Goal: Task Accomplishment & Management: Use online tool/utility

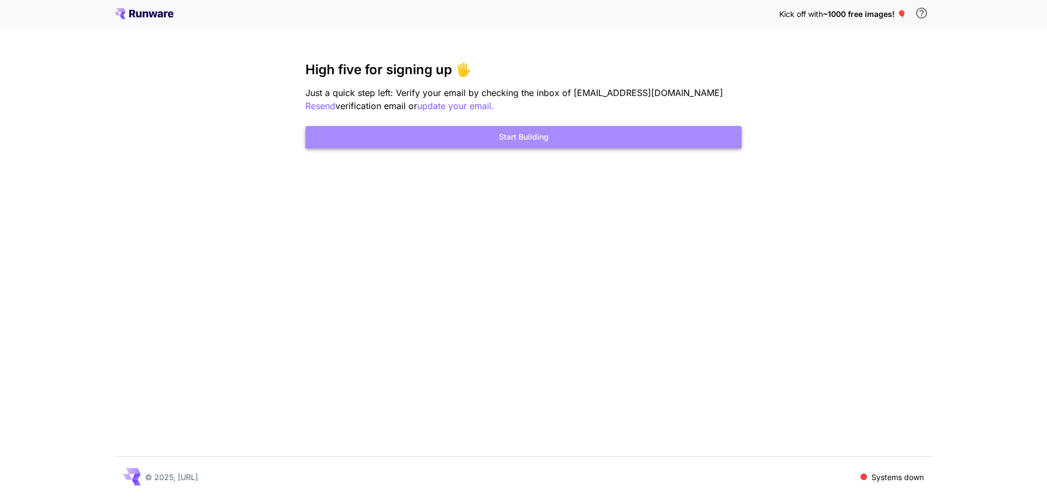
click at [492, 141] on button "Start Building" at bounding box center [523, 137] width 436 height 22
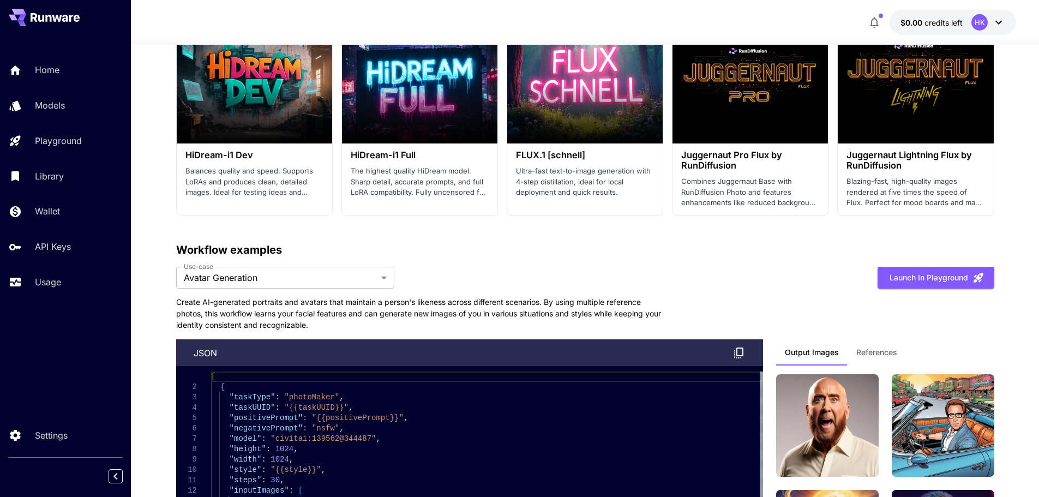
scroll to position [2236, 0]
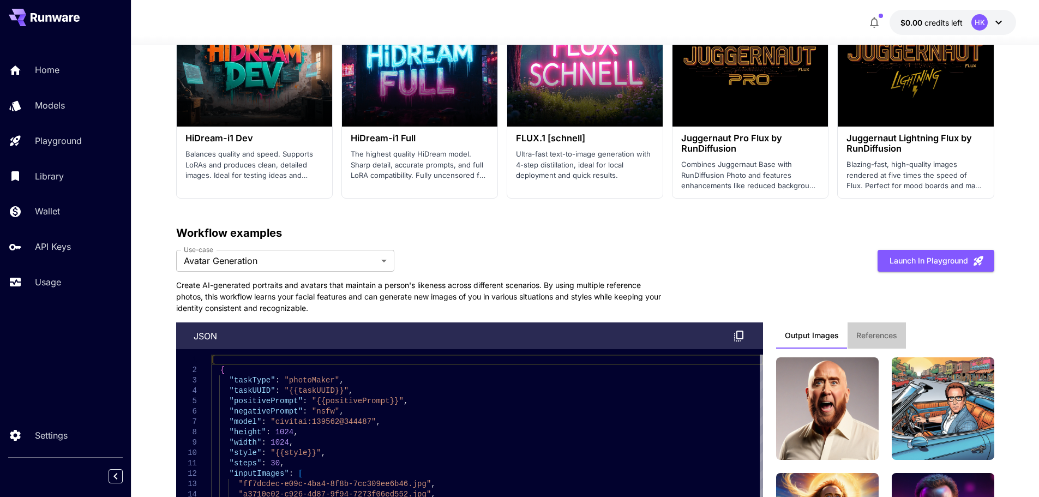
click at [875, 341] on button "References" at bounding box center [876, 335] width 58 height 26
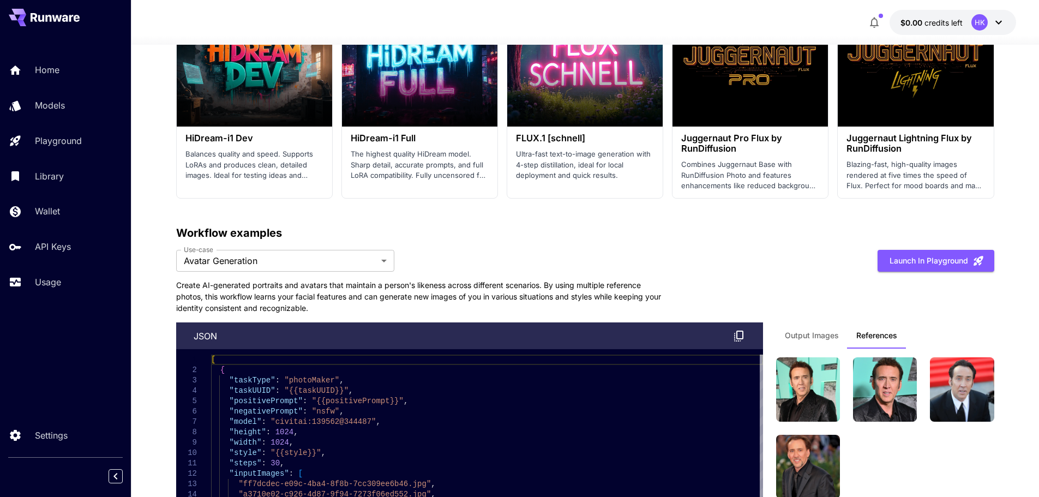
click at [803, 339] on span "Output Images" at bounding box center [812, 335] width 54 height 10
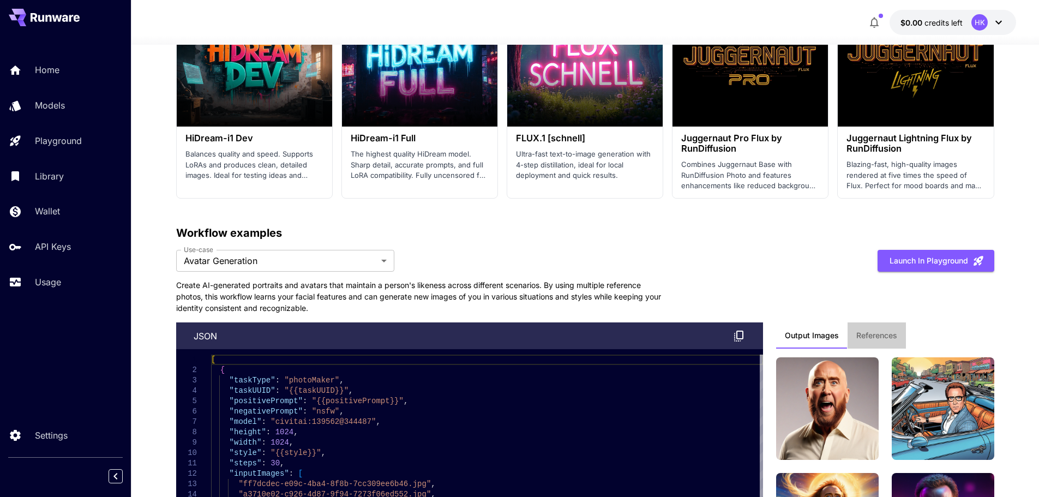
click at [871, 335] on span "References" at bounding box center [876, 335] width 41 height 10
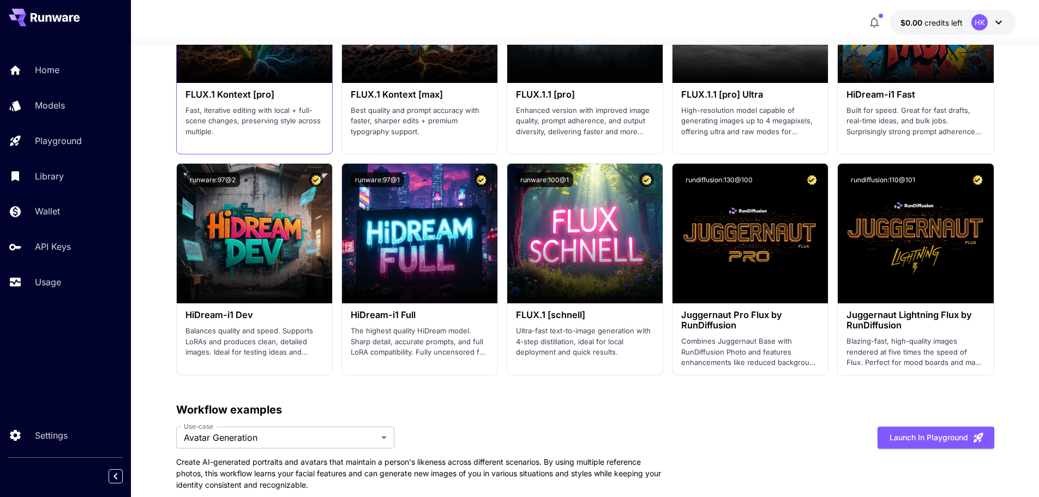
scroll to position [1963, 0]
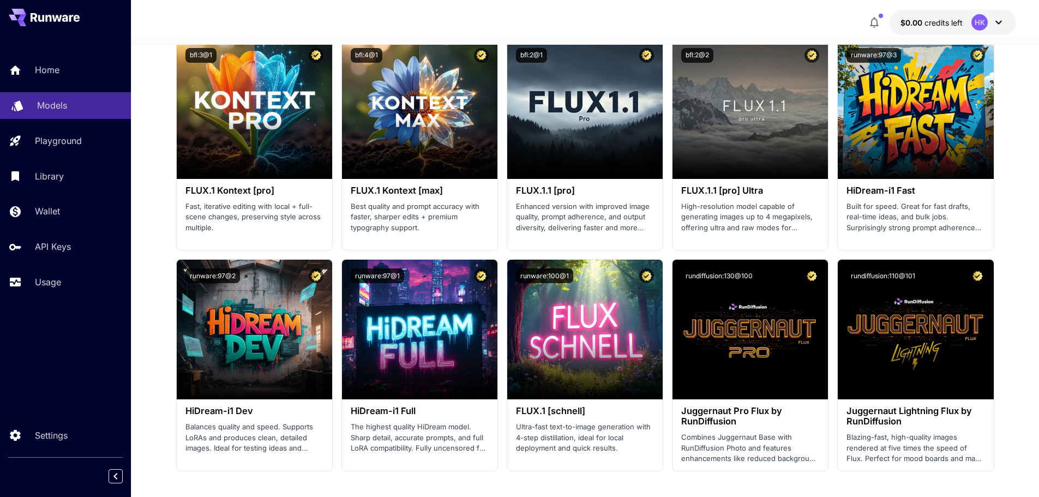
click at [56, 105] on p "Models" at bounding box center [52, 105] width 30 height 13
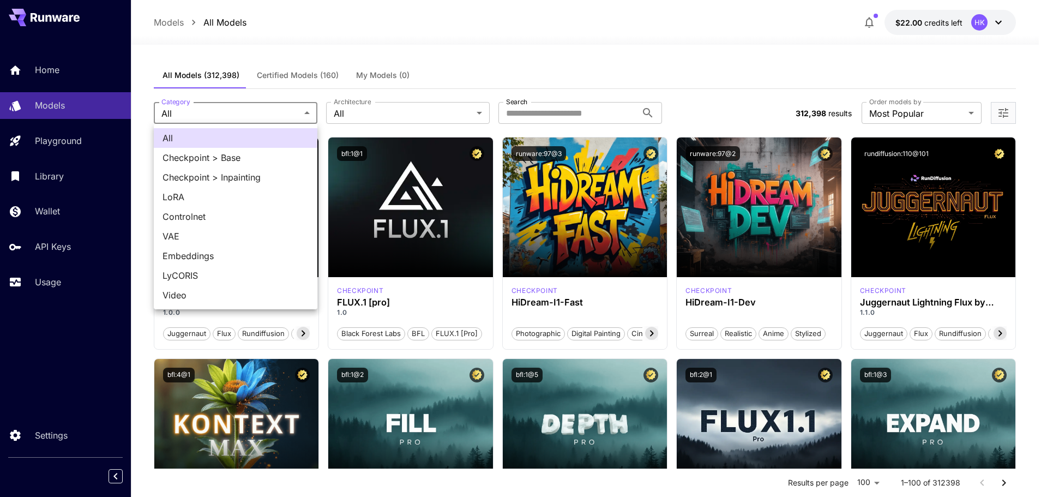
click at [243, 157] on span "Checkpoint > Base" at bounding box center [236, 157] width 146 height 13
type input "**********"
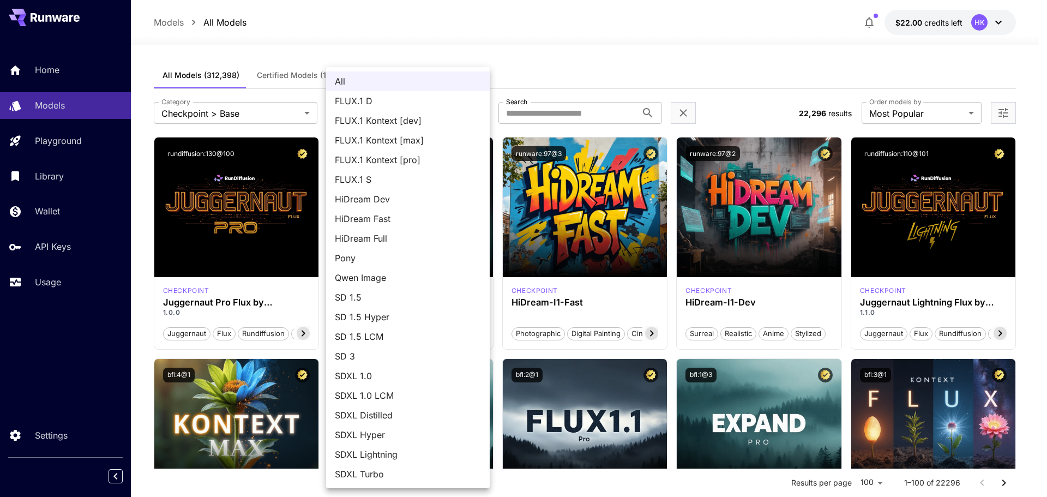
click at [381, 375] on span "SDXL 1.0" at bounding box center [408, 375] width 146 height 13
type input "****"
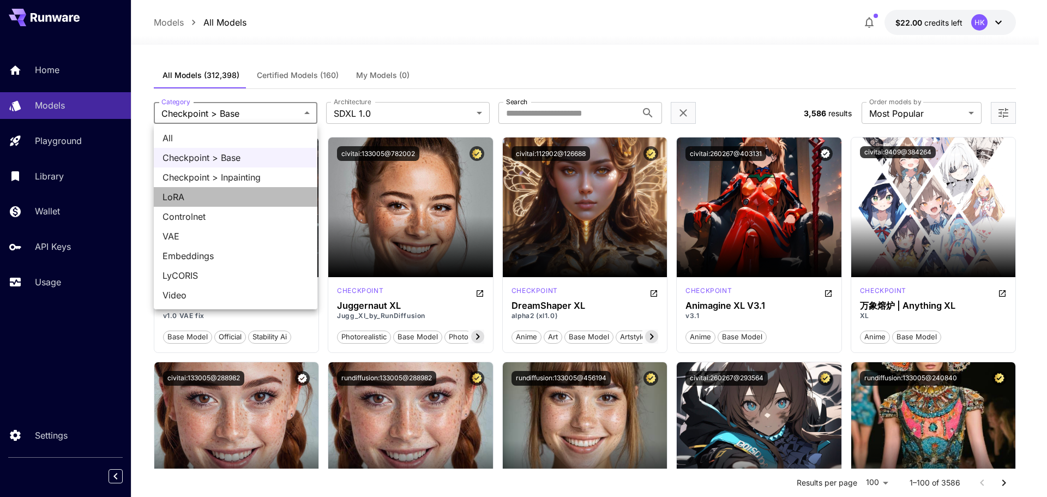
click at [187, 199] on span "LoRA" at bounding box center [236, 196] width 146 height 13
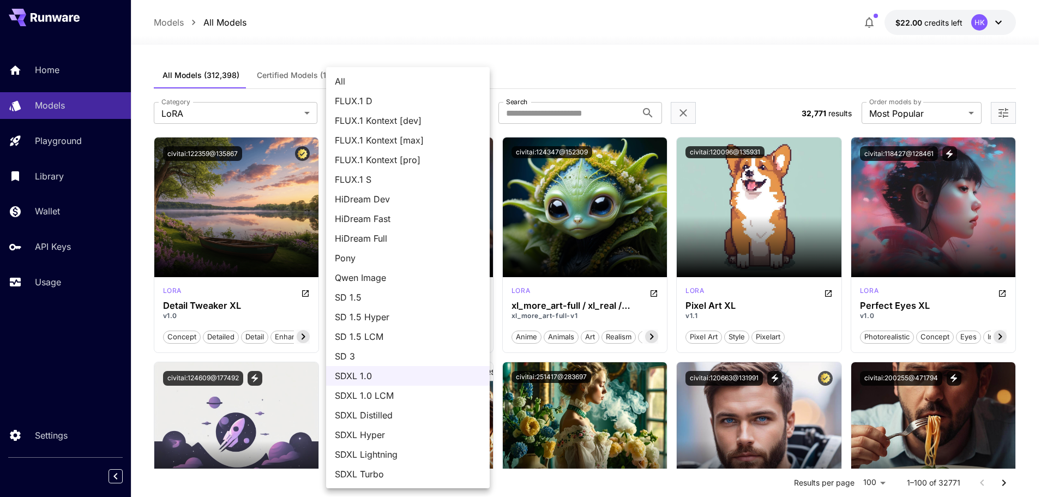
click at [573, 42] on div at bounding box center [523, 248] width 1047 height 497
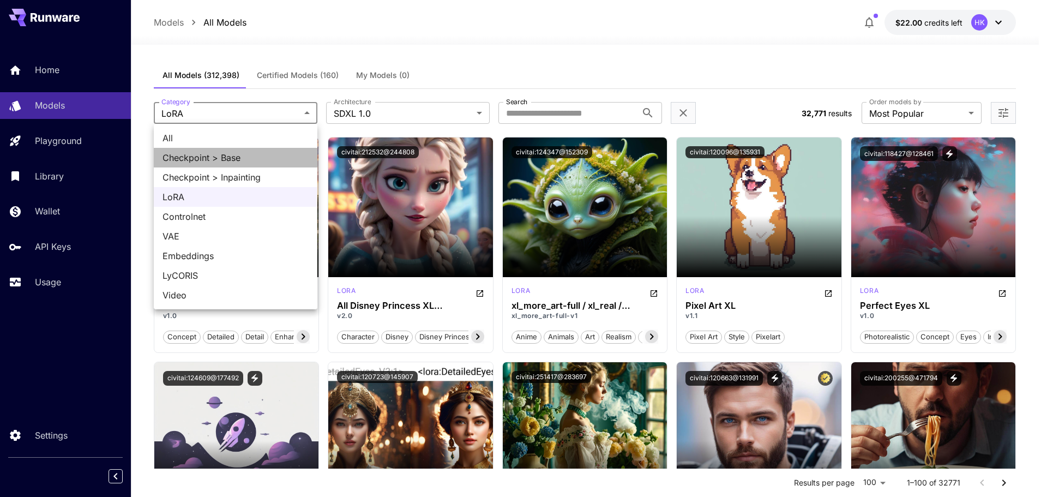
click at [227, 159] on span "Checkpoint > Base" at bounding box center [236, 157] width 146 height 13
type input "**********"
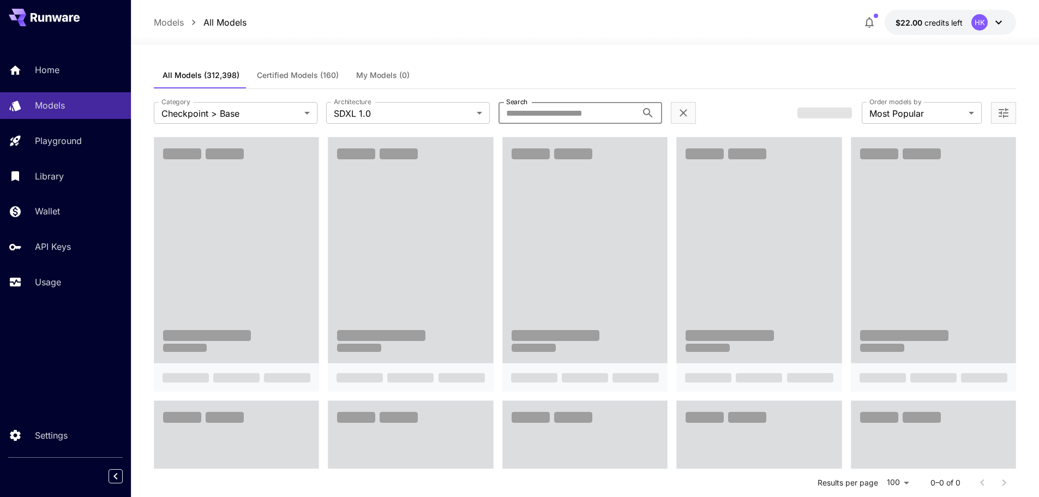
click at [567, 115] on input "Search" at bounding box center [567, 113] width 139 height 22
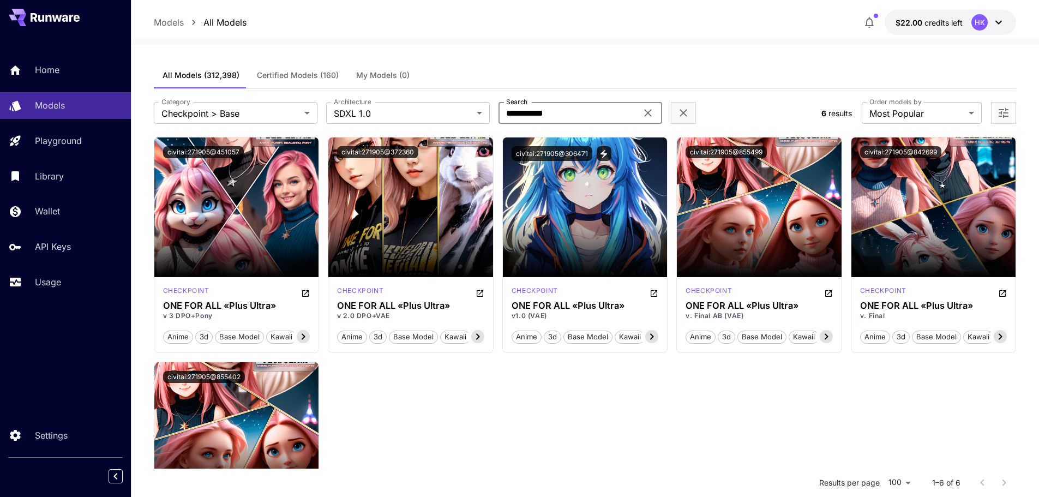
type input "**********"
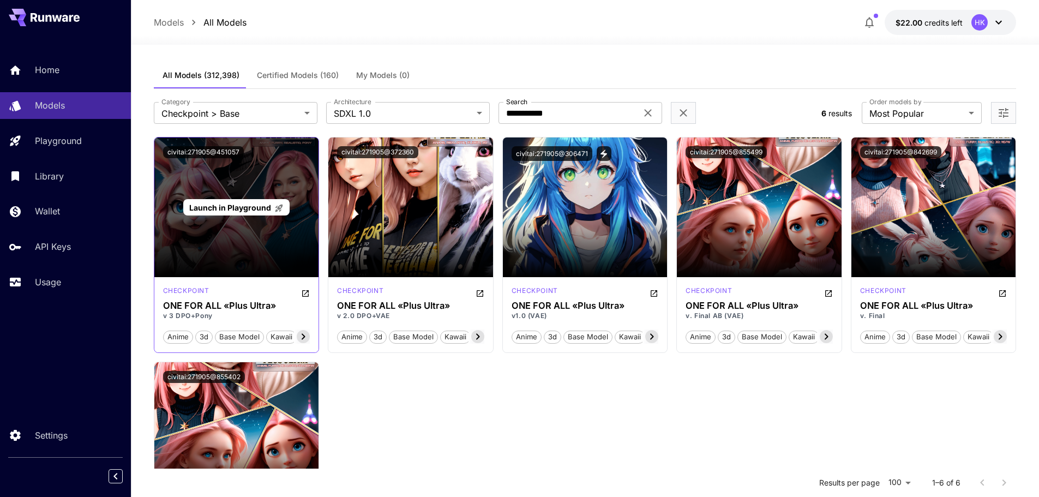
click at [244, 209] on span "Launch in Playground" at bounding box center [230, 207] width 82 height 9
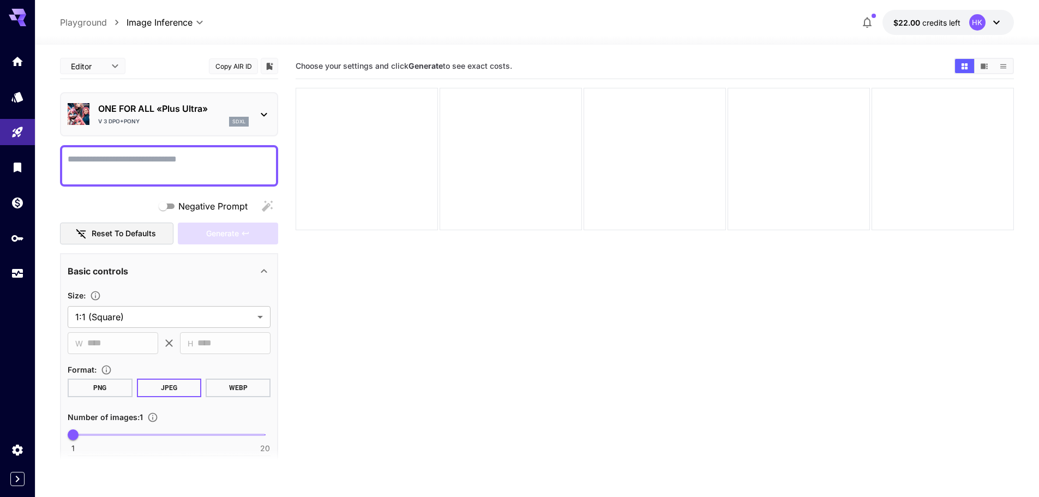
click at [157, 165] on textarea "Negative Prompt" at bounding box center [169, 166] width 203 height 26
paste textarea "**********"
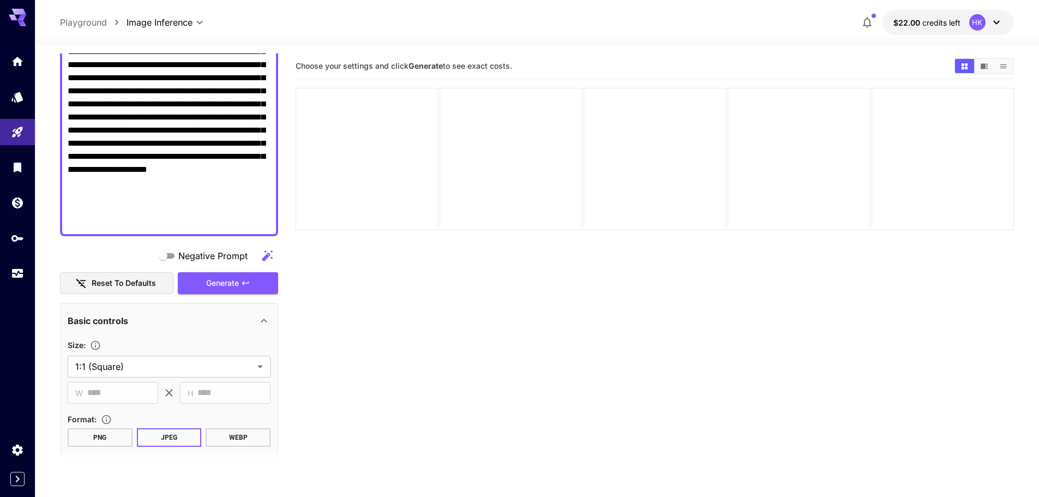
scroll to position [275, 0]
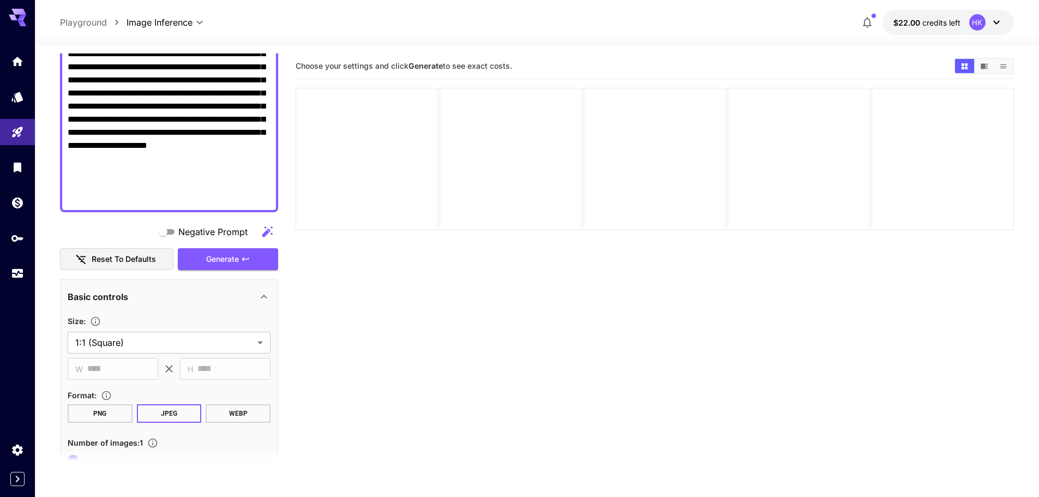
type textarea "**********"
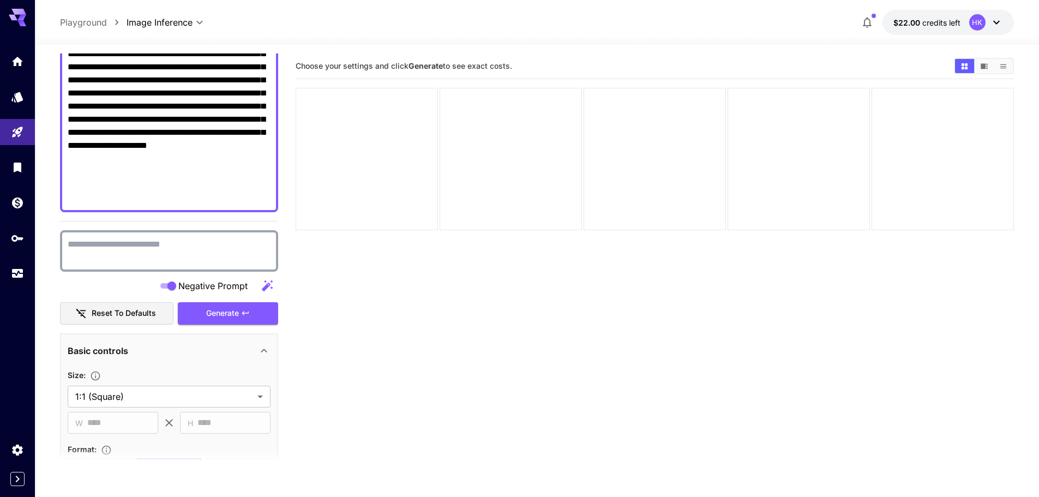
click at [92, 247] on textarea "Negative Prompt" at bounding box center [169, 251] width 203 height 26
paste textarea "**********"
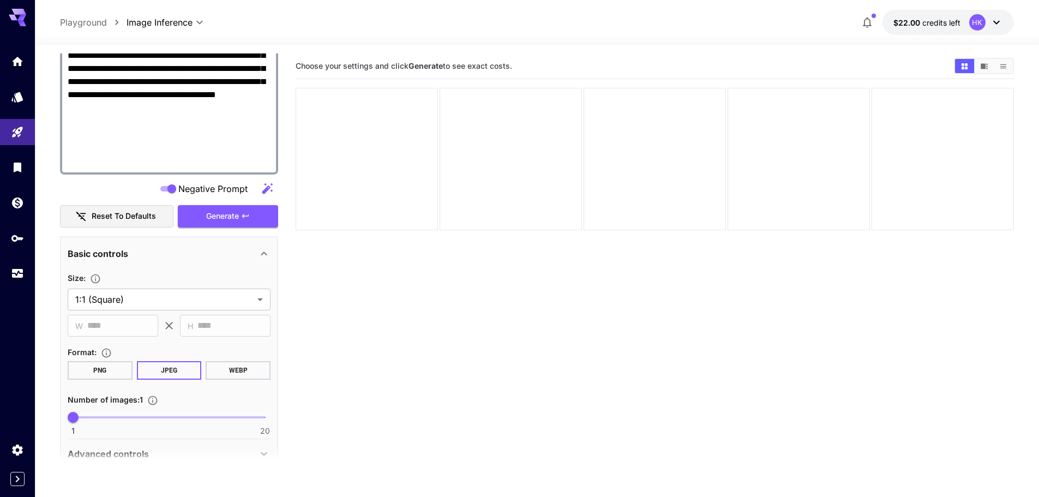
scroll to position [703, 0]
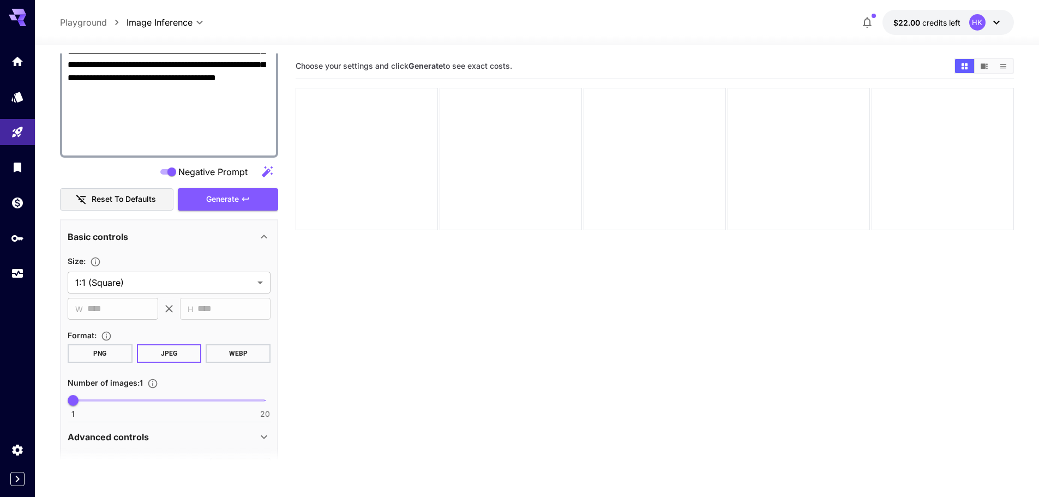
type textarea "**********"
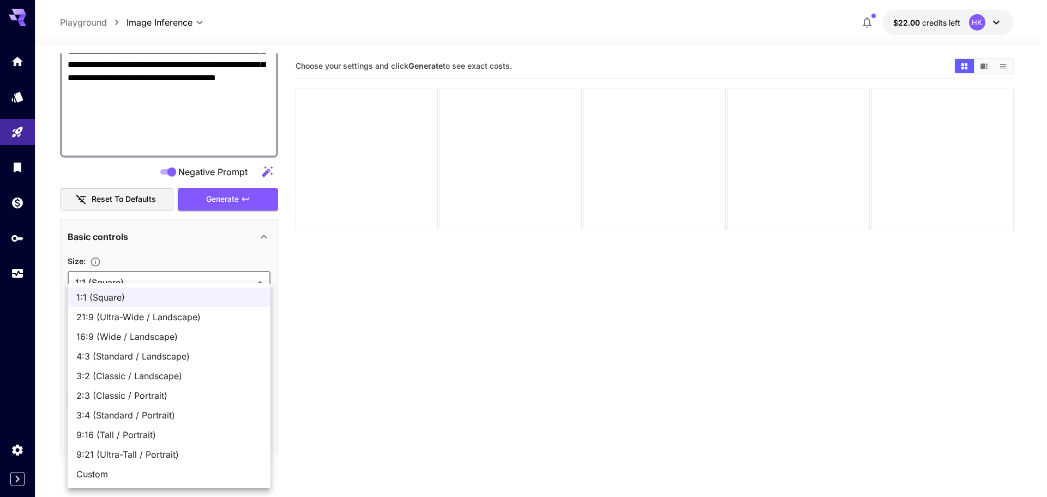
click at [149, 281] on body "**********" at bounding box center [523, 291] width 1047 height 583
click at [186, 244] on div at bounding box center [523, 248] width 1047 height 497
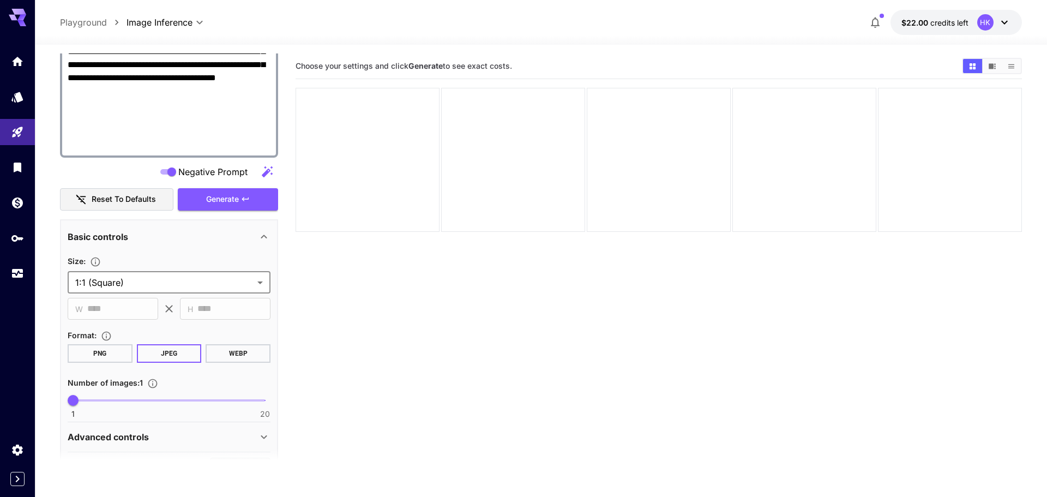
click at [161, 281] on body "**********" at bounding box center [523, 291] width 1047 height 583
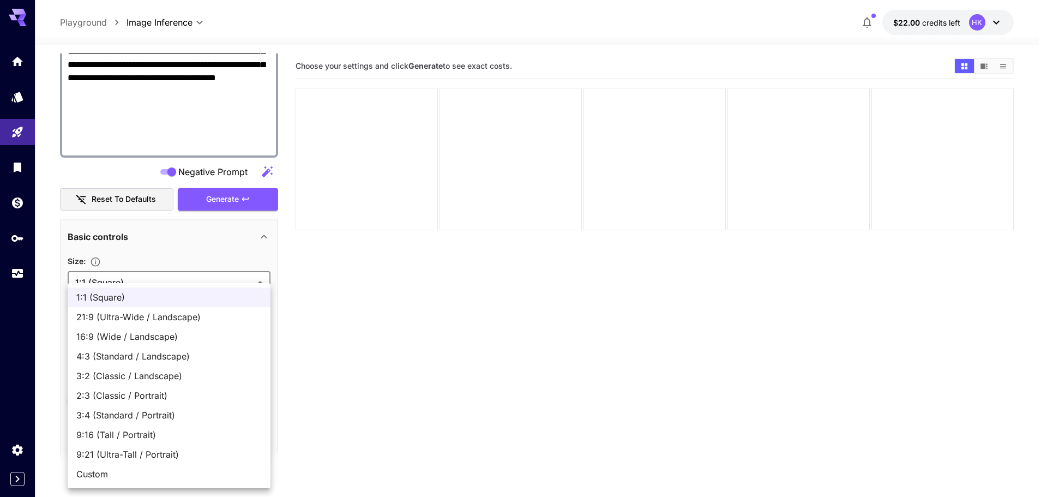
click at [122, 474] on span "Custom" at bounding box center [168, 473] width 185 height 13
type input "******"
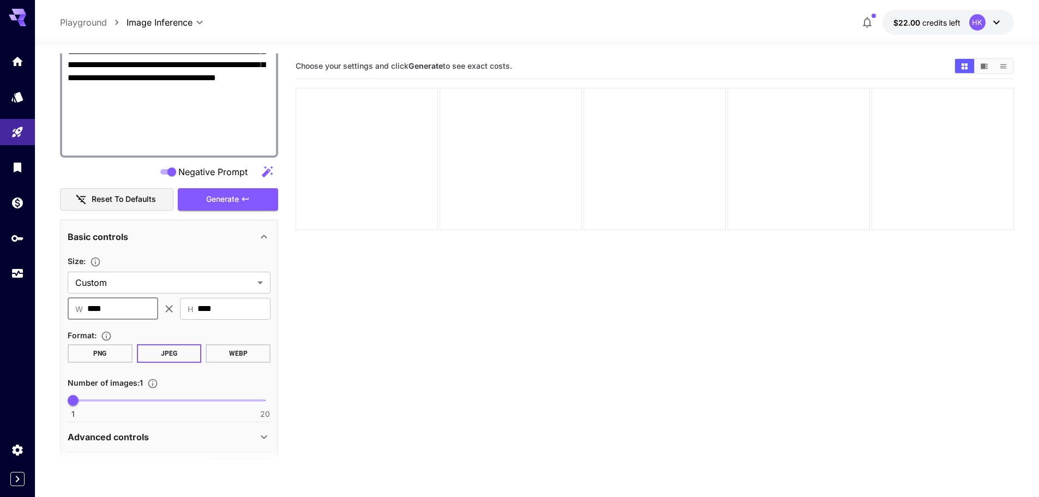
drag, startPoint x: 117, startPoint y: 309, endPoint x: 86, endPoint y: 312, distance: 31.7
click at [86, 312] on div "​ W **** ​" at bounding box center [113, 309] width 91 height 22
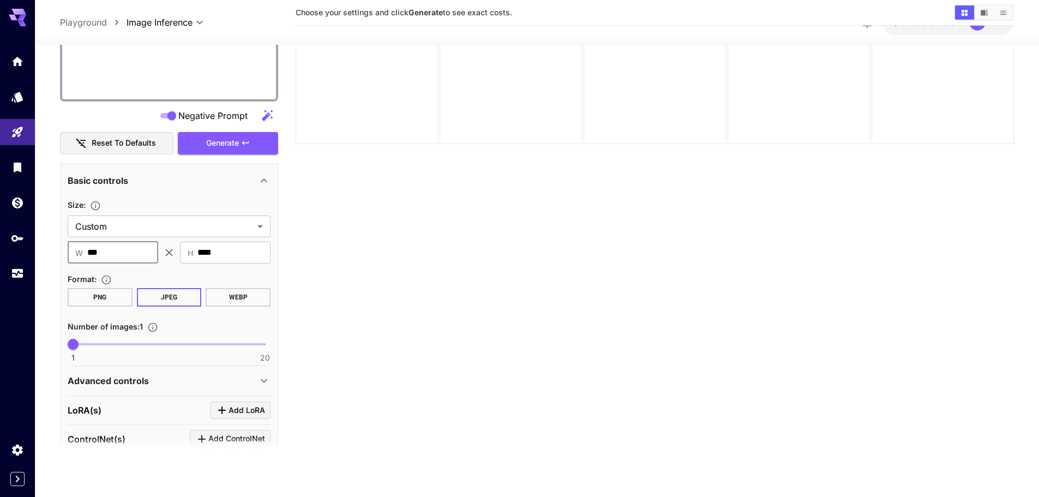
scroll to position [694, 0]
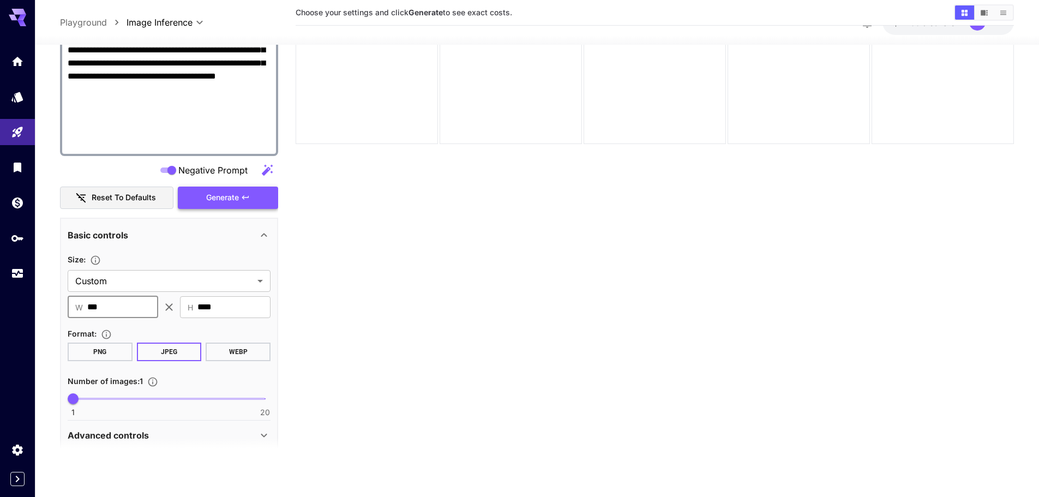
type input "***"
click at [237, 198] on span "Generate" at bounding box center [222, 198] width 33 height 14
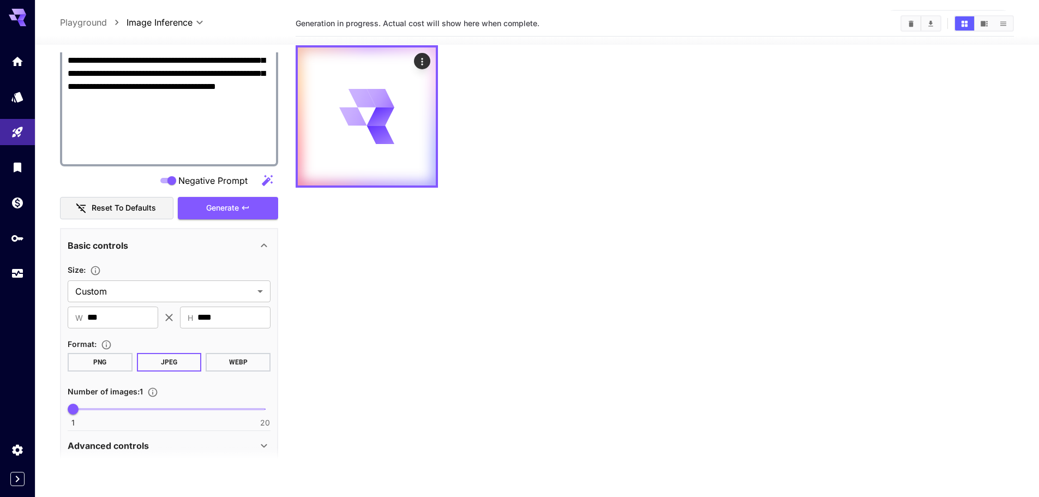
scroll to position [0, 0]
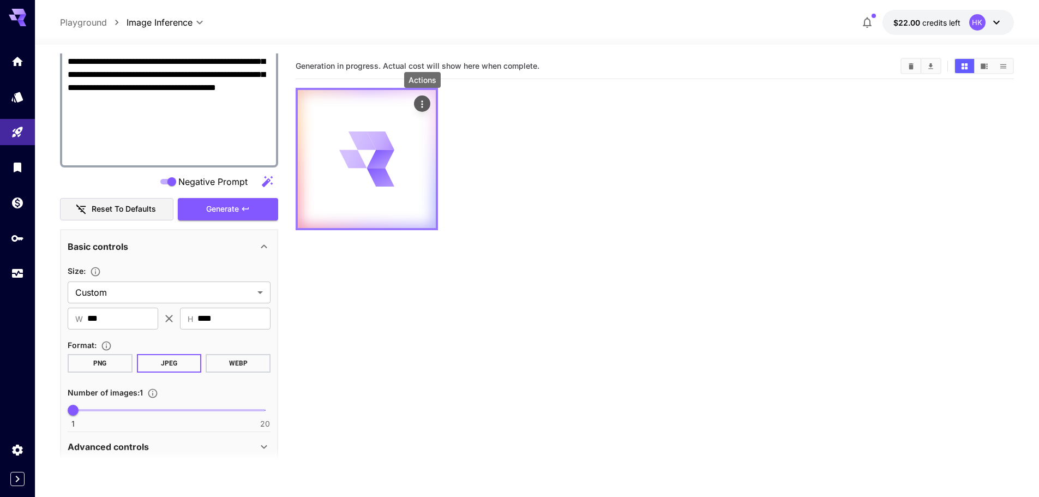
click at [423, 100] on icon "Actions" at bounding box center [422, 104] width 11 height 11
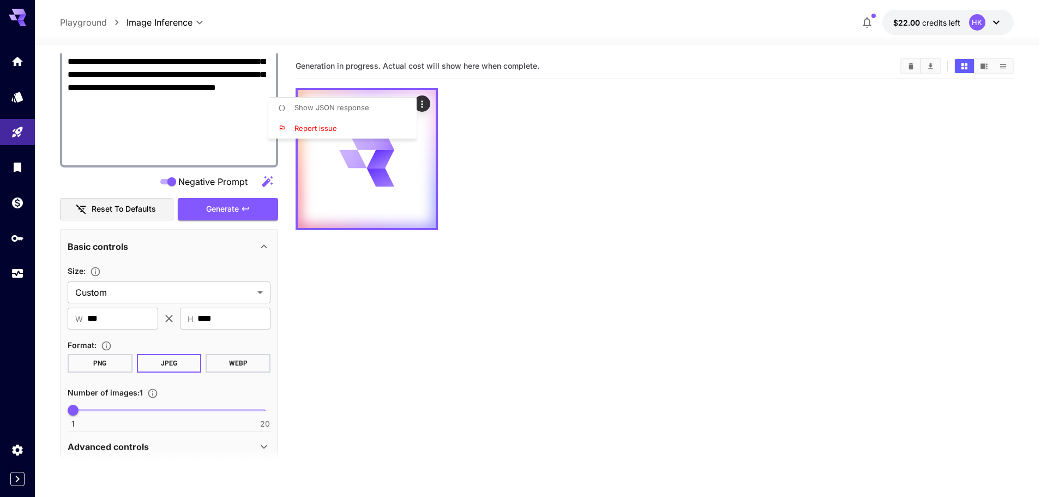
click at [531, 117] on div at bounding box center [523, 248] width 1047 height 497
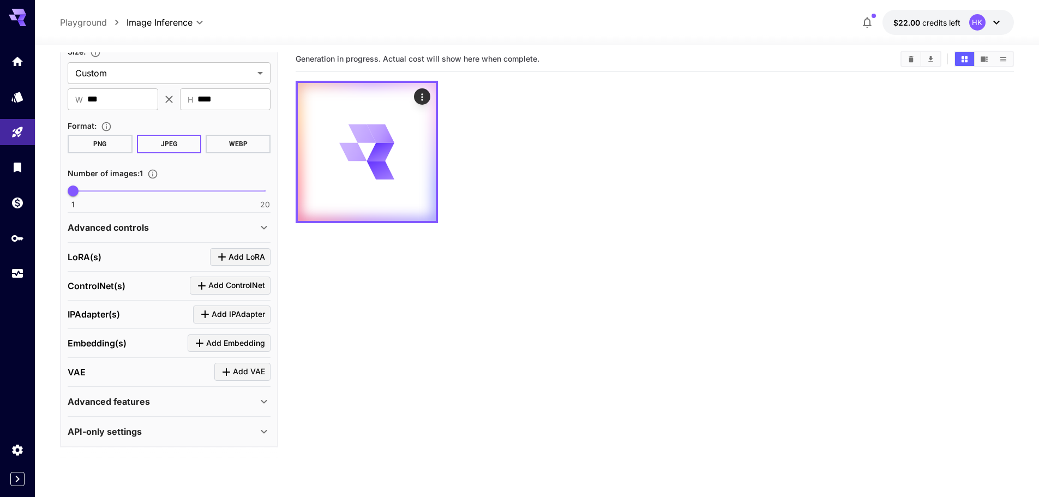
scroll to position [86, 0]
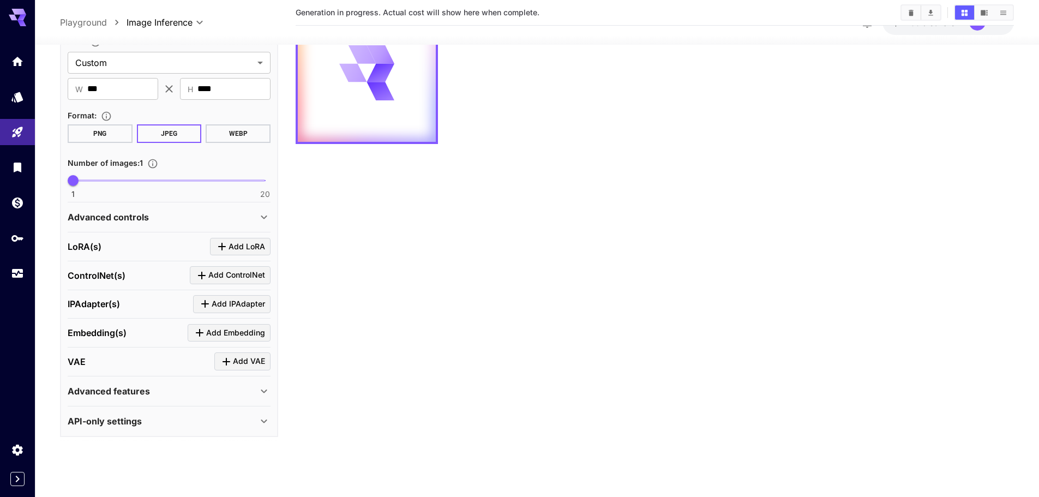
click at [263, 423] on icon at bounding box center [263, 420] width 13 height 13
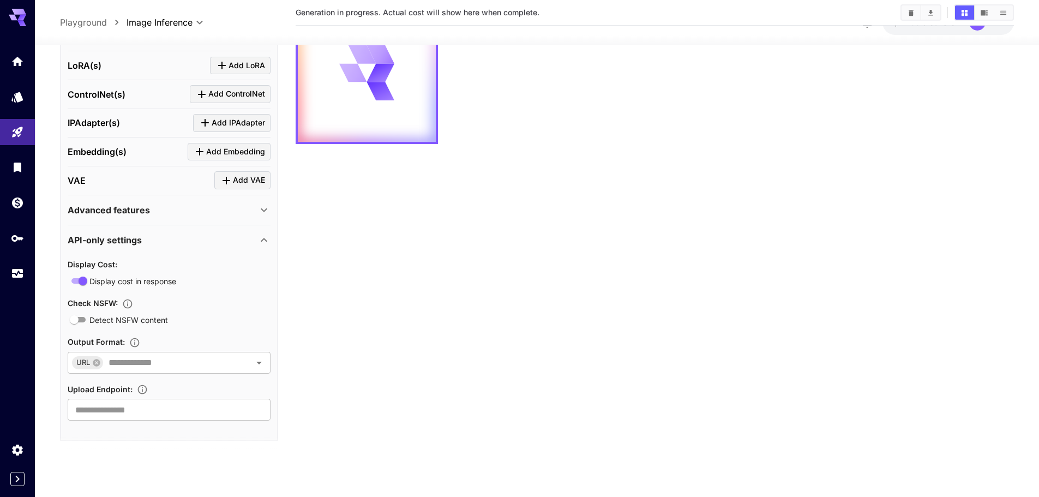
scroll to position [1097, 0]
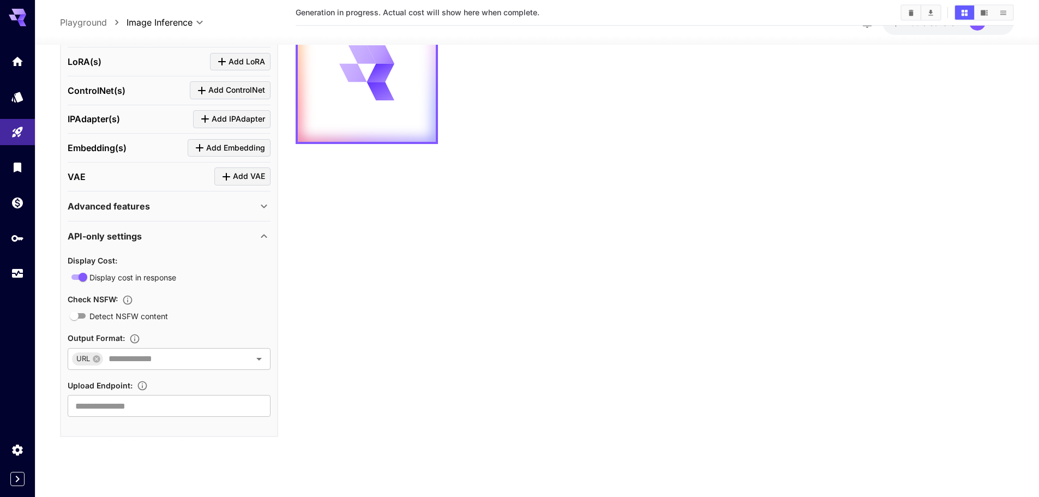
click at [209, 210] on div "Advanced features" at bounding box center [163, 205] width 190 height 13
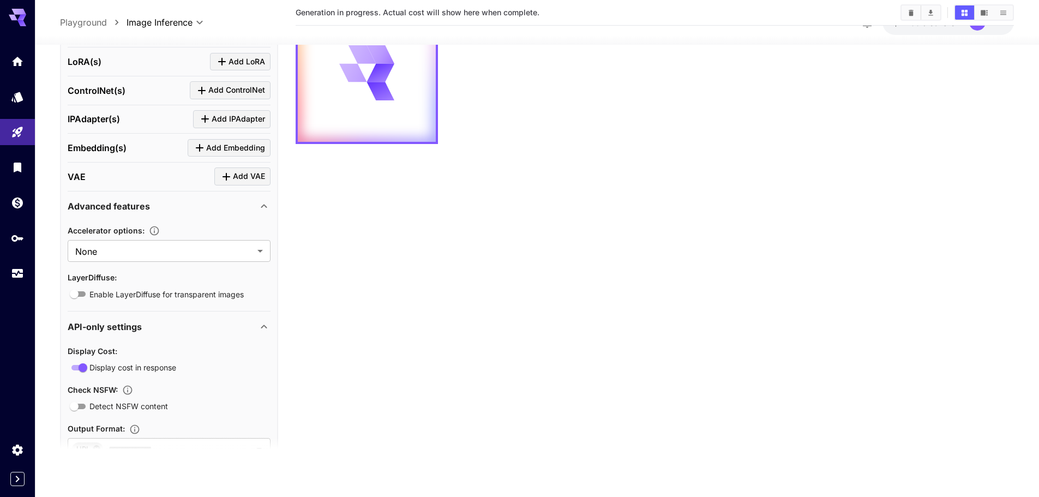
click at [209, 210] on div "Advanced features" at bounding box center [163, 205] width 190 height 13
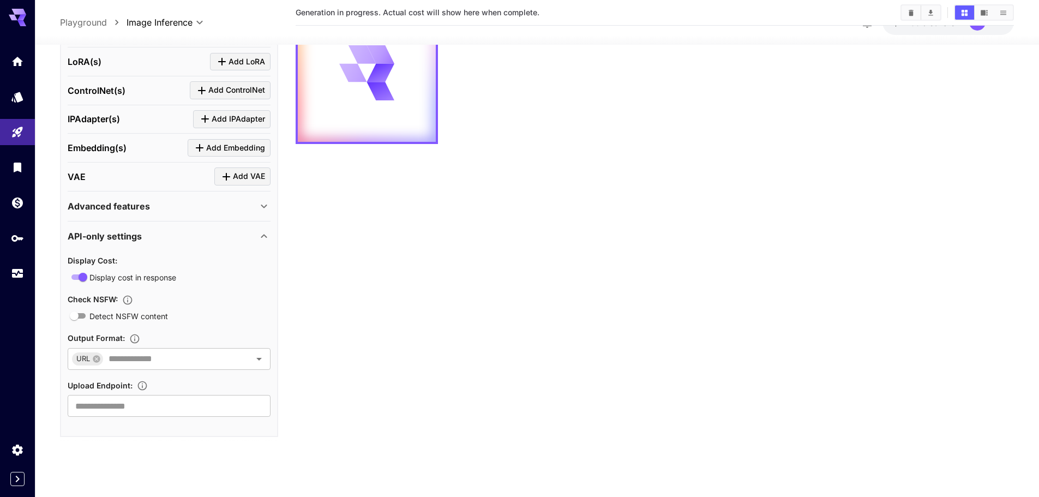
click at [203, 237] on div "API-only settings" at bounding box center [163, 236] width 190 height 13
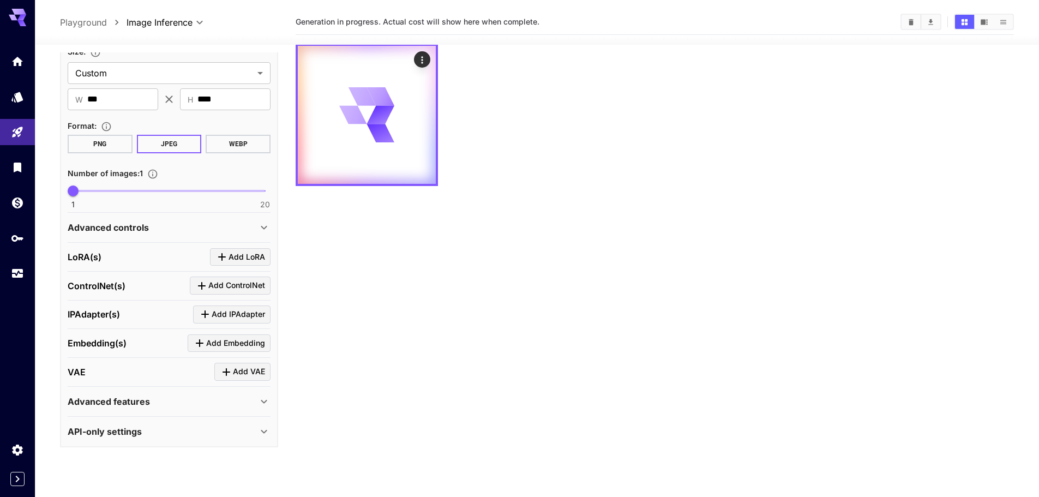
scroll to position [0, 0]
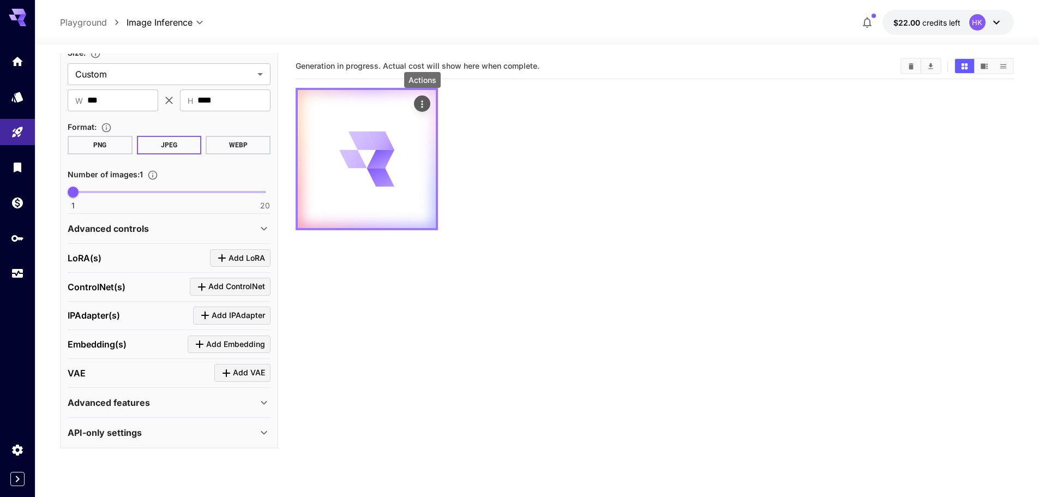
click at [424, 105] on icon "Actions" at bounding box center [422, 104] width 11 height 11
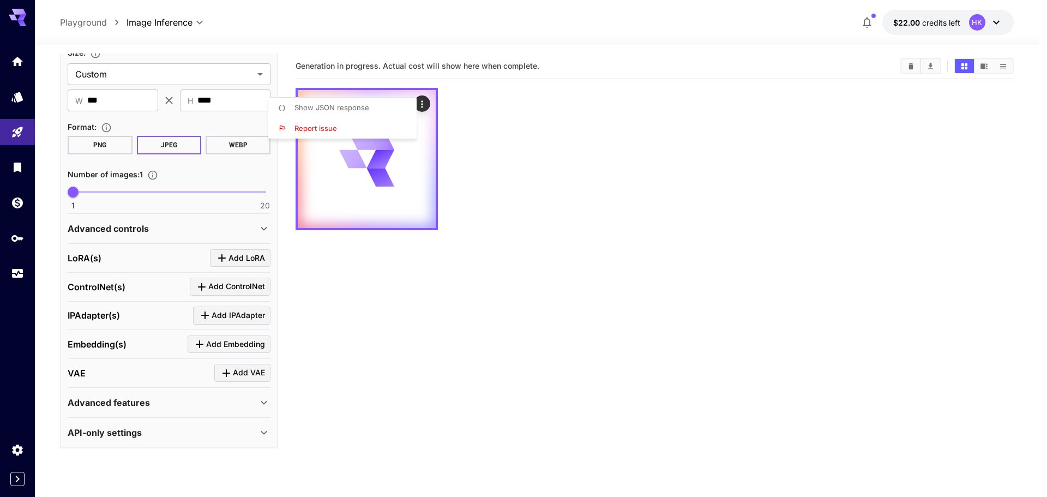
click at [557, 127] on div at bounding box center [523, 248] width 1047 height 497
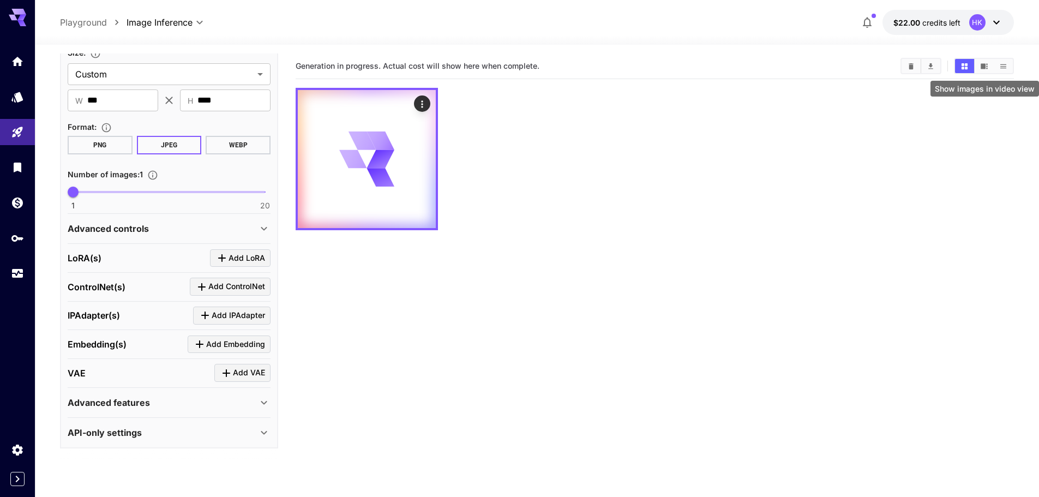
click at [987, 67] on icon "Show images in video view" at bounding box center [984, 65] width 7 height 5
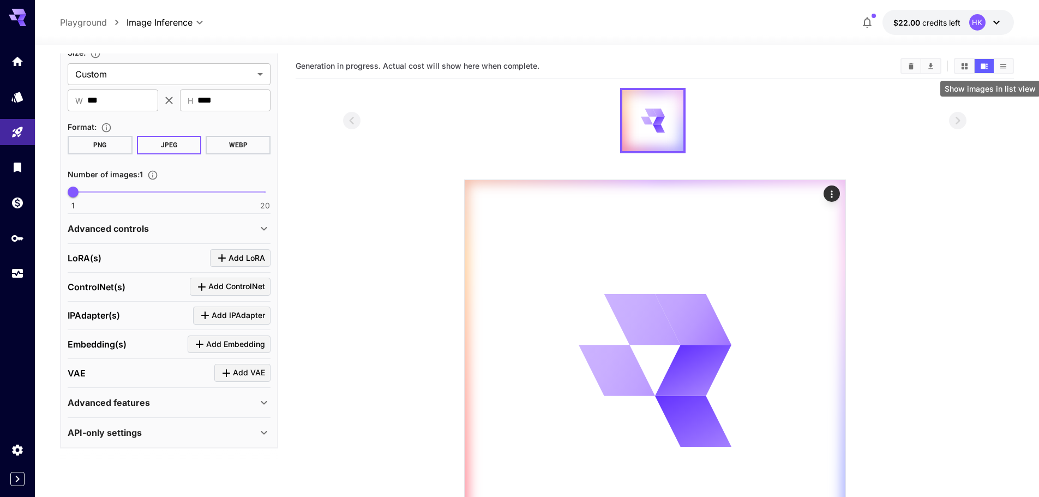
click at [1000, 67] on icon "Show images in list view" at bounding box center [1003, 66] width 8 height 8
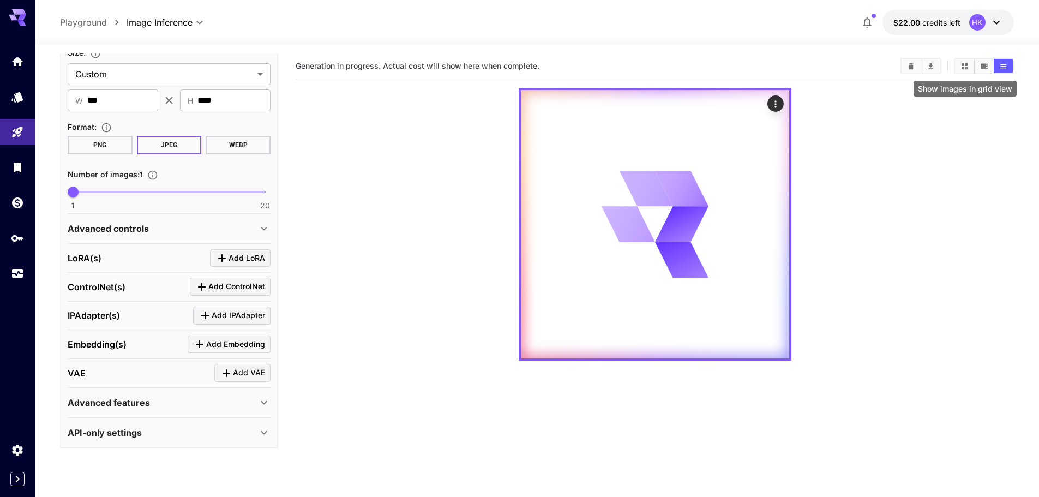
click at [966, 68] on icon "Show images in grid view" at bounding box center [964, 66] width 6 height 6
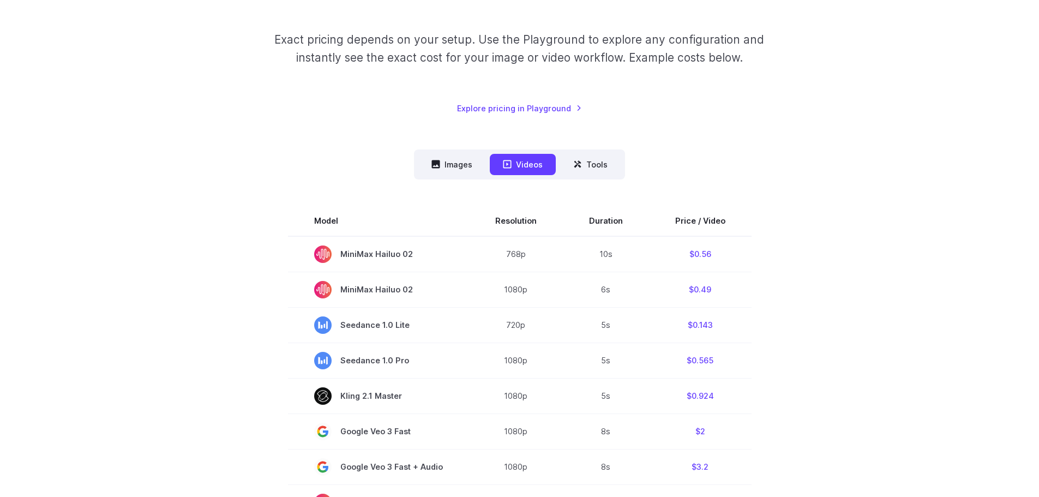
click at [465, 168] on button "Images" at bounding box center [451, 164] width 67 height 21
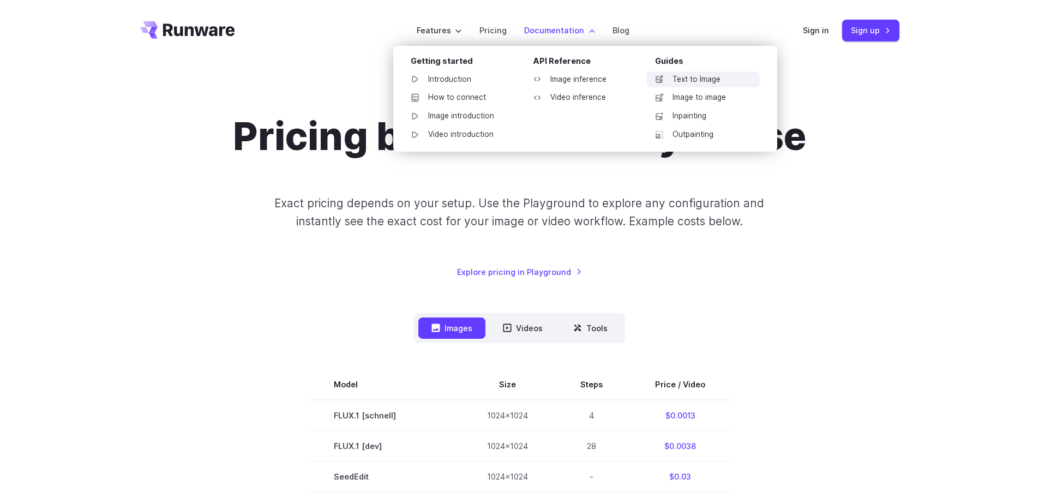
click at [701, 77] on link "Text to Image" at bounding box center [702, 79] width 113 height 16
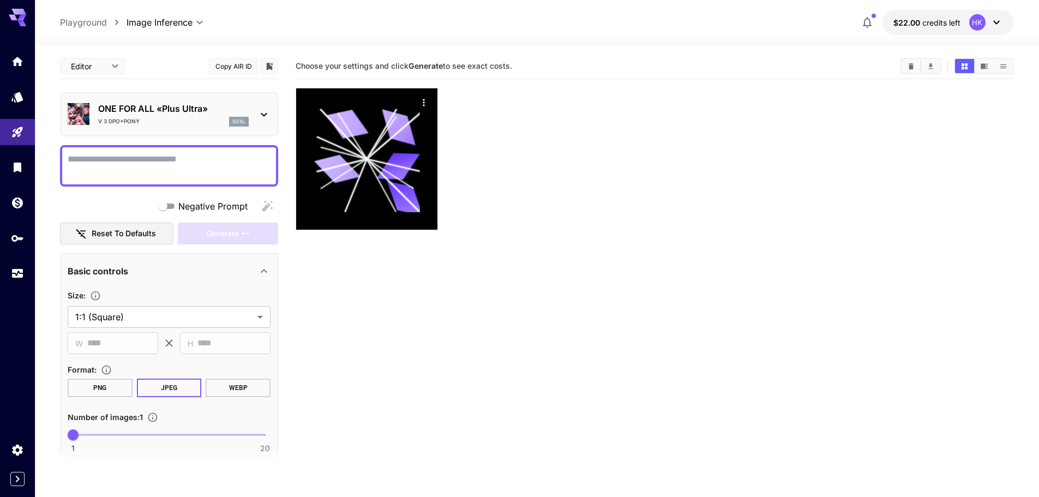
click at [149, 167] on textarea "Negative Prompt" at bounding box center [169, 166] width 203 height 26
type textarea "*"
click at [120, 160] on textarea "Negative Prompt" at bounding box center [169, 166] width 203 height 26
paste textarea "**********"
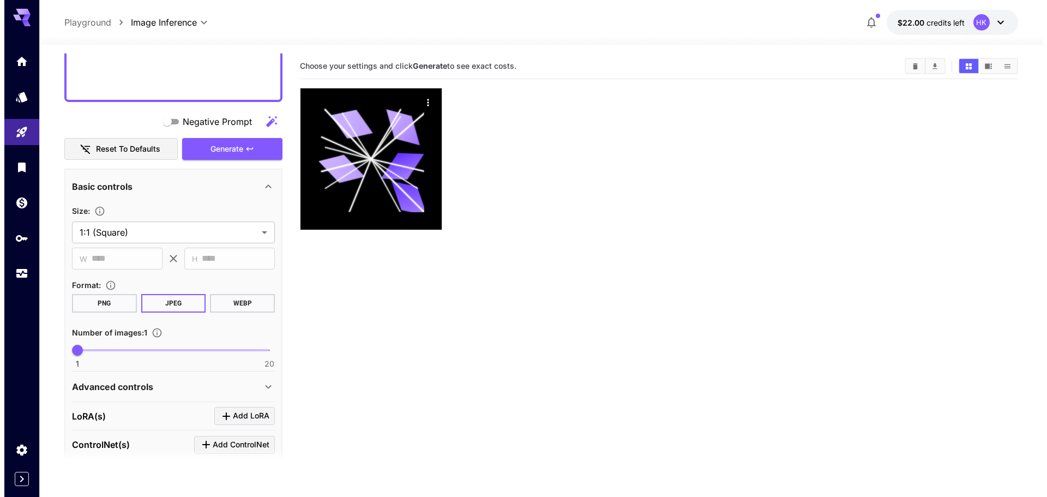
scroll to position [384, 0]
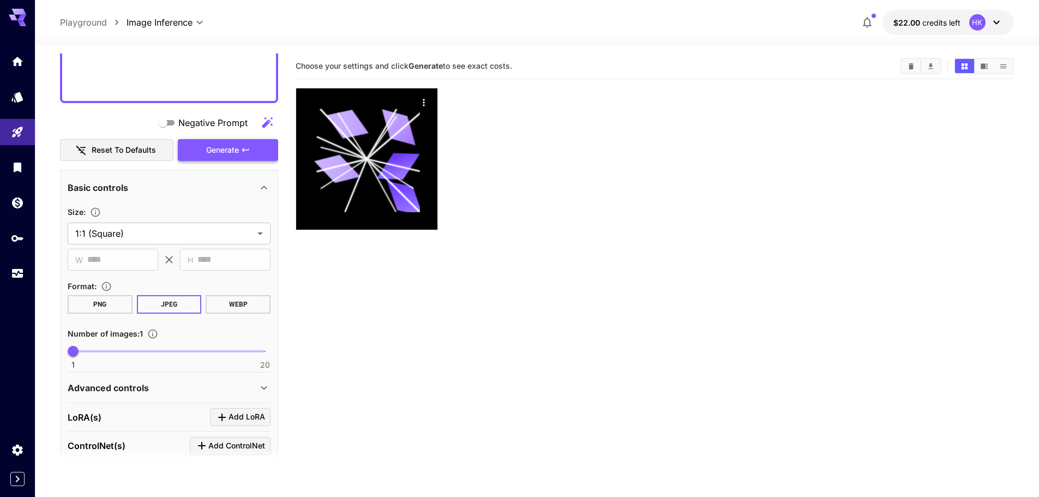
type textarea "**********"
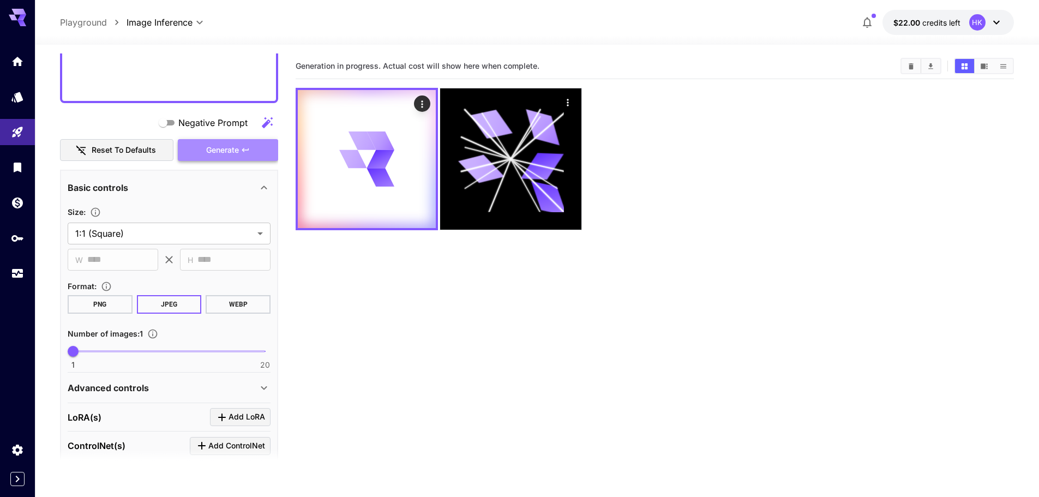
click at [222, 151] on span "Generate" at bounding box center [222, 150] width 33 height 14
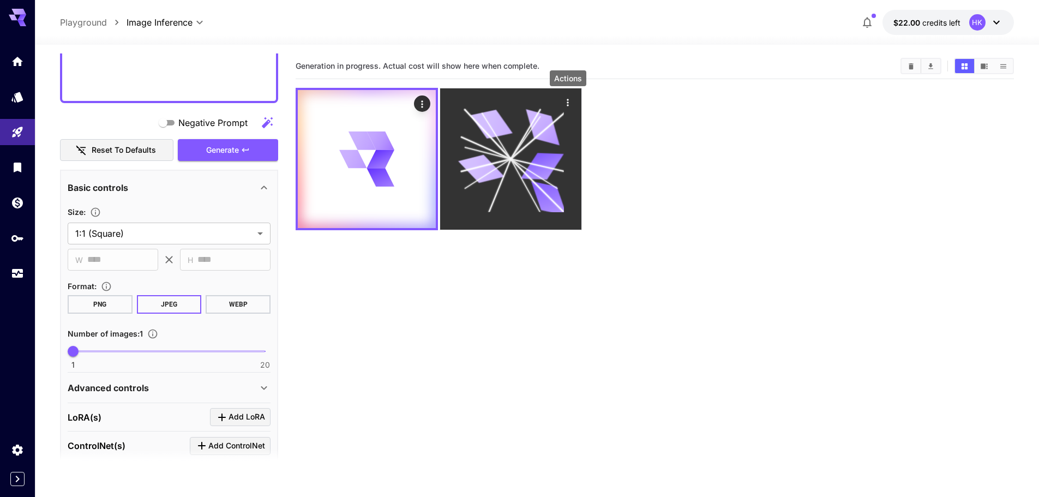
click at [565, 101] on icon "Actions" at bounding box center [567, 102] width 11 height 11
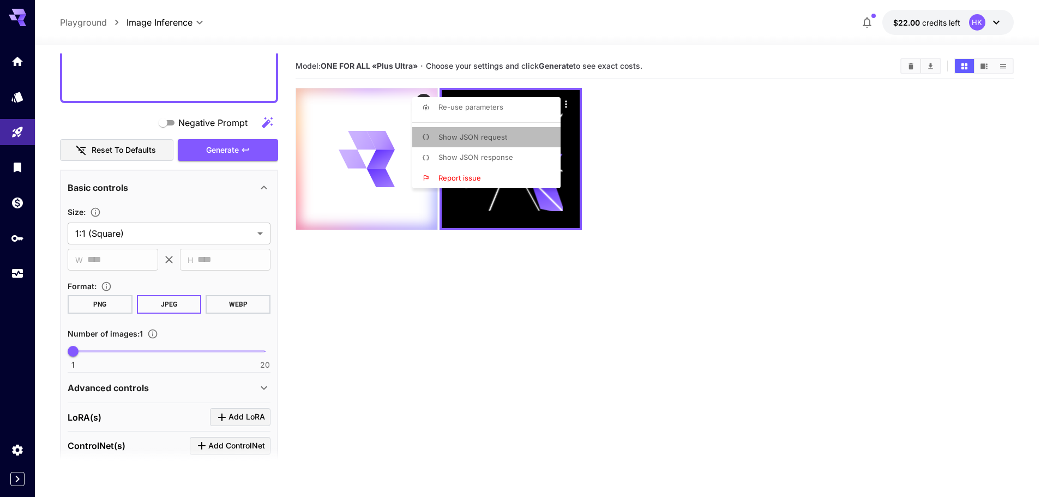
click at [489, 137] on span "Show JSON request" at bounding box center [472, 137] width 69 height 9
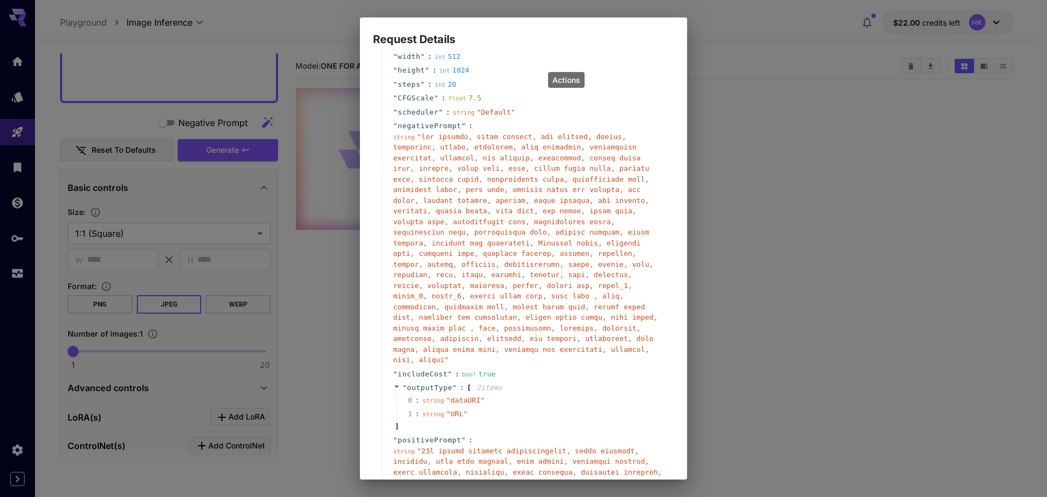
scroll to position [0, 0]
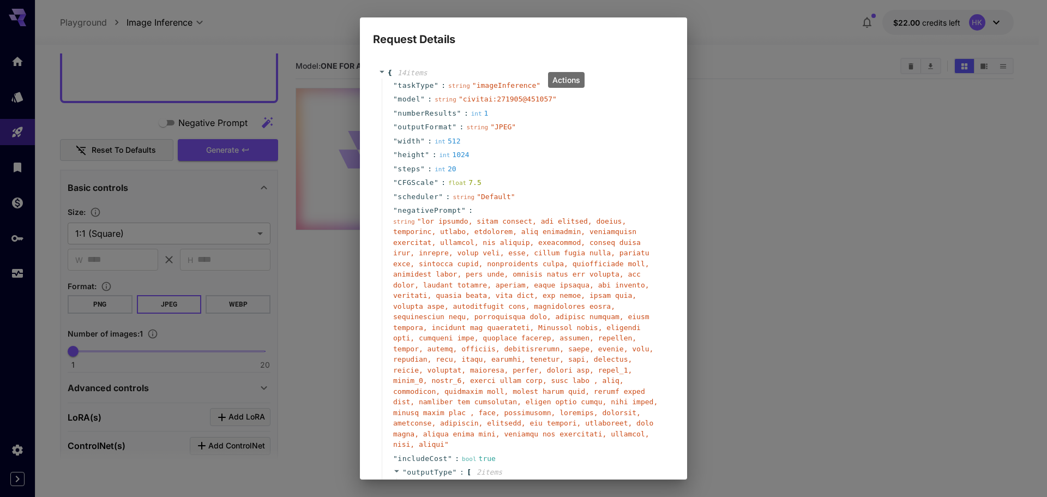
click at [777, 173] on div "Request Details { 14 item s " taskType " : string " imageInference " " model " …" at bounding box center [523, 248] width 1047 height 497
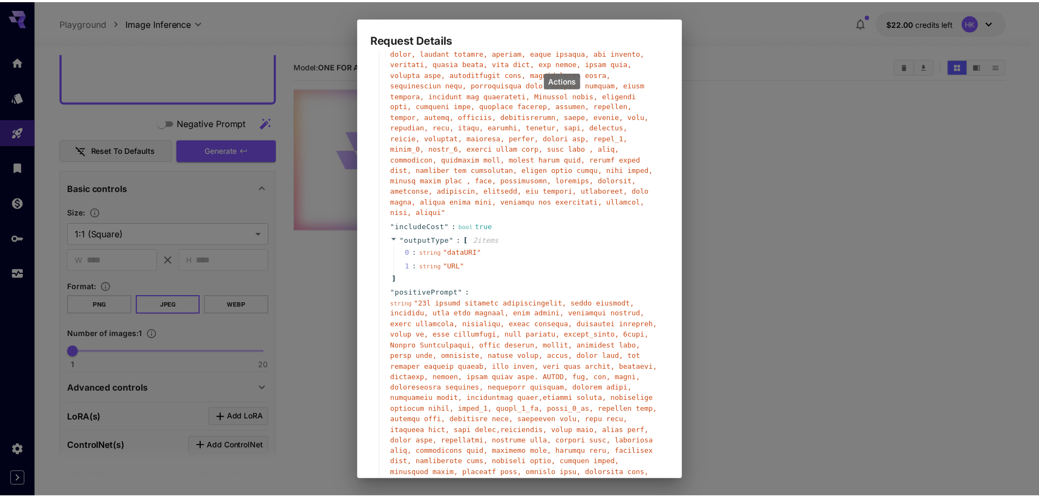
scroll to position [312, 0]
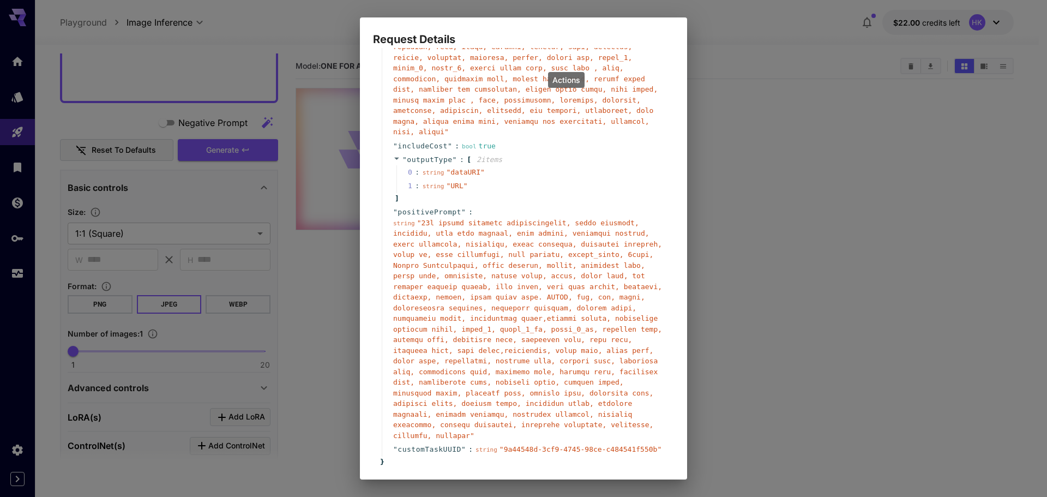
click at [647, 491] on button "Cancel" at bounding box center [649, 502] width 49 height 22
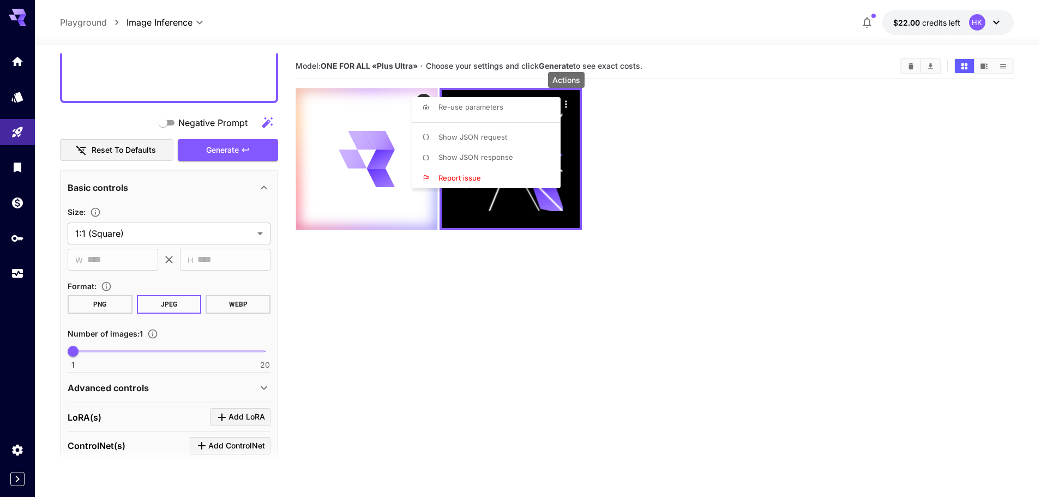
click at [694, 193] on div at bounding box center [523, 248] width 1047 height 497
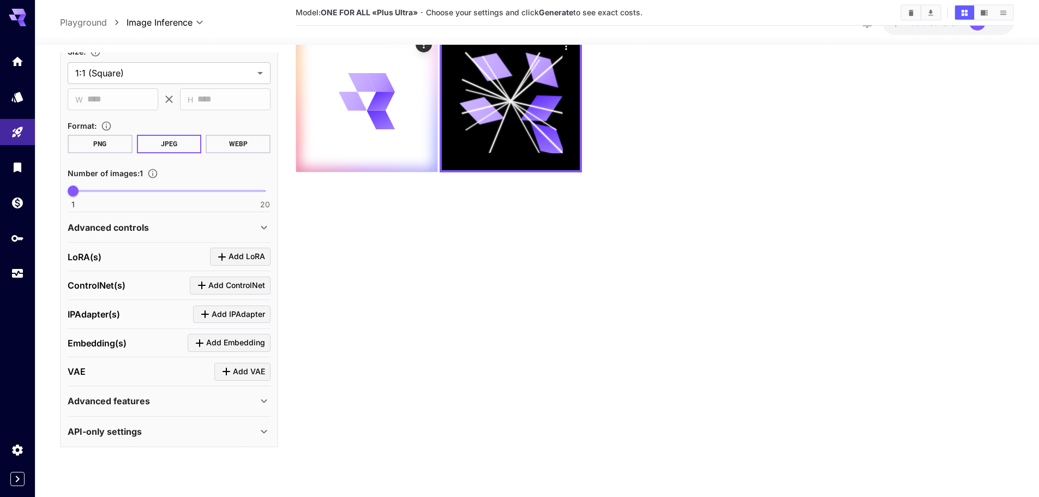
scroll to position [86, 0]
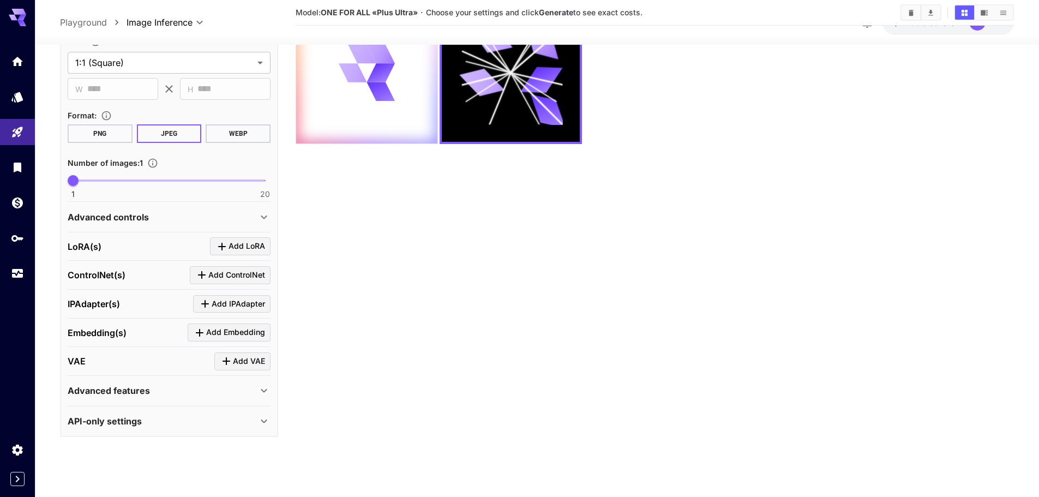
click at [160, 424] on div "API-only settings" at bounding box center [163, 420] width 190 height 13
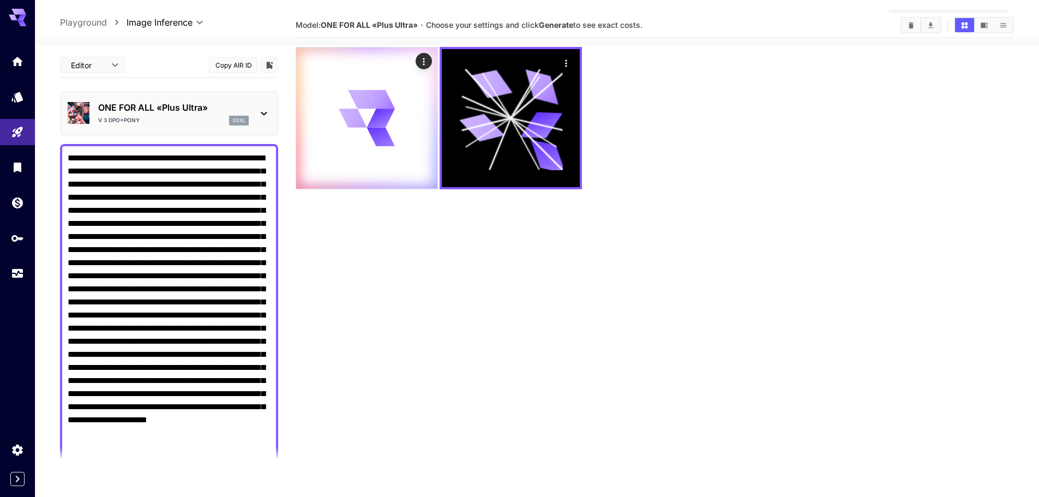
scroll to position [0, 0]
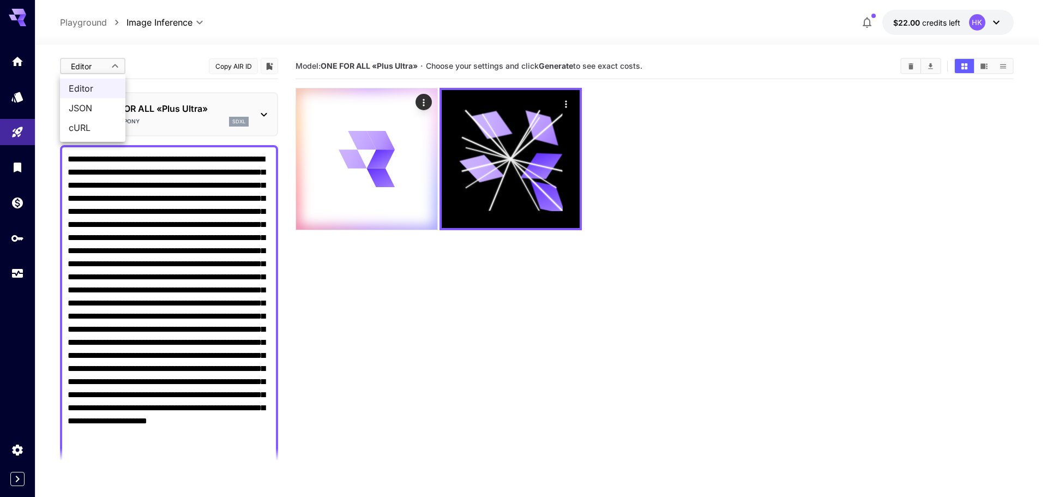
click at [114, 66] on body "**********" at bounding box center [523, 291] width 1047 height 583
click at [88, 108] on span "JSON" at bounding box center [93, 107] width 48 height 13
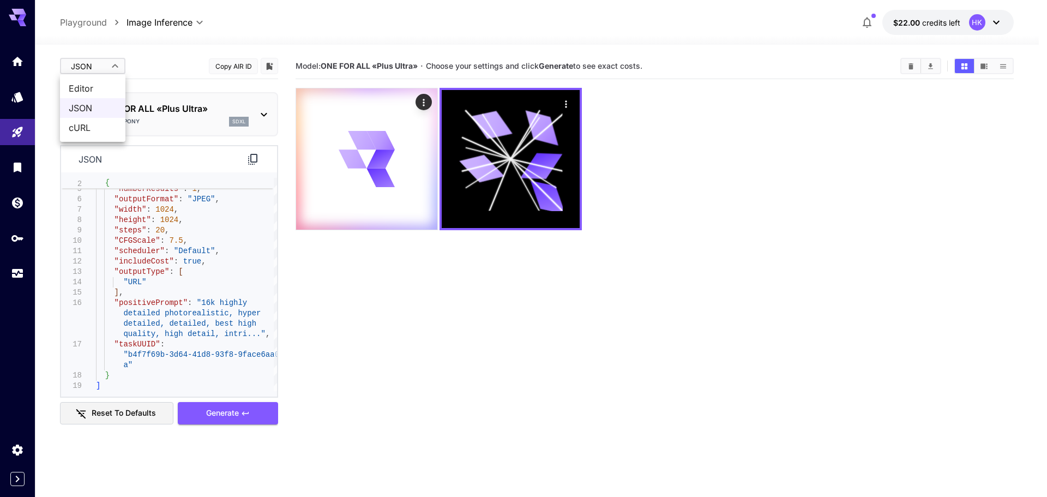
click at [107, 64] on body "**********" at bounding box center [523, 291] width 1047 height 583
click at [87, 130] on span "cURL" at bounding box center [93, 127] width 48 height 13
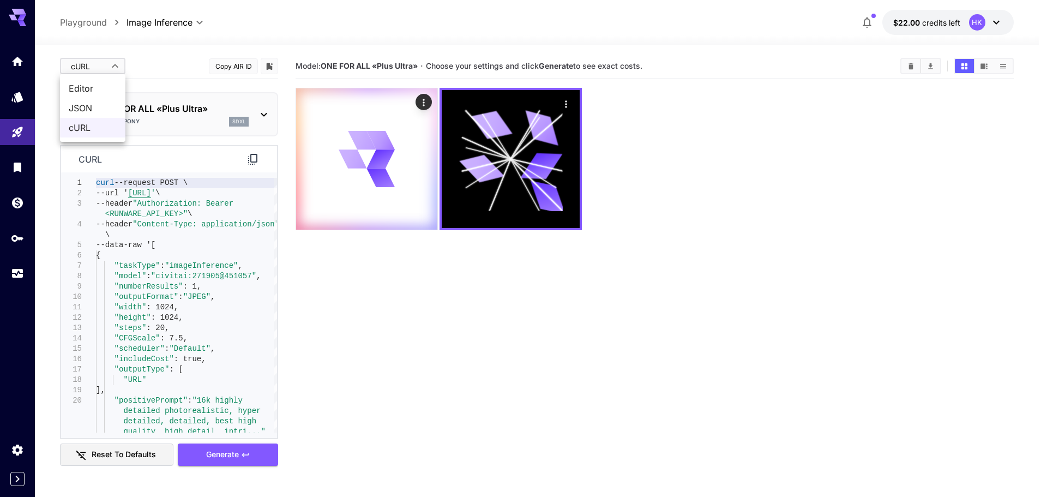
click at [109, 67] on body "**********" at bounding box center [523, 291] width 1047 height 583
click at [88, 86] on span "Editor" at bounding box center [93, 88] width 48 height 13
type input "****"
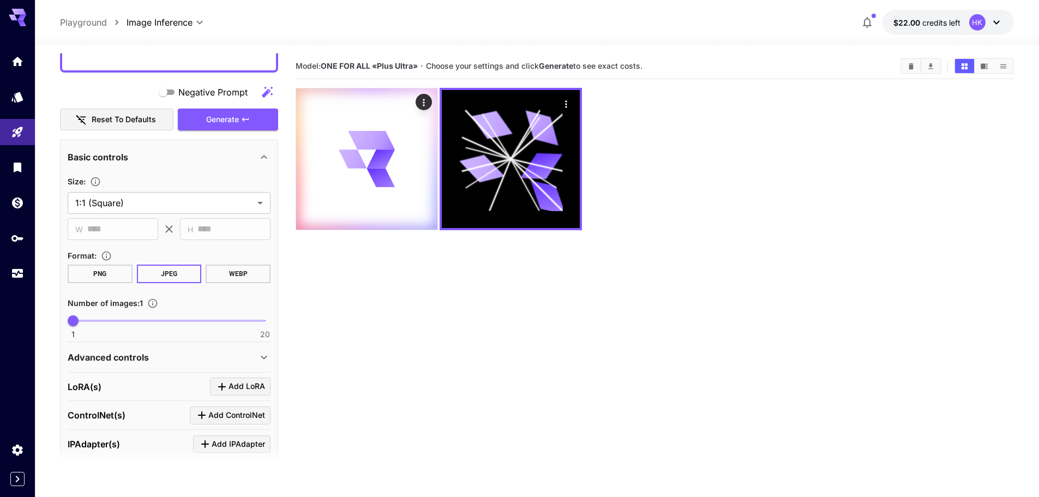
scroll to position [436, 0]
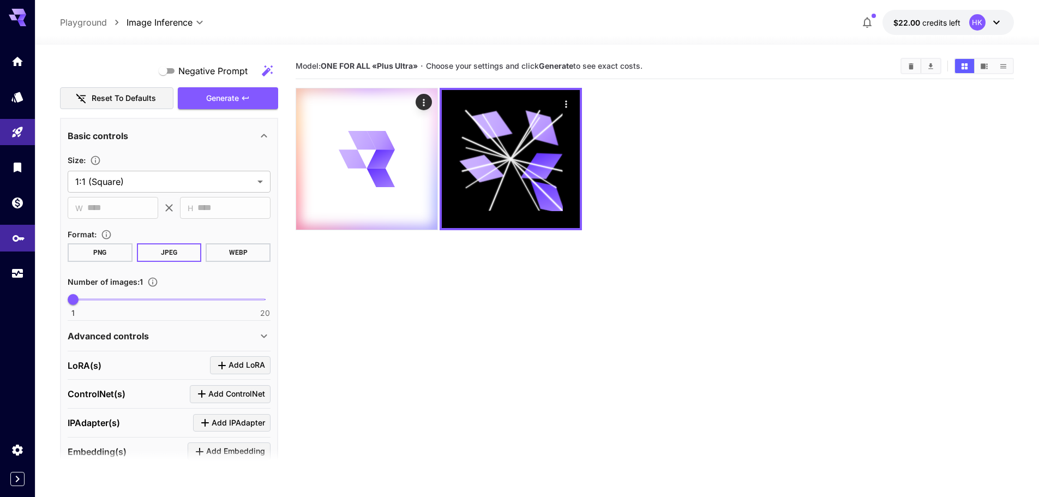
click at [27, 236] on link at bounding box center [17, 238] width 35 height 27
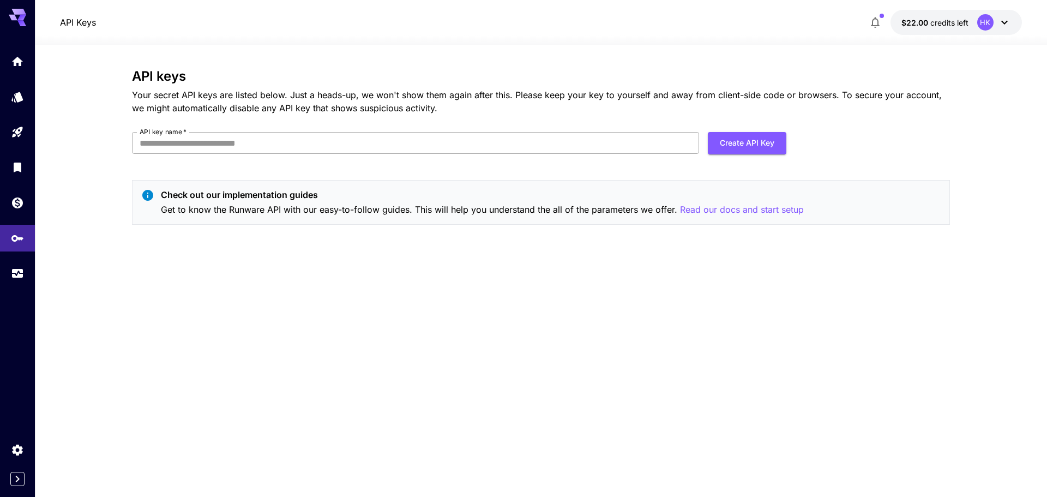
click at [183, 141] on input "API key name   *" at bounding box center [415, 143] width 567 height 22
type input "*"
type input "**********"
click at [741, 147] on button "Create API Key" at bounding box center [747, 143] width 79 height 22
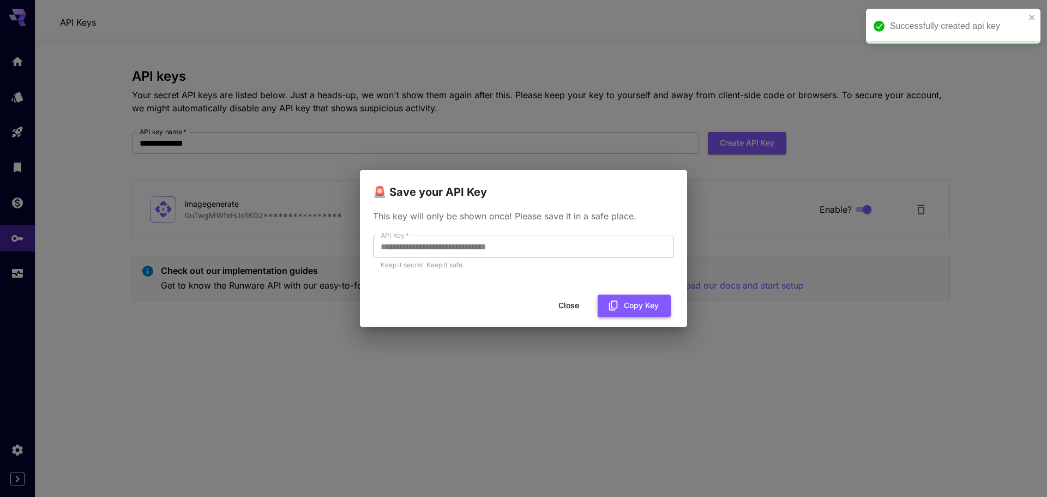
click at [642, 306] on button "Copy Key" at bounding box center [634, 305] width 73 height 22
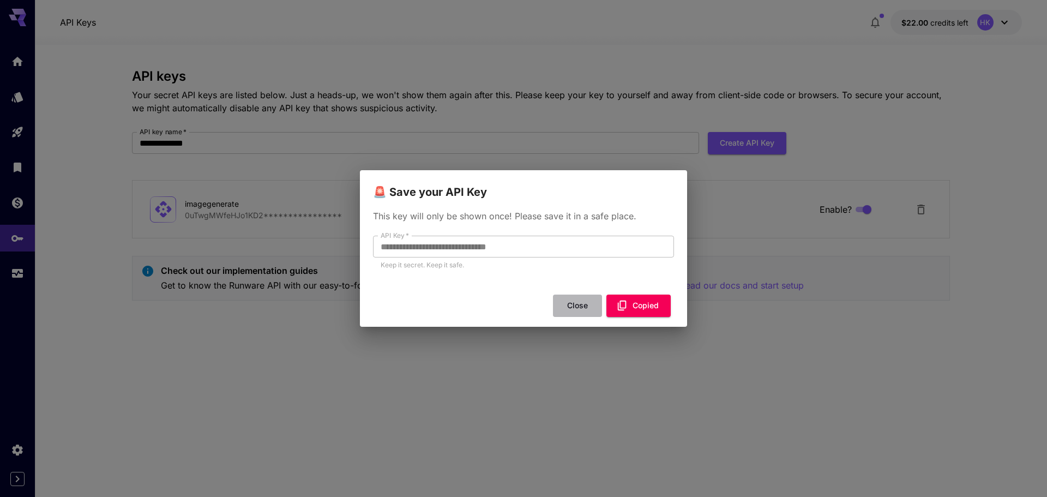
click at [575, 302] on button "Close" at bounding box center [577, 305] width 49 height 22
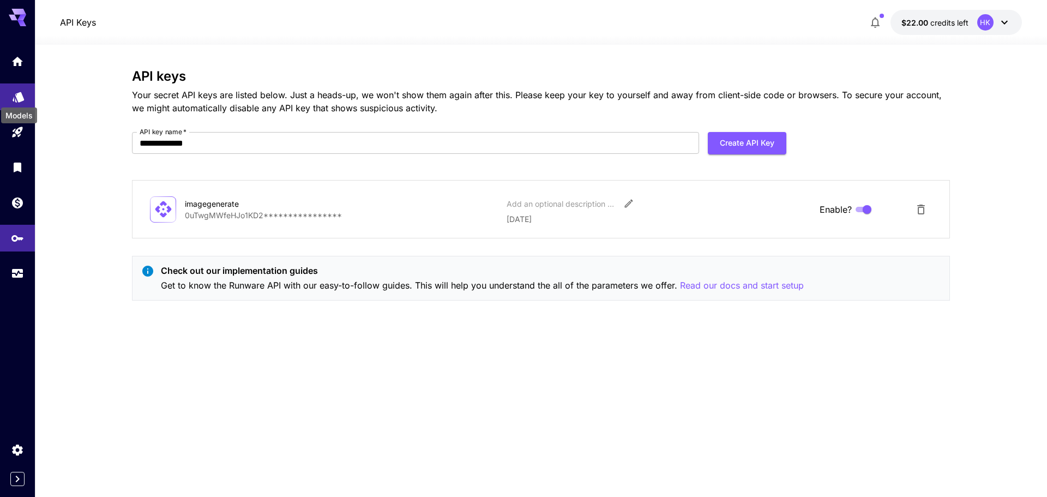
click at [20, 95] on icon "Models" at bounding box center [18, 94] width 11 height 10
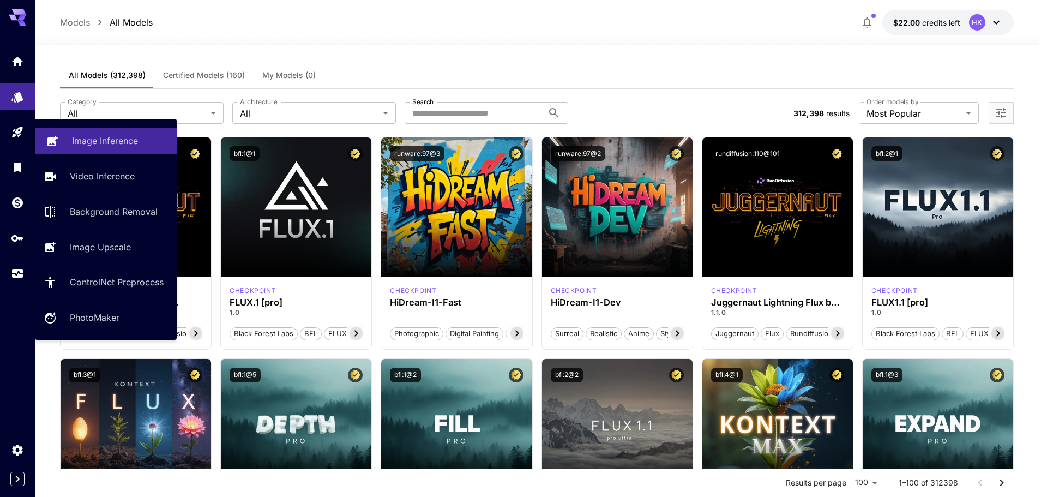
click at [118, 141] on p "Image Inference" at bounding box center [105, 140] width 66 height 13
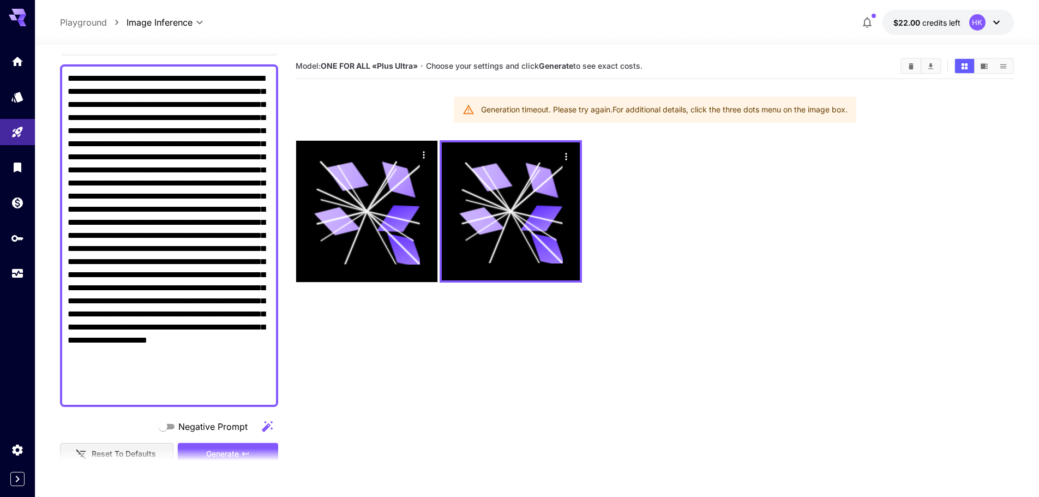
scroll to position [218, 0]
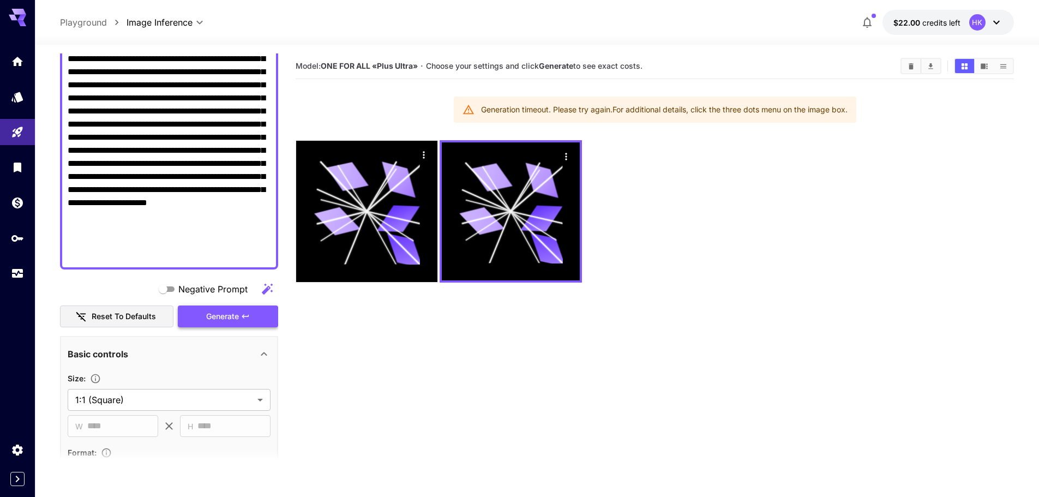
click at [213, 315] on span "Generate" at bounding box center [222, 317] width 33 height 14
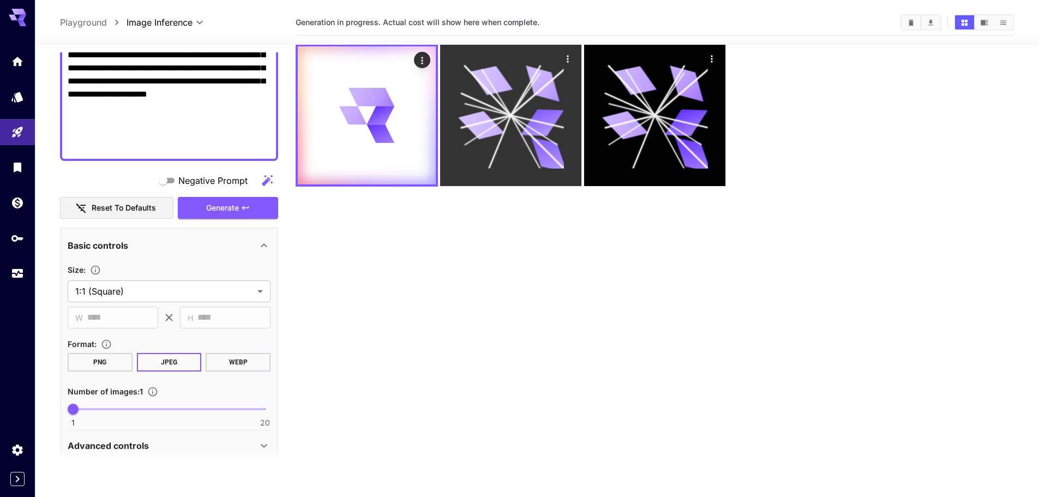
scroll to position [0, 0]
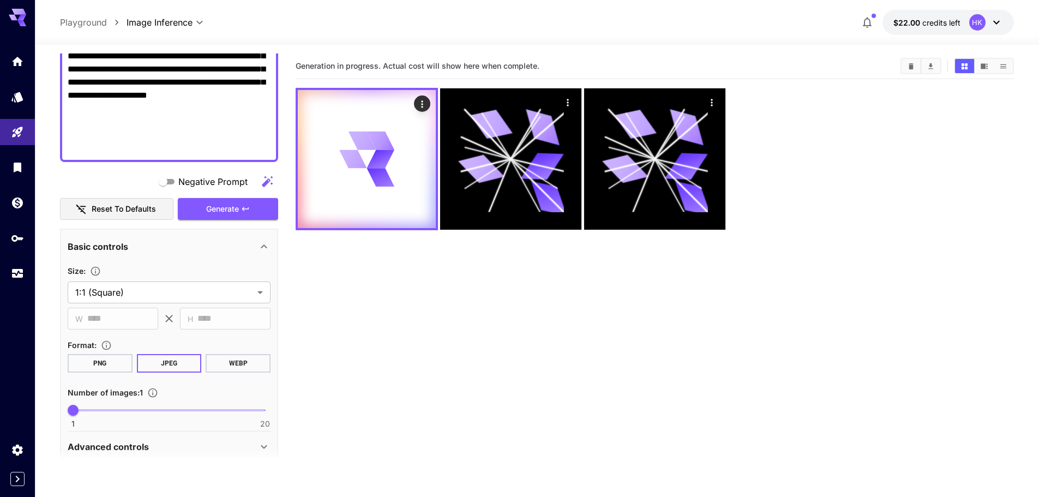
click at [264, 245] on icon at bounding box center [264, 246] width 6 height 4
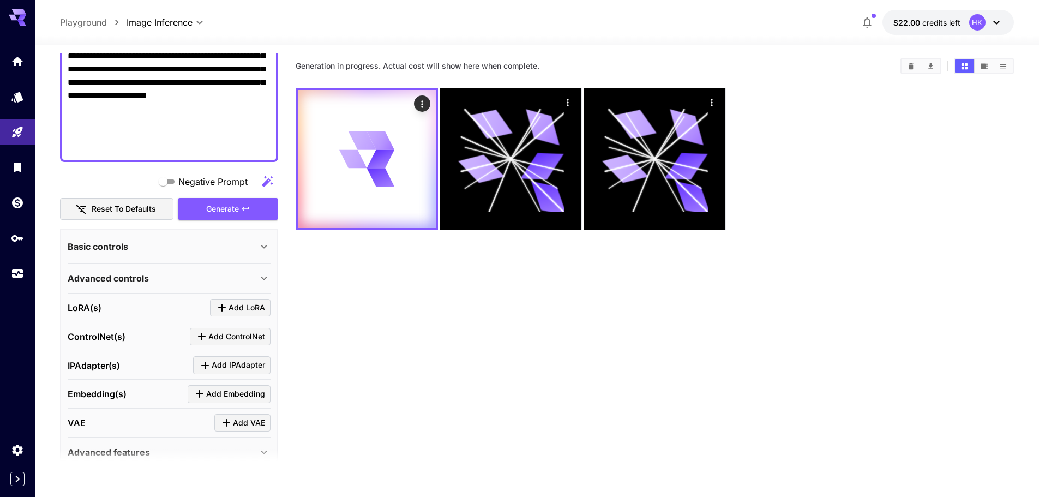
click at [181, 279] on div "Advanced controls" at bounding box center [163, 278] width 190 height 13
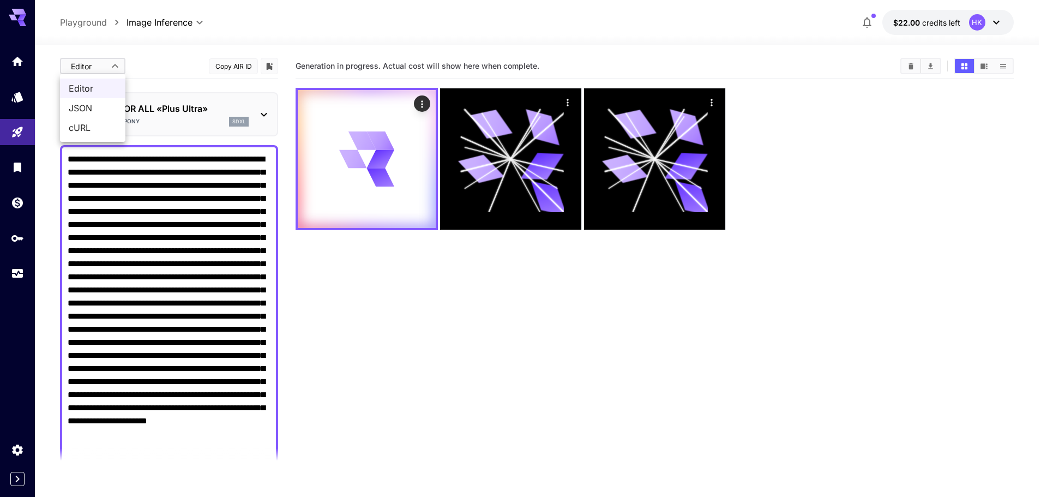
click at [115, 64] on body "**********" at bounding box center [523, 291] width 1047 height 583
click at [84, 127] on span "cURL" at bounding box center [93, 127] width 48 height 13
type input "****"
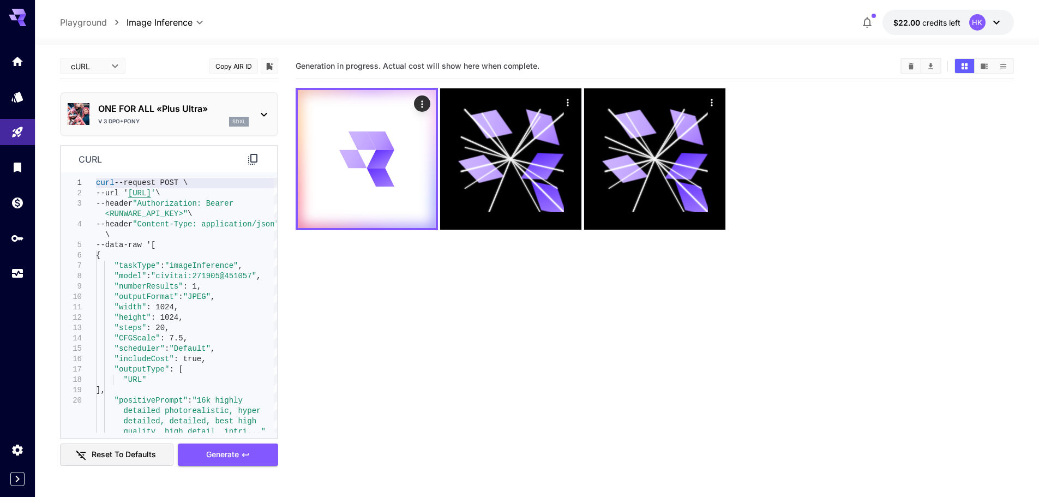
click at [390, 459] on section "Generation in progress. Actual cost will show here when complete." at bounding box center [655, 301] width 718 height 497
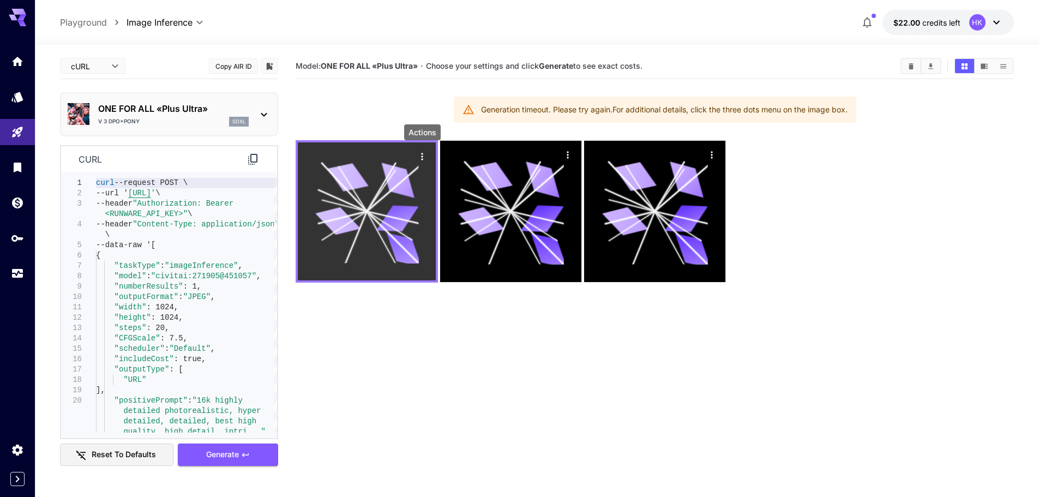
click at [419, 155] on icon "Actions" at bounding box center [422, 156] width 11 height 11
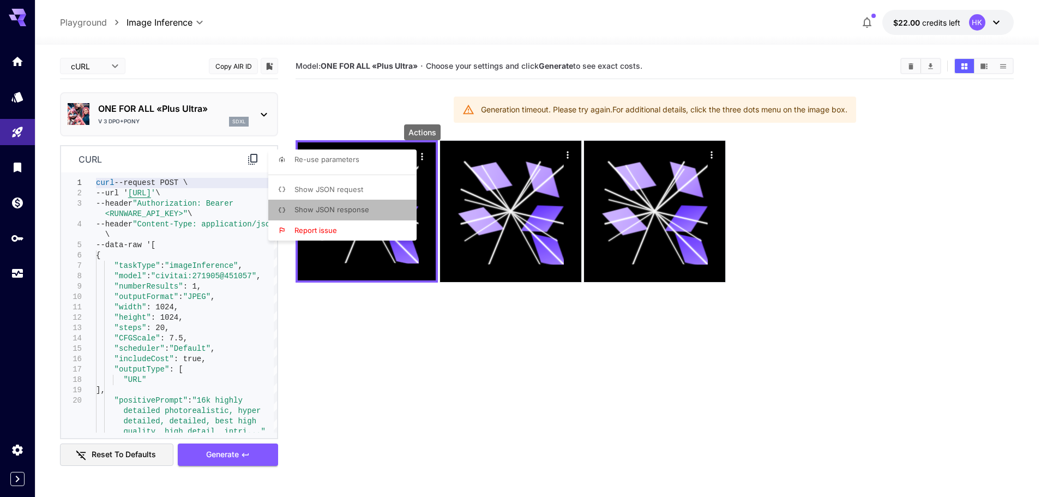
click at [342, 209] on span "Show JSON response" at bounding box center [331, 209] width 75 height 9
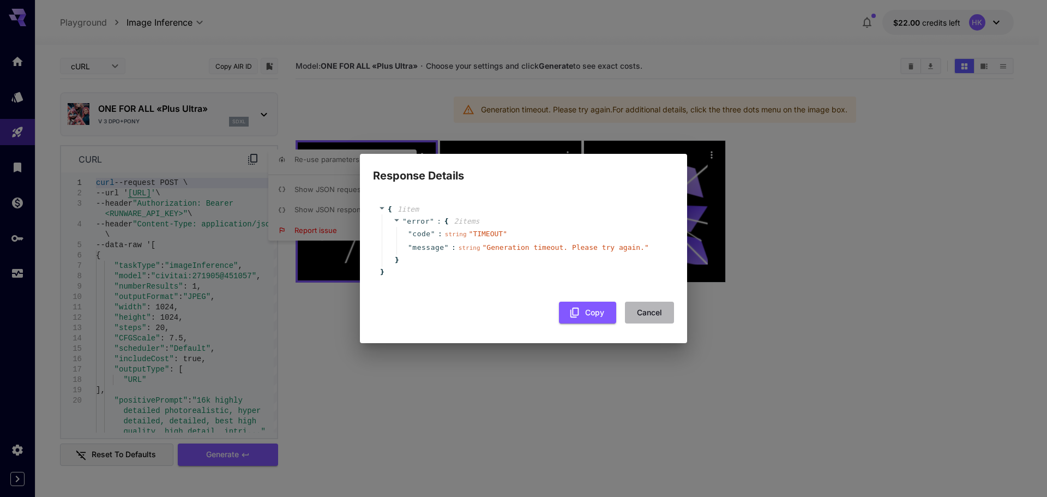
click at [648, 318] on button "Cancel" at bounding box center [649, 313] width 49 height 22
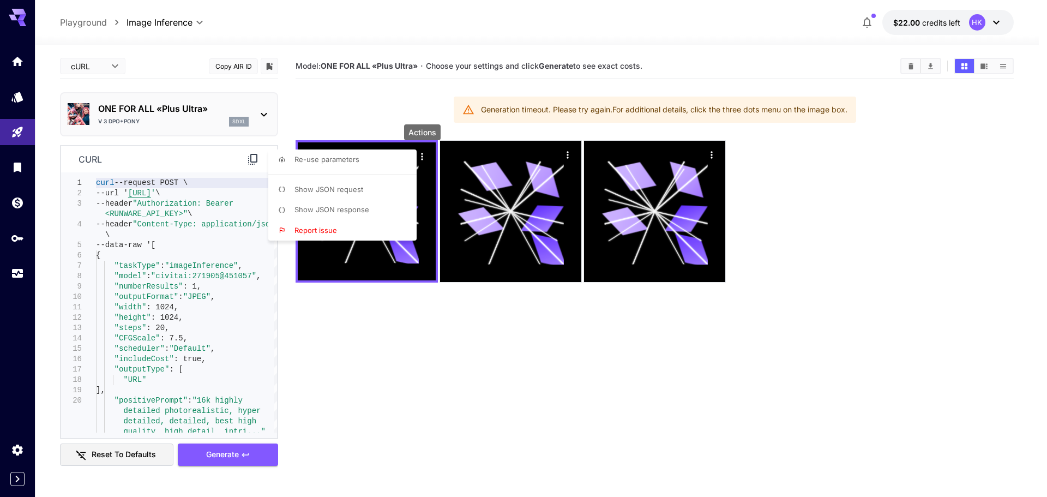
click at [174, 216] on div at bounding box center [523, 248] width 1047 height 497
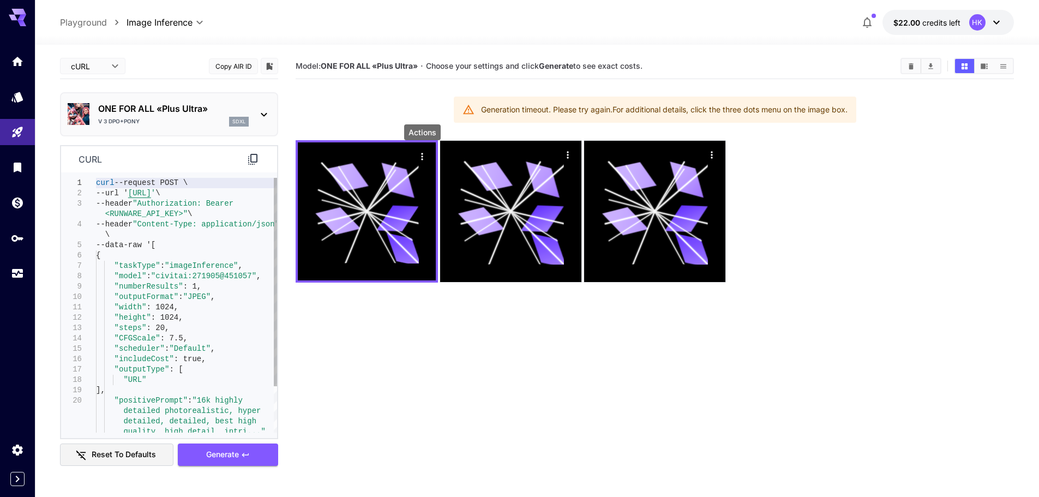
type textarea "**********"
click at [139, 213] on div "curl --request POST \ --url ' https://api.runware.ai/v1 ' \ --header "Authoriza…" at bounding box center [186, 333] width 181 height 311
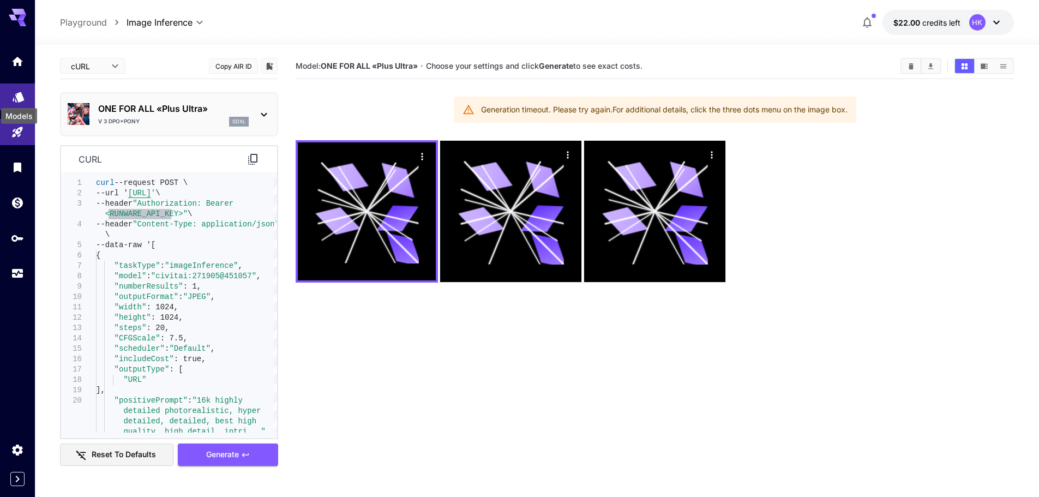
click at [22, 97] on icon "Models" at bounding box center [18, 93] width 11 height 10
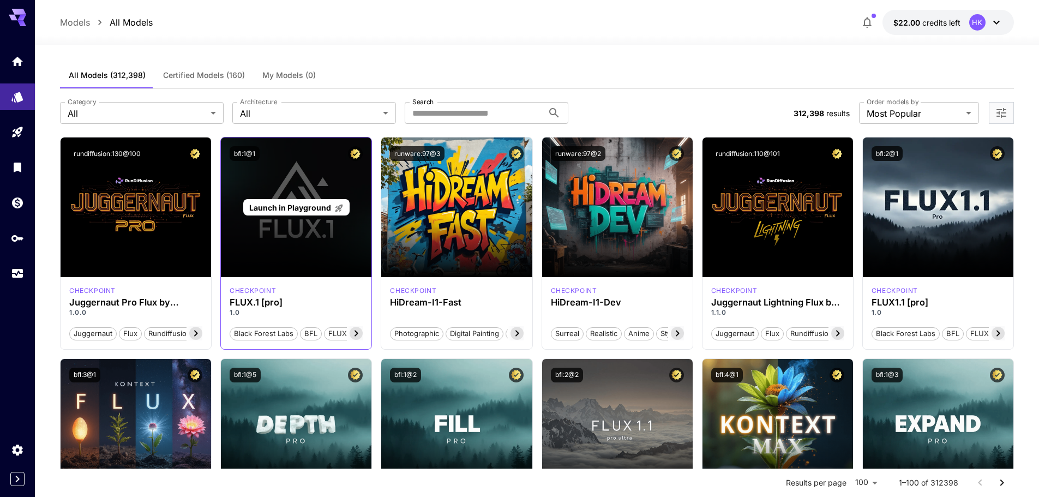
click at [287, 209] on span "Launch in Playground" at bounding box center [290, 207] width 82 height 9
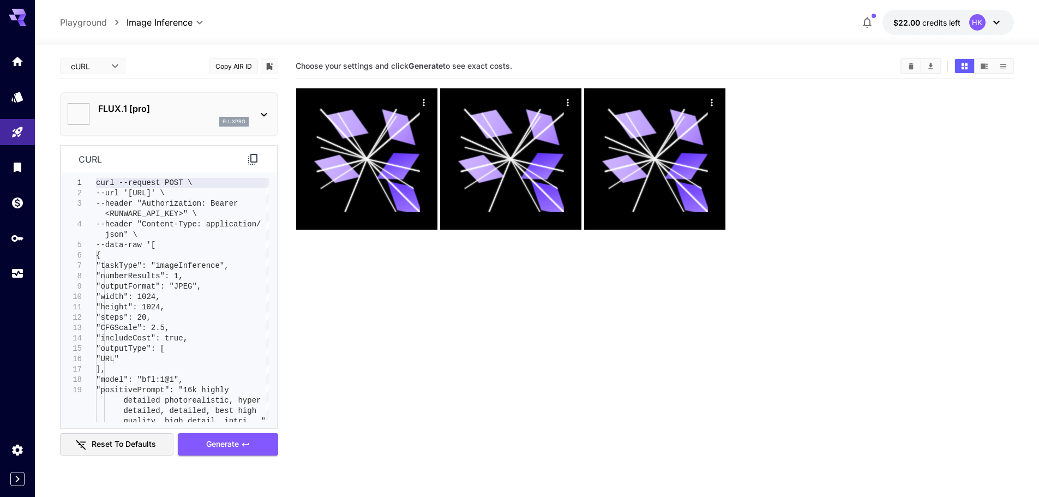
type input "**"
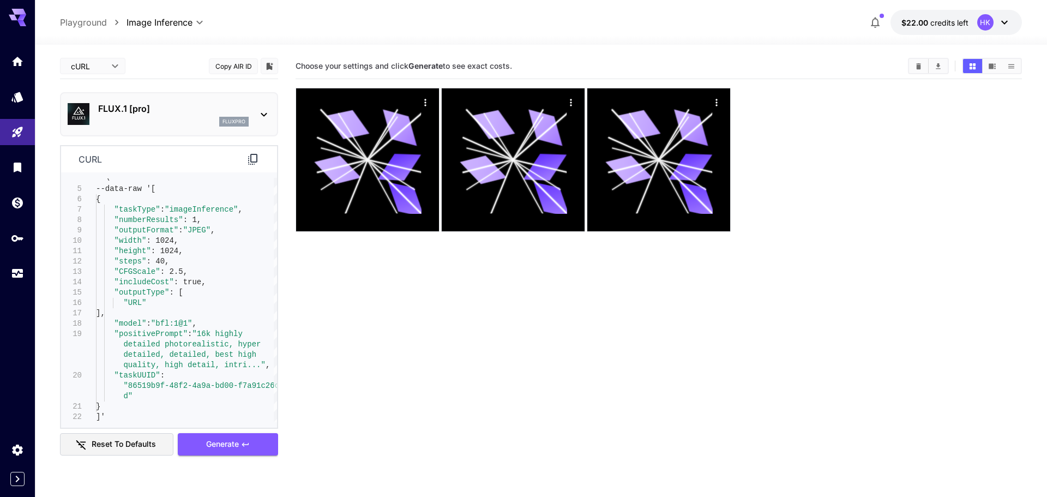
click at [99, 69] on body "**********" at bounding box center [523, 291] width 1047 height 583
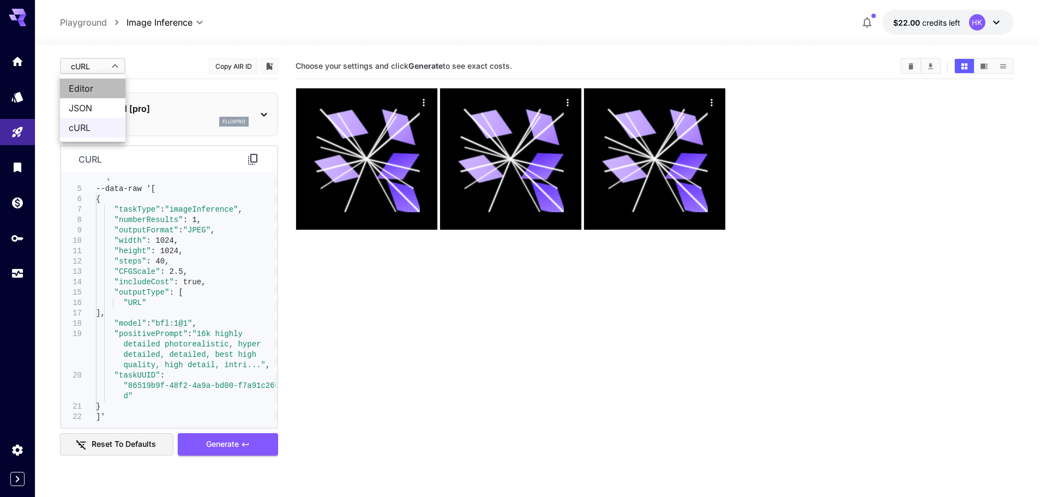
click at [83, 87] on span "Editor" at bounding box center [93, 88] width 48 height 13
type input "****"
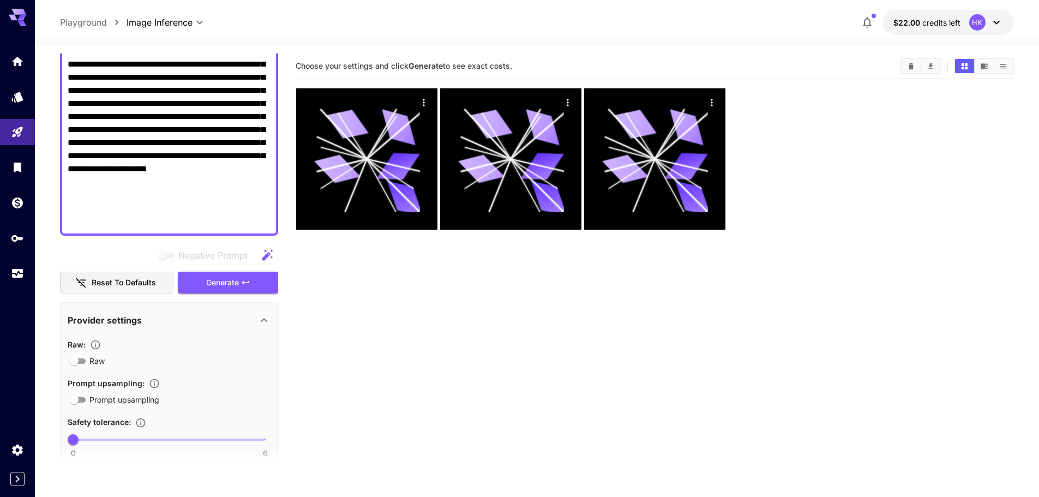
scroll to position [382, 0]
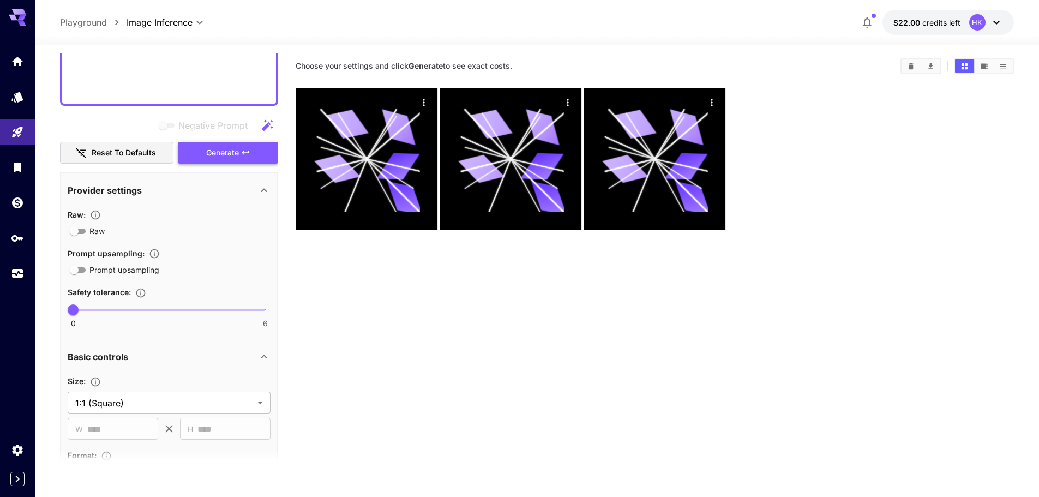
click at [221, 155] on span "Generate" at bounding box center [222, 153] width 33 height 14
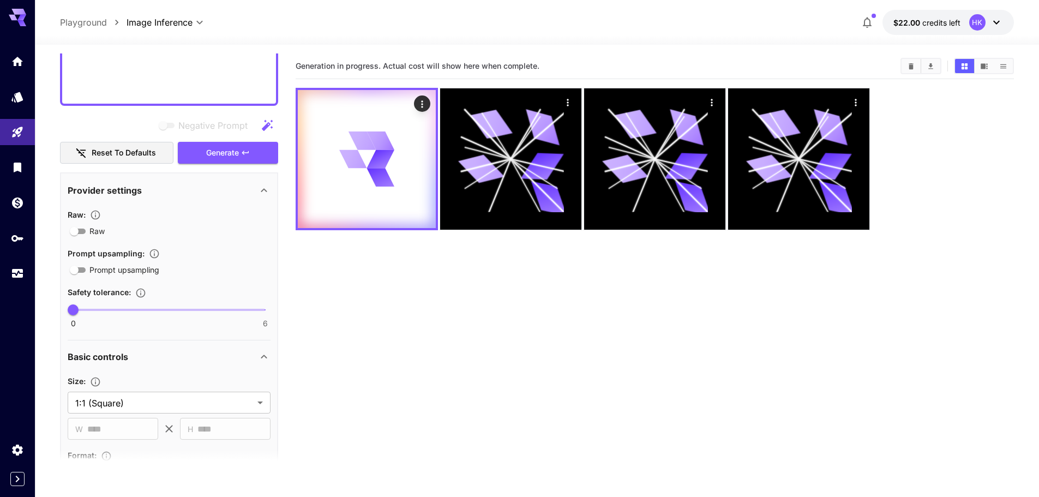
click at [461, 472] on section "Generation in progress. Actual cost will show here when complete." at bounding box center [655, 301] width 718 height 497
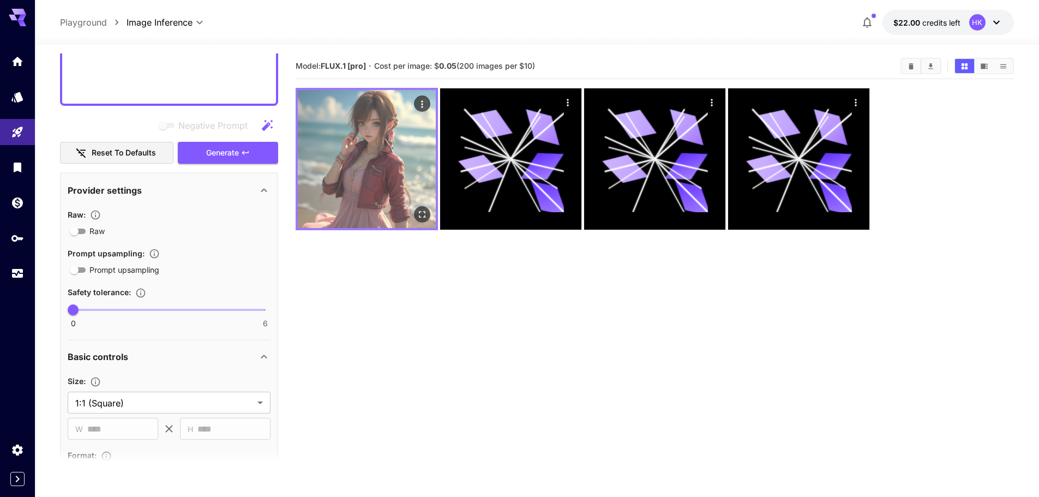
click at [381, 174] on img at bounding box center [367, 159] width 138 height 138
click at [423, 215] on icon "Open in fullscreen" at bounding box center [422, 214] width 11 height 11
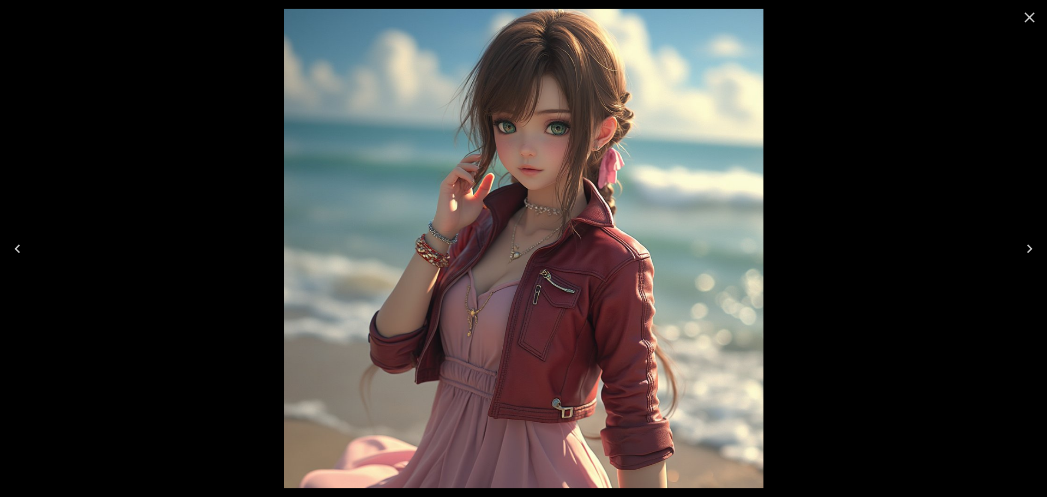
click at [1034, 17] on icon "Close" at bounding box center [1029, 17] width 17 height 17
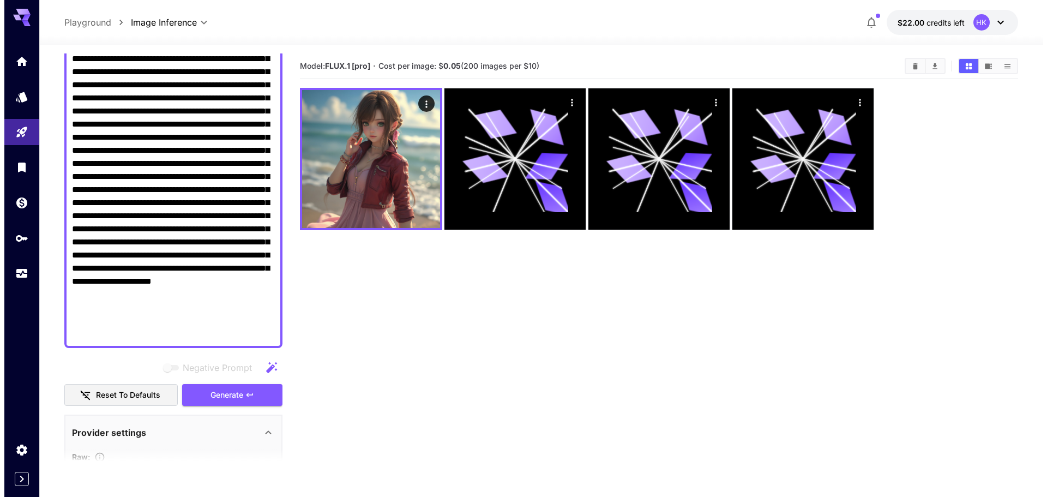
scroll to position [0, 0]
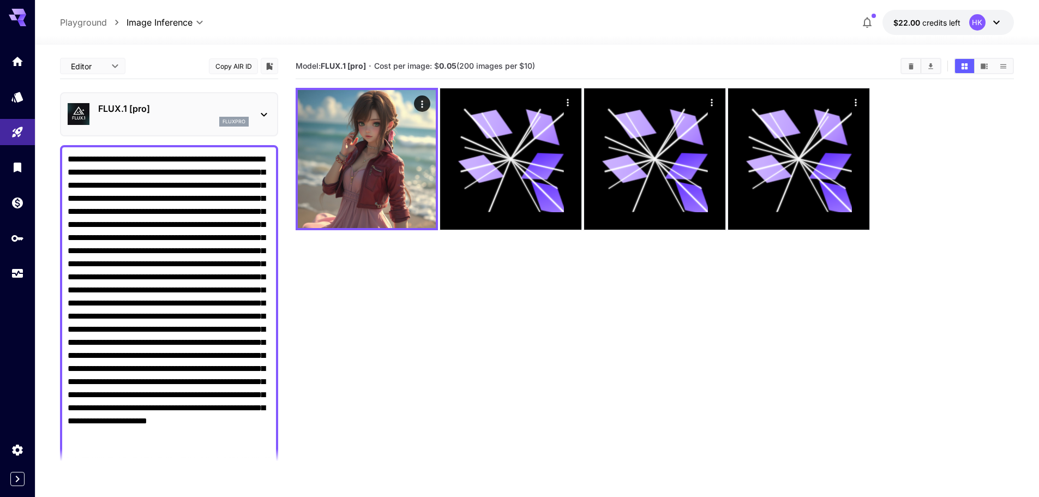
click at [246, 109] on p "FLUX.1 [pro]" at bounding box center [173, 108] width 151 height 13
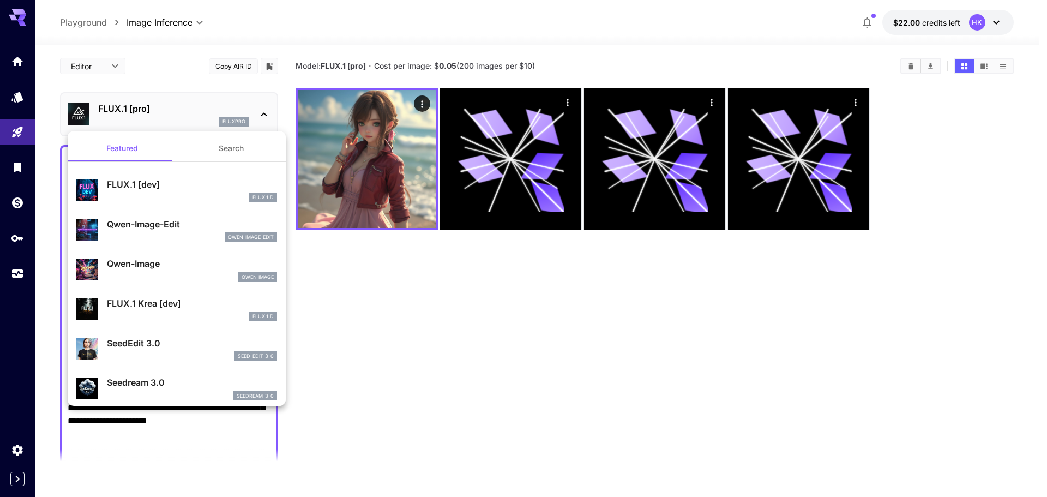
click at [226, 151] on button "Search" at bounding box center [231, 148] width 109 height 26
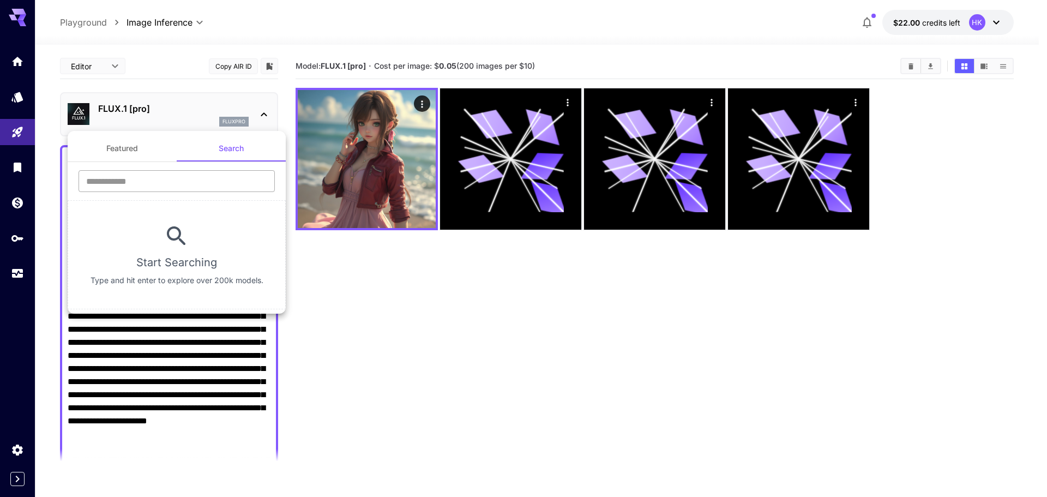
click at [128, 184] on input "text" at bounding box center [177, 181] width 196 height 22
type input "*****"
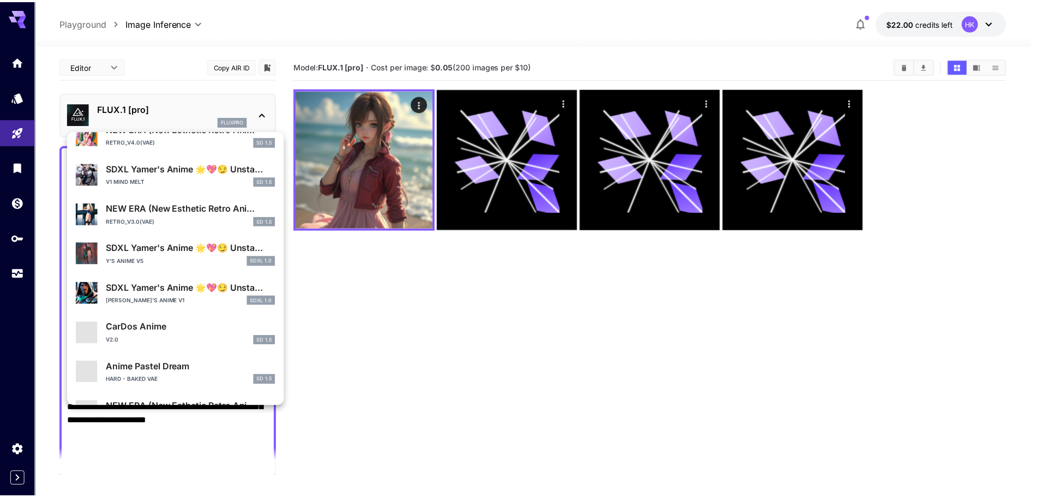
scroll to position [218, 0]
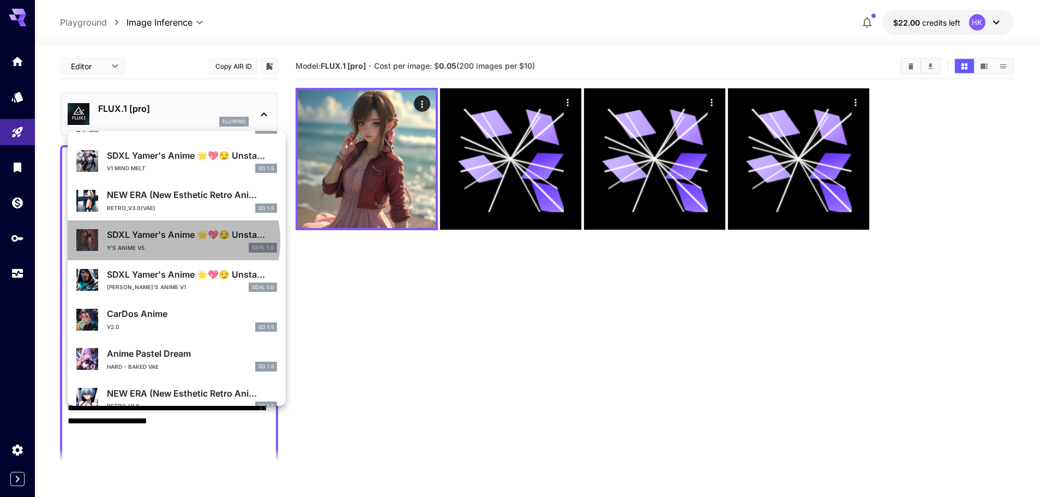
click at [166, 242] on div "SDXL Yamer's Anime 🌟💖😏 Unsta... Y's Anime V5 SDXL 1.0" at bounding box center [192, 240] width 170 height 25
type input "**"
type input "***"
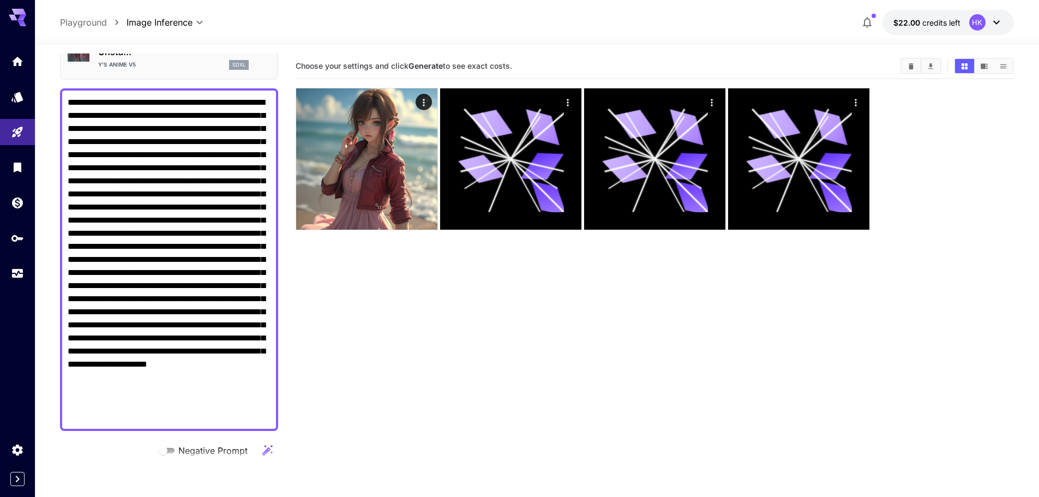
scroll to position [218, 0]
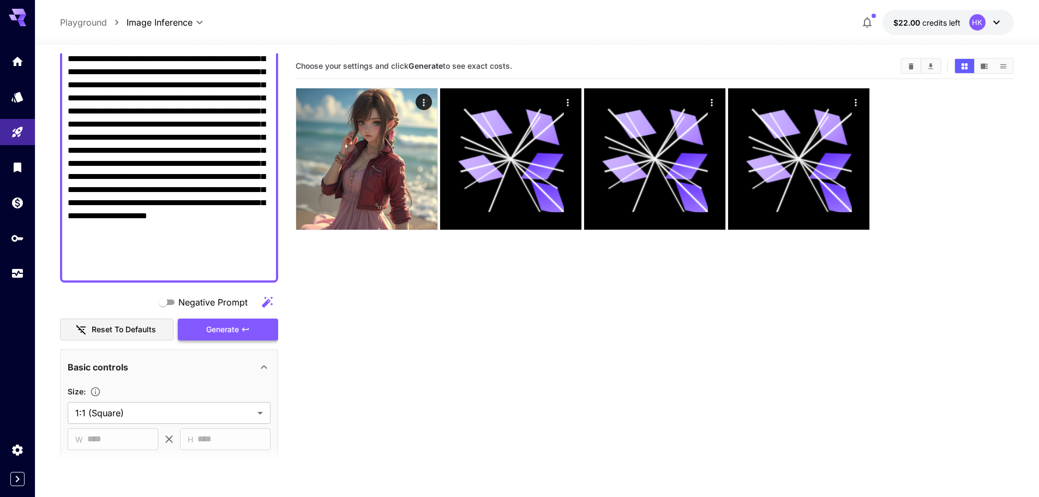
click at [228, 332] on span "Generate" at bounding box center [222, 330] width 33 height 14
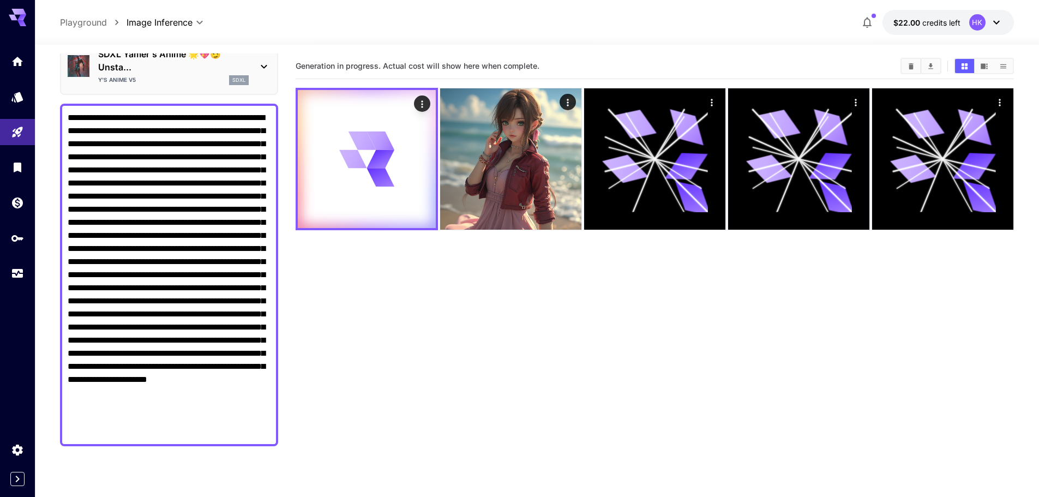
scroll to position [0, 0]
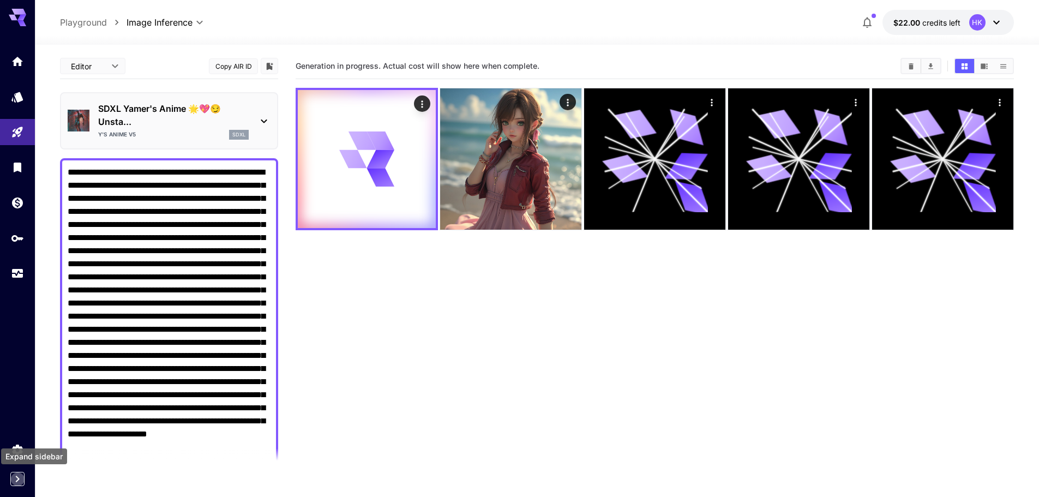
click at [19, 476] on icon "Expand sidebar" at bounding box center [17, 478] width 13 height 13
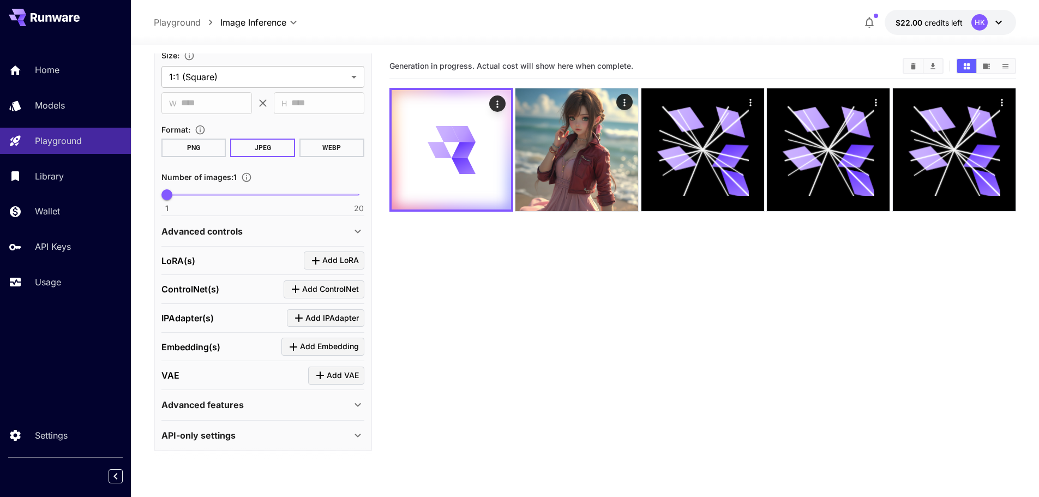
scroll to position [557, 0]
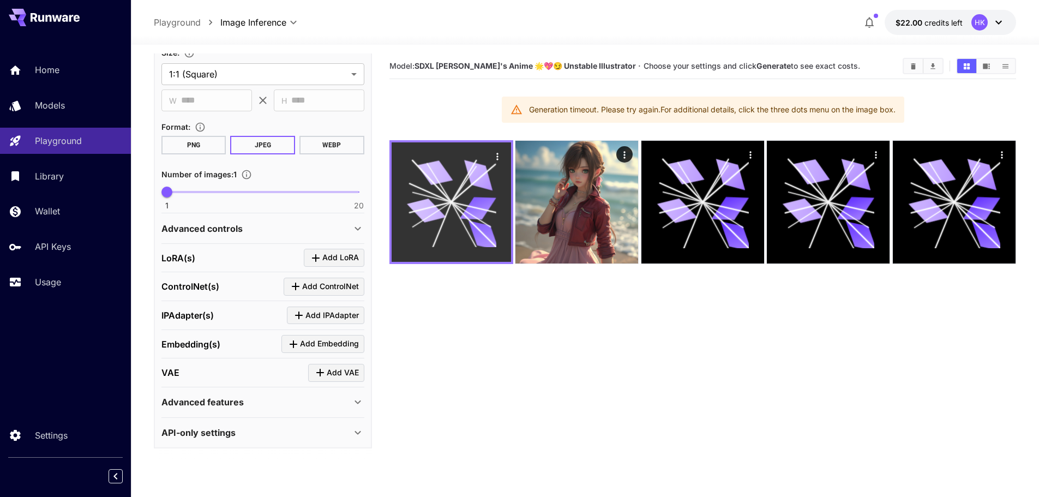
click at [457, 214] on icon at bounding box center [451, 202] width 90 height 90
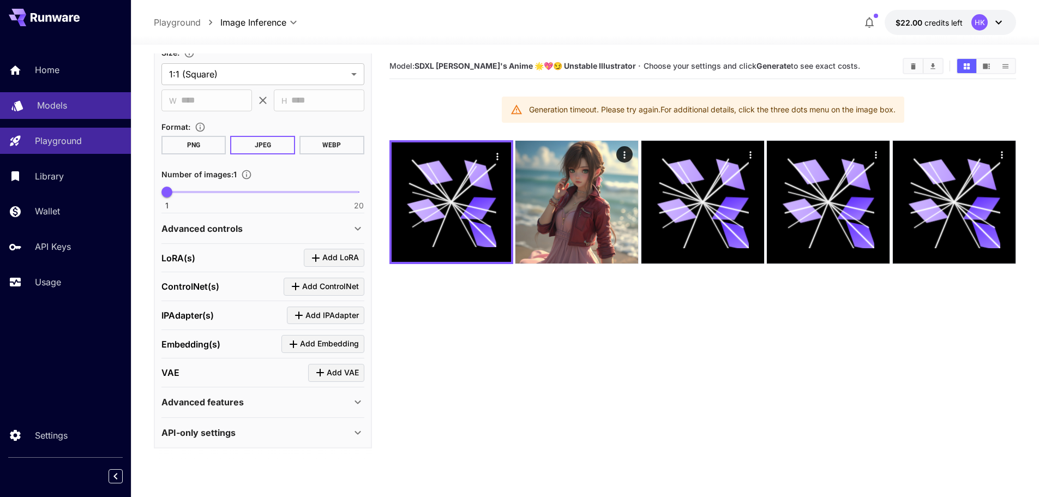
click at [71, 100] on div "Models" at bounding box center [79, 105] width 85 height 13
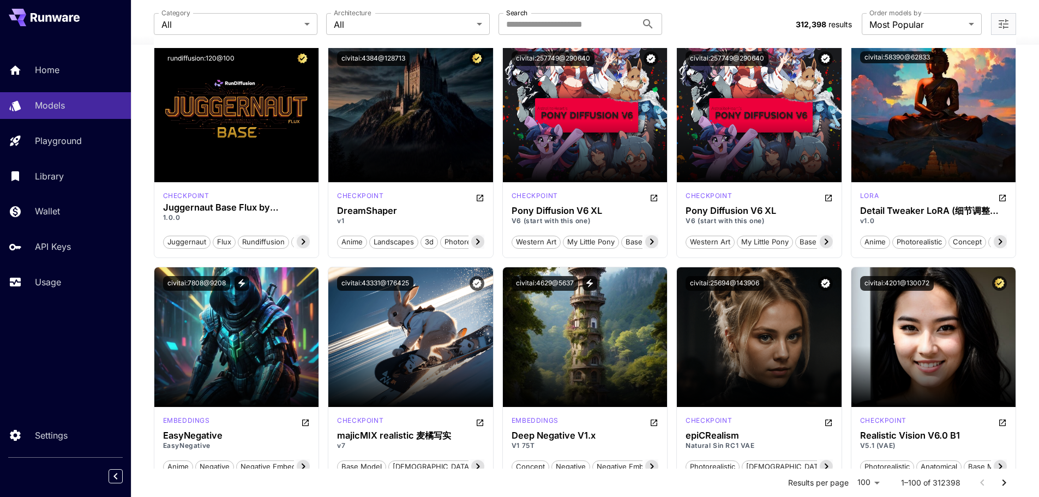
scroll to position [927, 0]
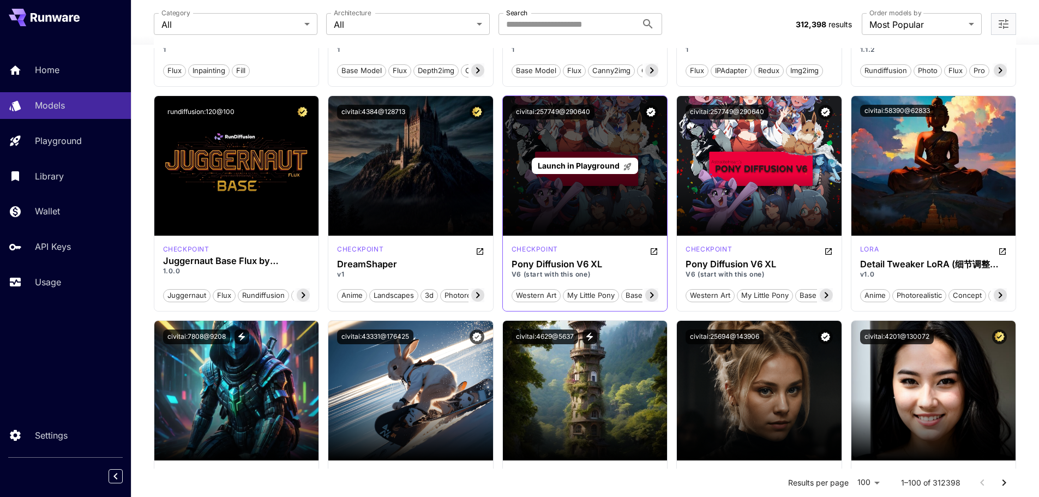
click at [597, 164] on span "Launch in Playground" at bounding box center [579, 165] width 82 height 9
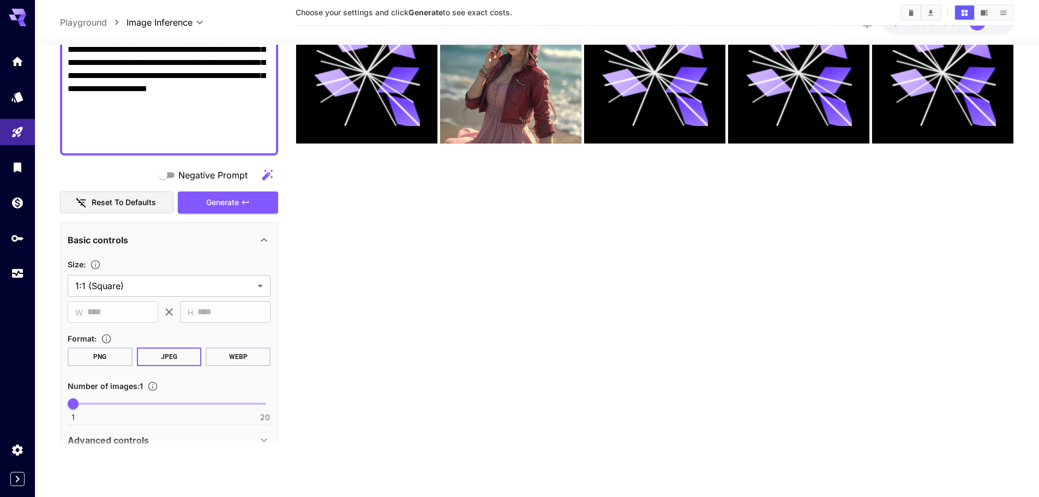
scroll to position [436, 0]
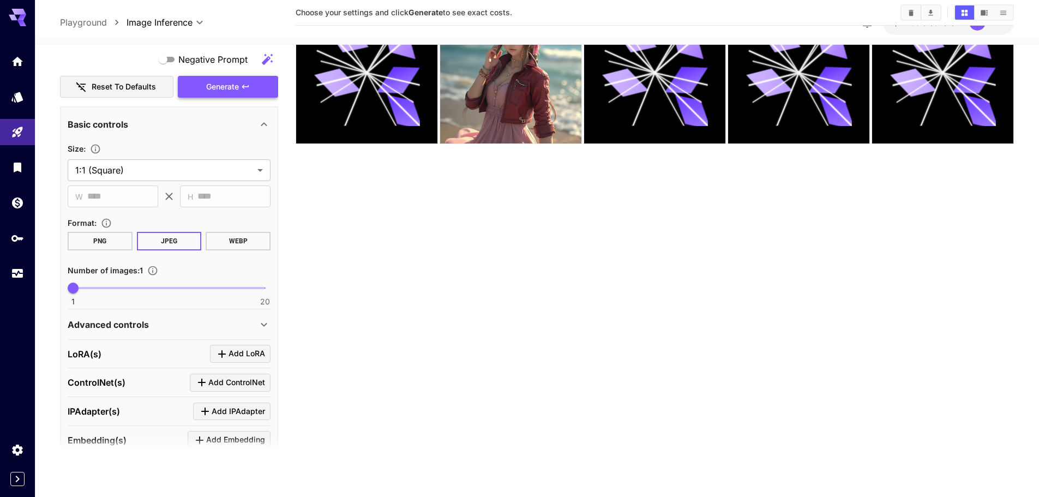
click at [236, 88] on span "Generate" at bounding box center [222, 87] width 33 height 14
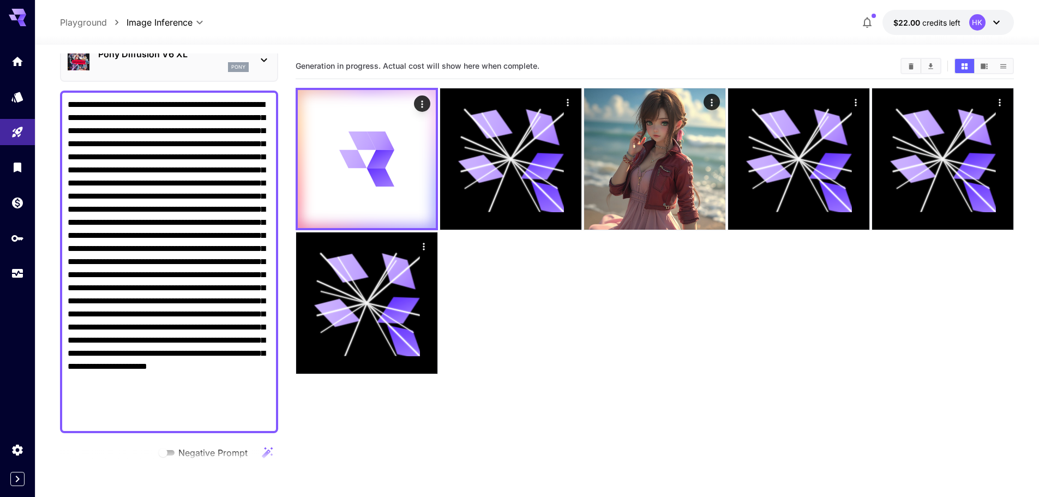
scroll to position [0, 0]
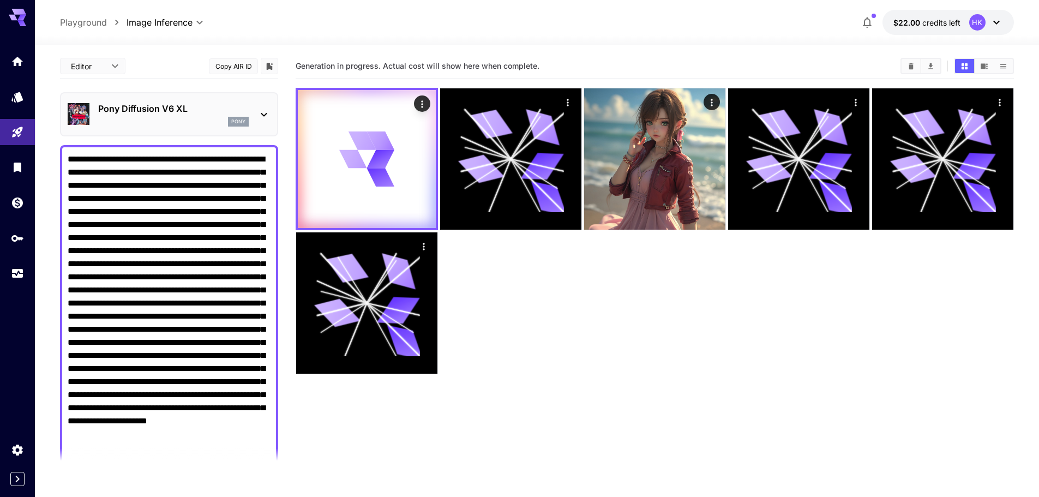
click at [866, 17] on icon "button" at bounding box center [867, 22] width 13 height 13
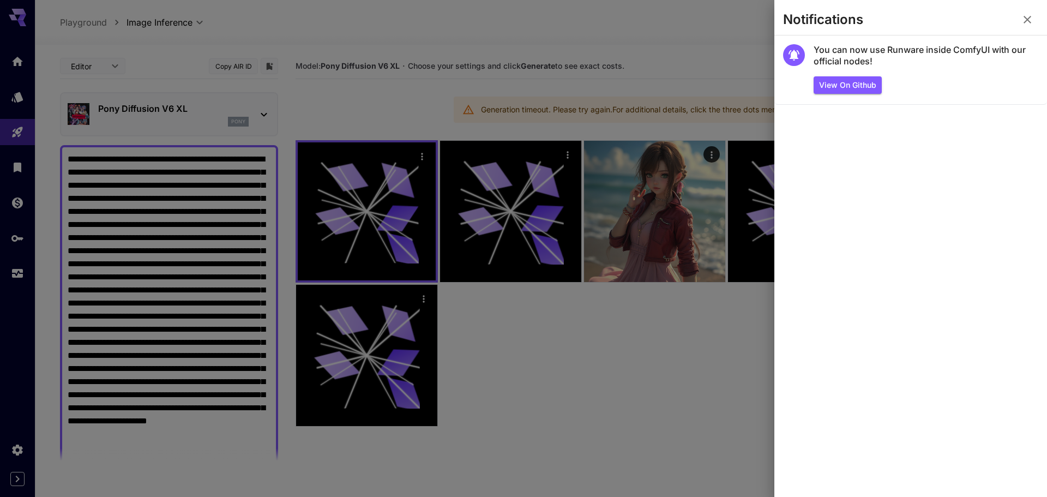
click at [595, 332] on div at bounding box center [523, 248] width 1047 height 497
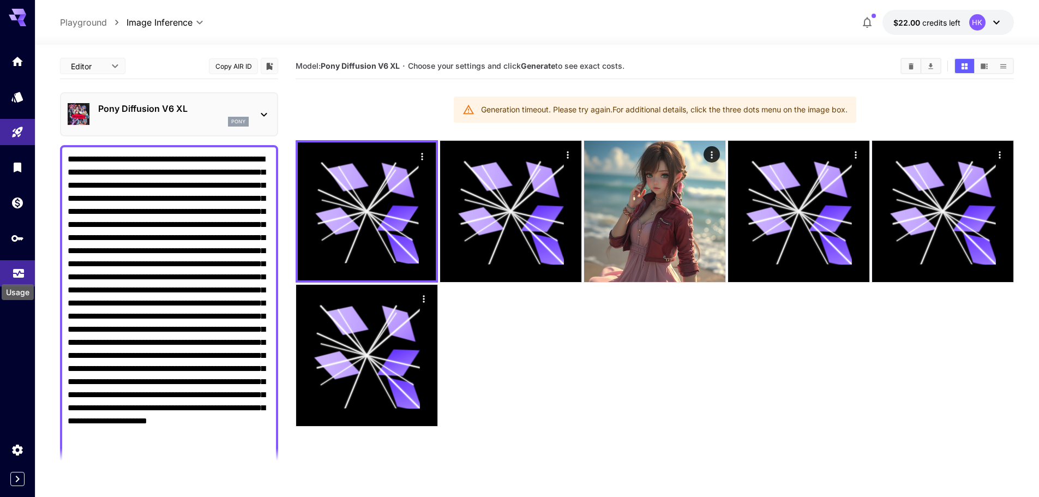
click at [20, 274] on icon "Usage" at bounding box center [18, 271] width 11 height 5
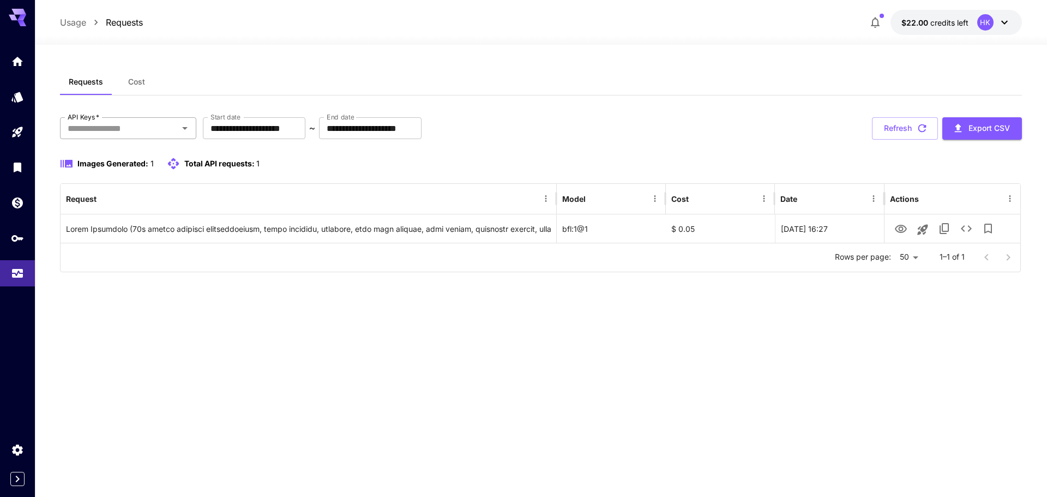
click at [118, 131] on input "API Keys   *" at bounding box center [119, 128] width 112 height 15
click at [172, 91] on div "Requests Cost" at bounding box center [540, 82] width 961 height 27
click at [138, 84] on span "Cost" at bounding box center [136, 82] width 17 height 10
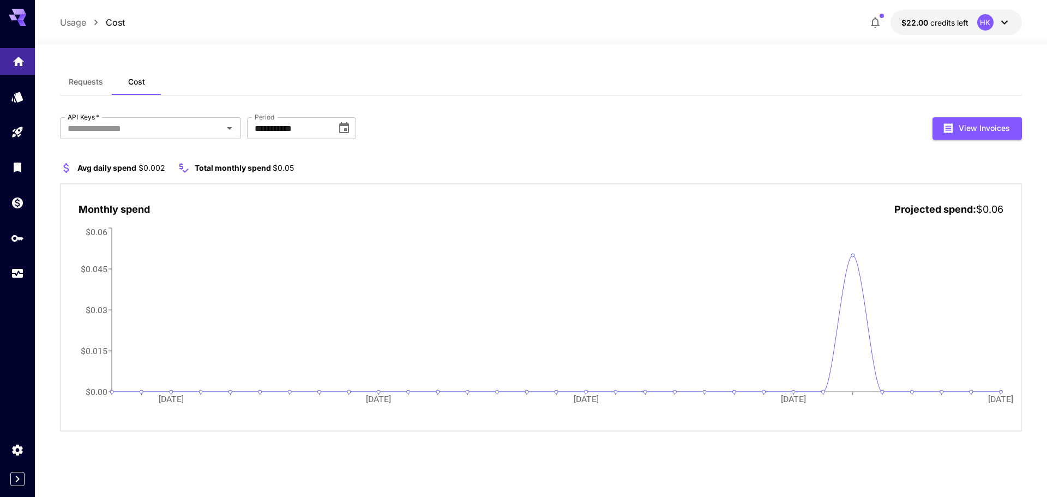
click at [21, 61] on icon "Home" at bounding box center [18, 57] width 11 height 9
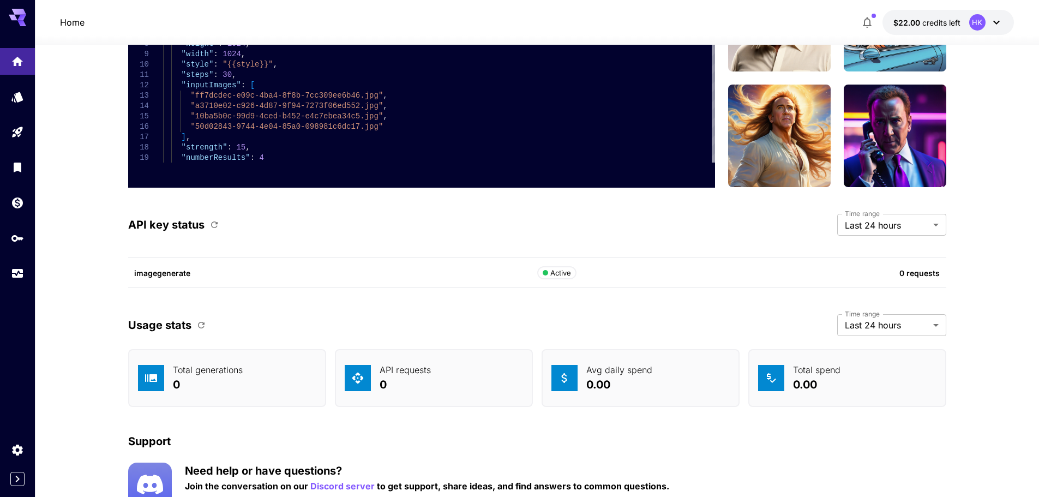
scroll to position [2561, 0]
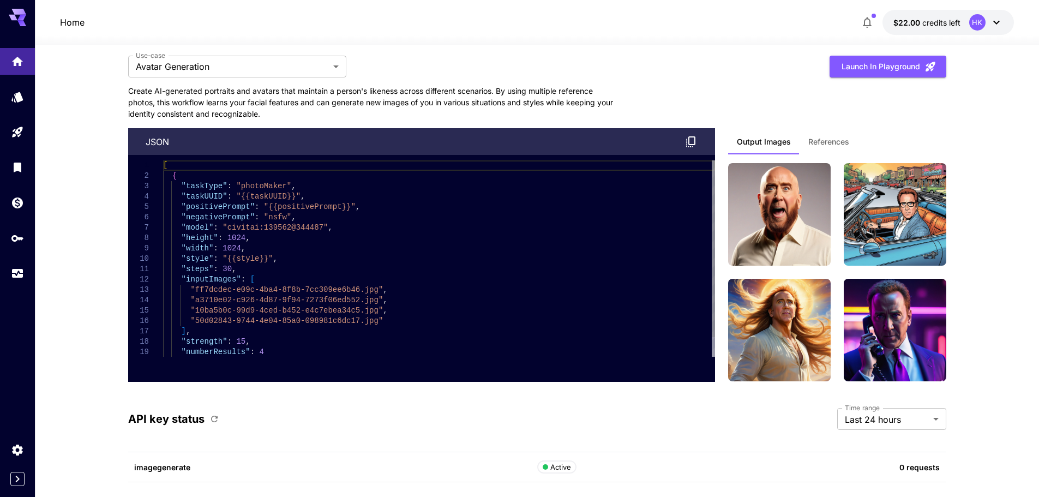
scroll to position [2288, 0]
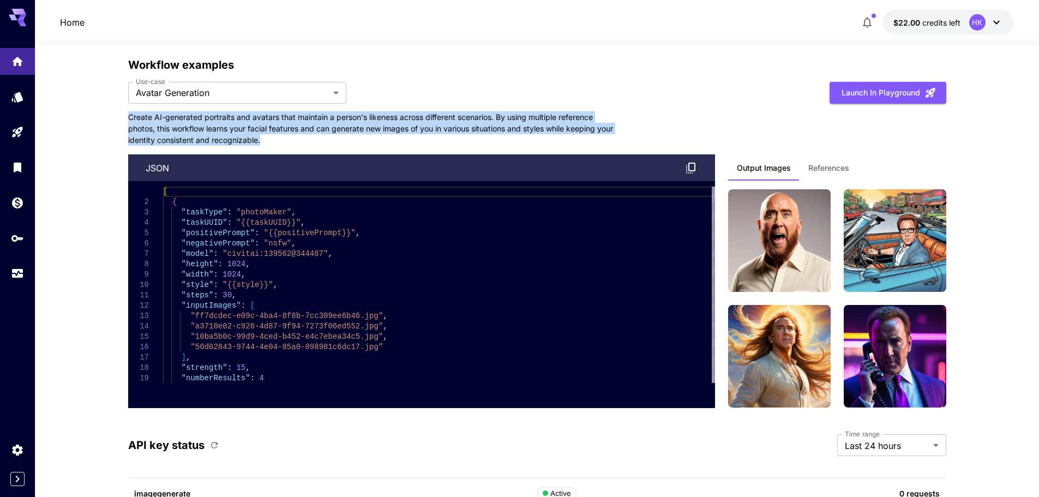
drag, startPoint x: 286, startPoint y: 141, endPoint x: 119, endPoint y: 116, distance: 168.7
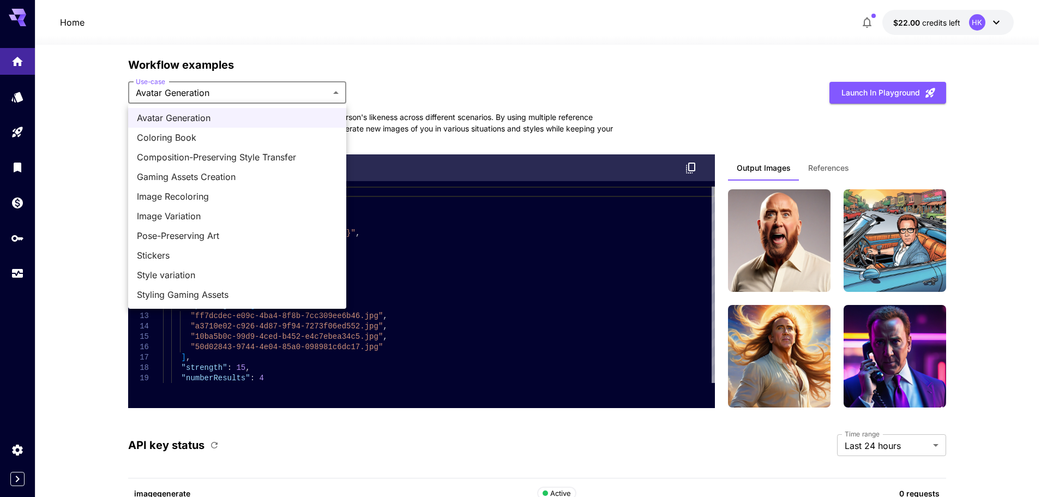
click at [461, 430] on div at bounding box center [523, 248] width 1047 height 497
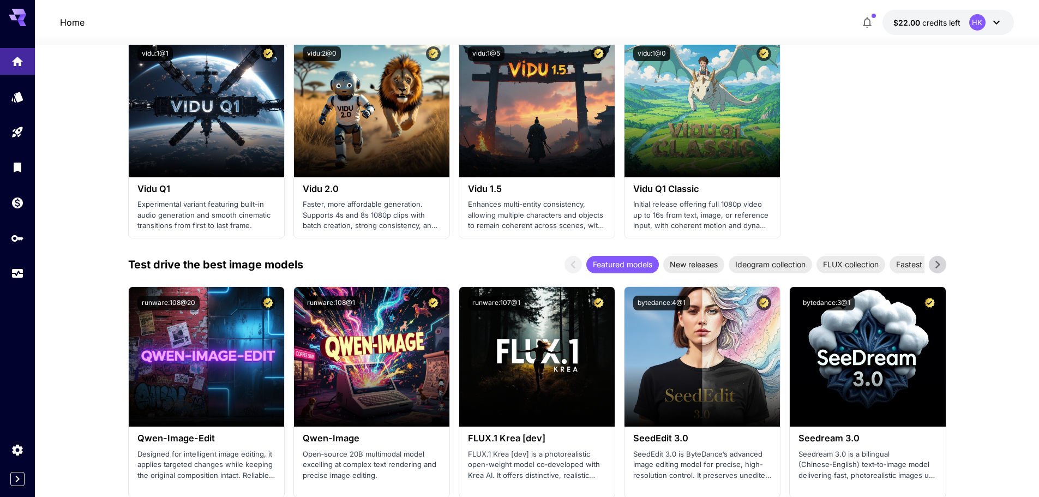
scroll to position [925, 0]
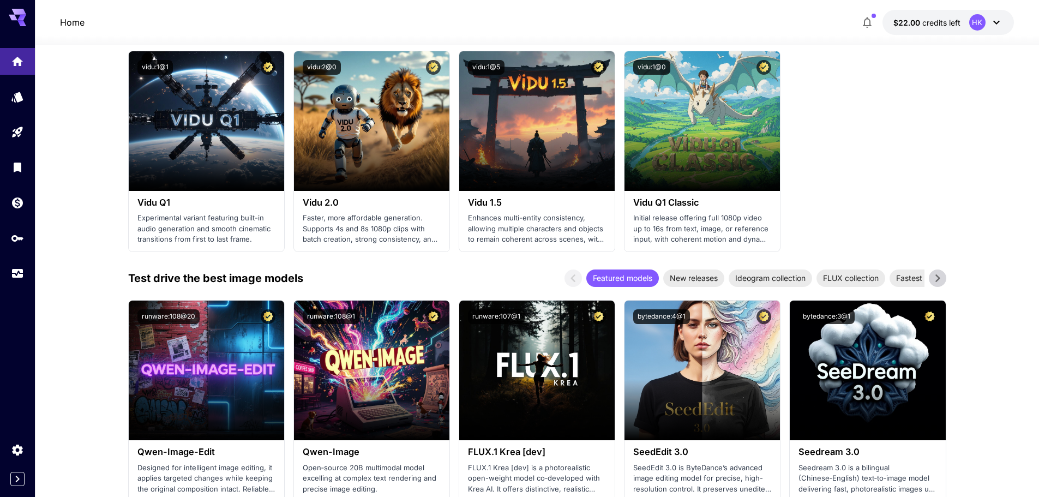
click at [939, 276] on icon at bounding box center [937, 278] width 16 height 16
click at [813, 273] on span "Anime & stylized art" at bounding box center [816, 277] width 85 height 11
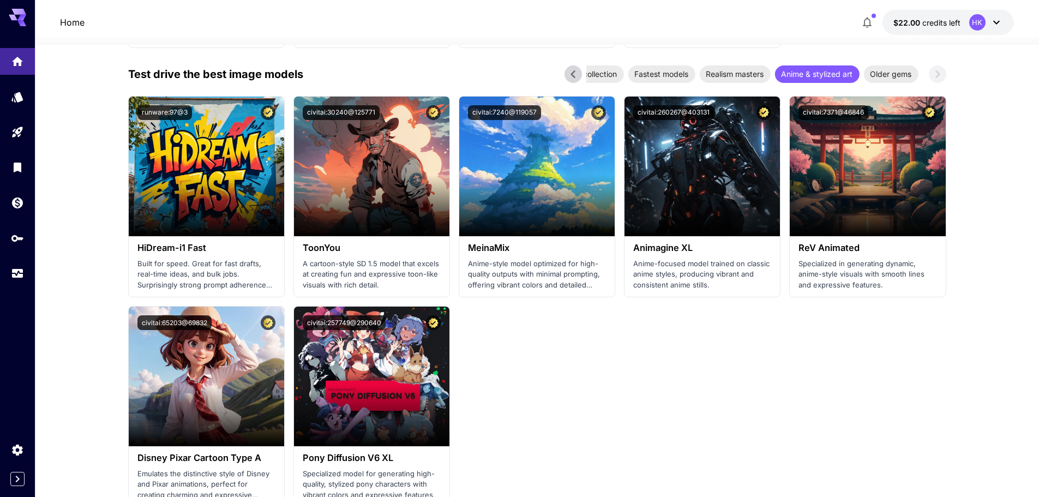
scroll to position [1143, 0]
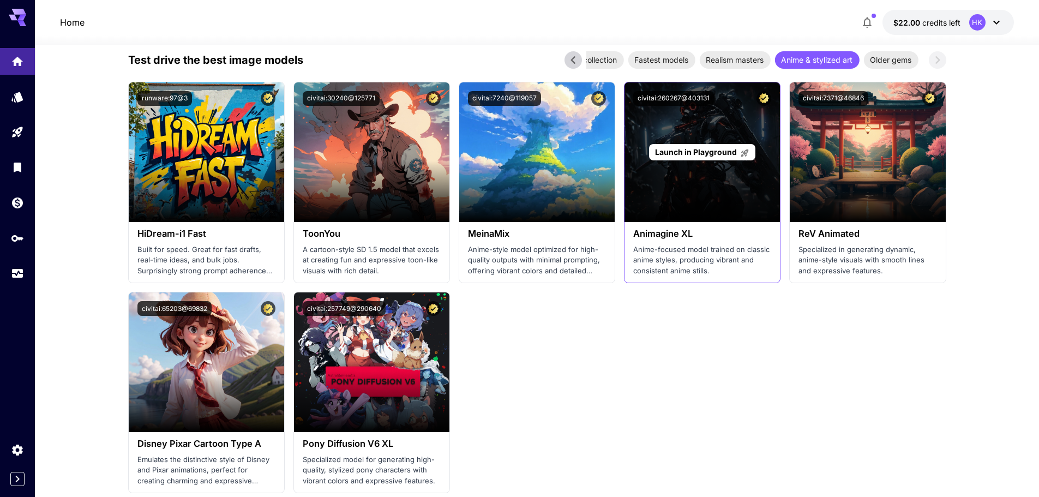
click at [708, 154] on span "Launch in Playground" at bounding box center [696, 151] width 82 height 9
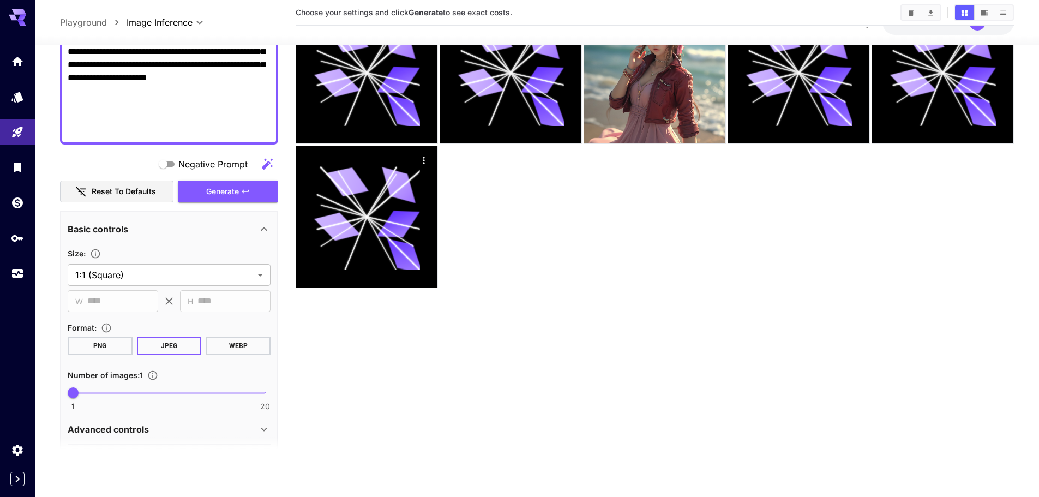
scroll to position [327, 0]
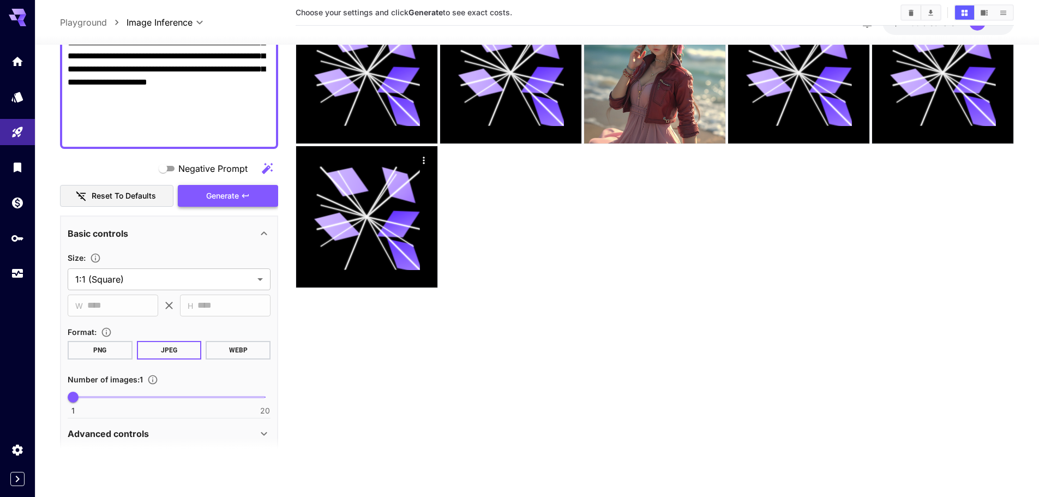
click at [220, 196] on span "Generate" at bounding box center [222, 196] width 33 height 14
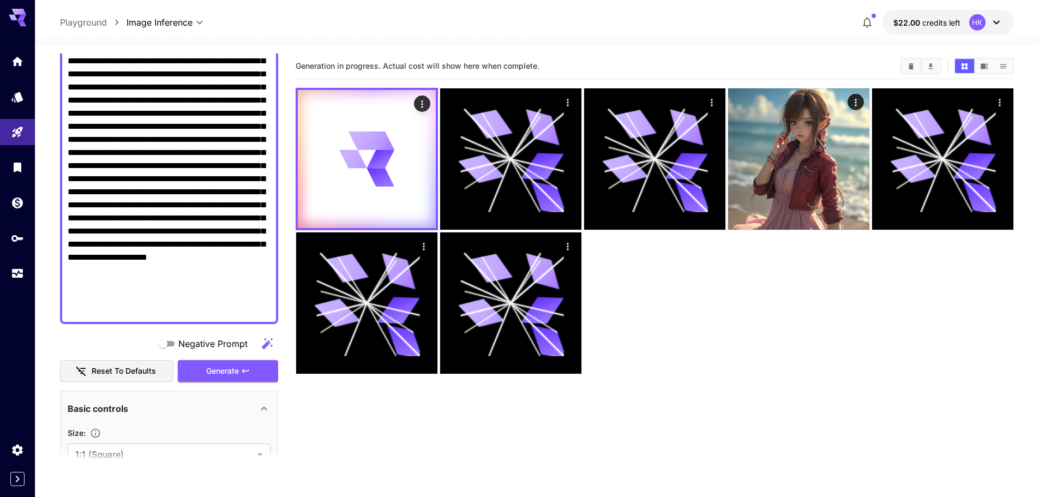
scroll to position [0, 0]
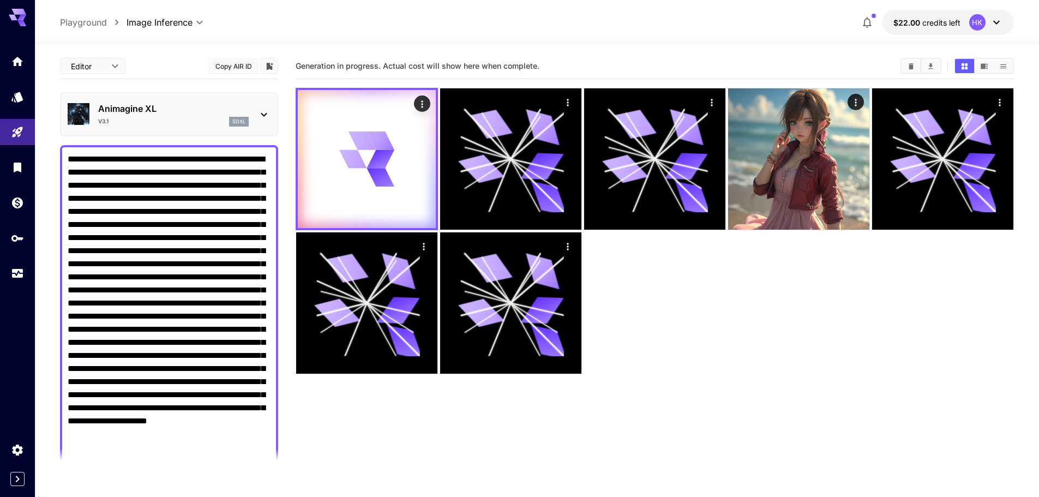
click at [19, 18] on icon at bounding box center [21, 18] width 9 height 6
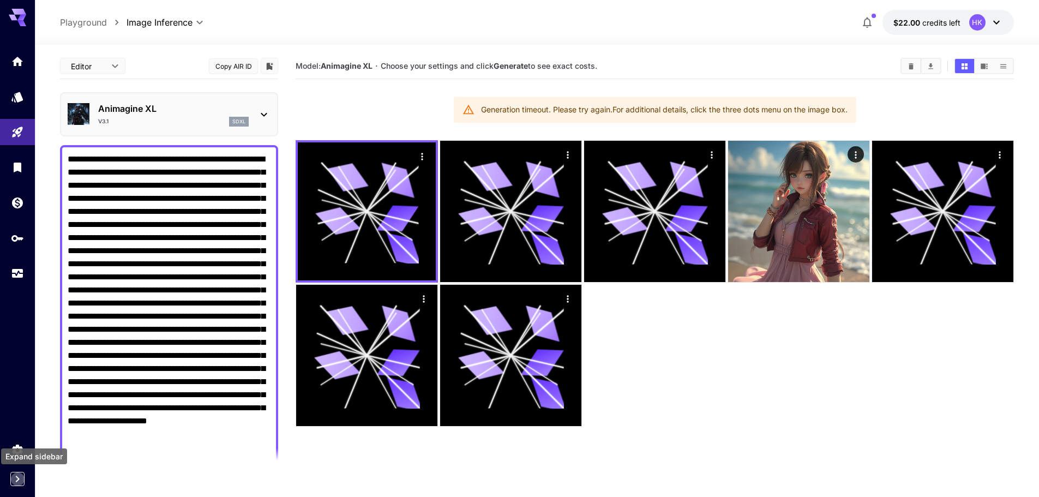
click at [15, 478] on icon "Expand sidebar" at bounding box center [17, 478] width 13 height 13
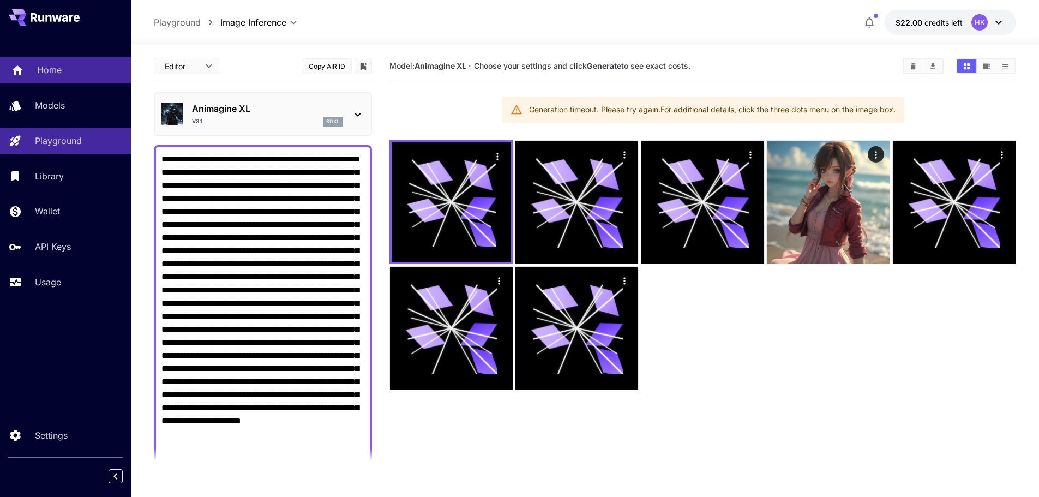
click at [63, 70] on div "Home" at bounding box center [79, 69] width 85 height 13
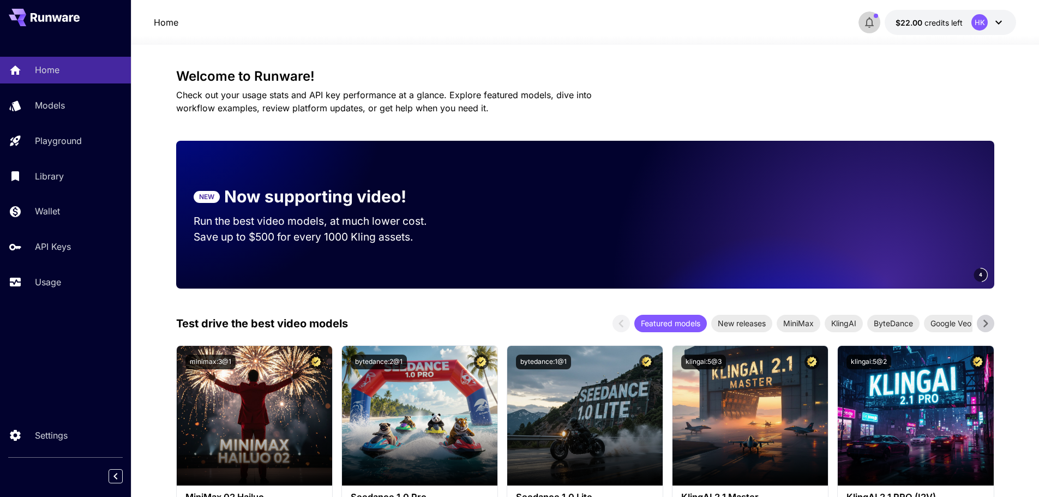
click at [871, 22] on icon "button" at bounding box center [869, 22] width 13 height 13
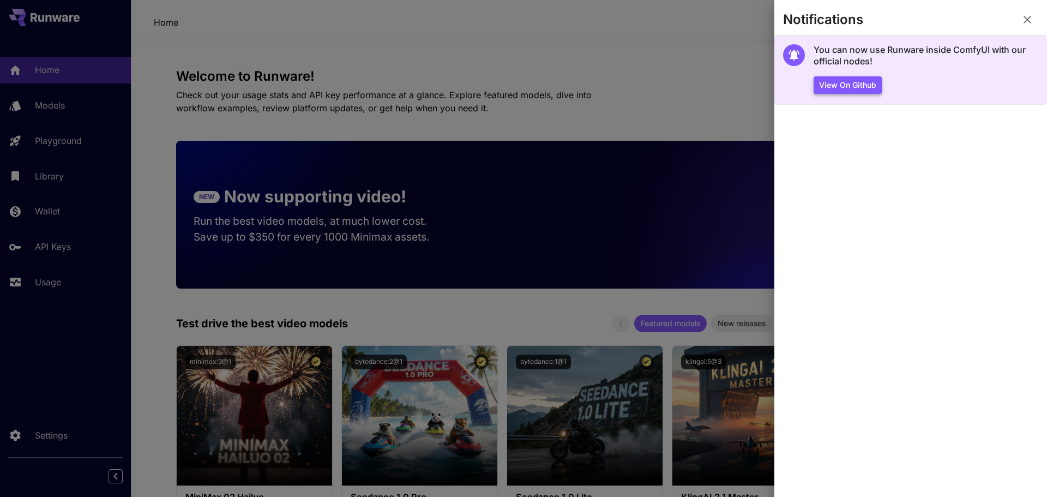
click at [849, 82] on button "View on Github" at bounding box center [848, 85] width 68 height 18
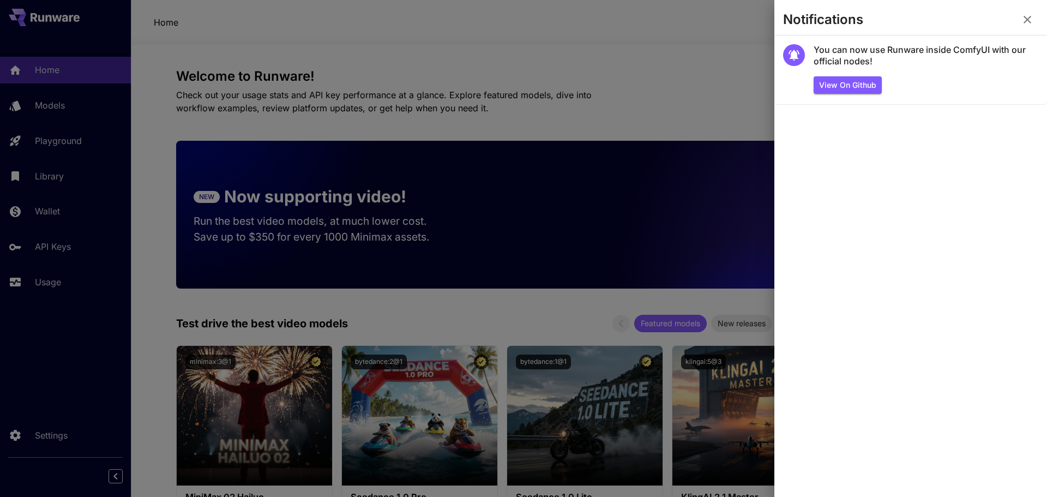
click at [725, 76] on div at bounding box center [523, 248] width 1047 height 497
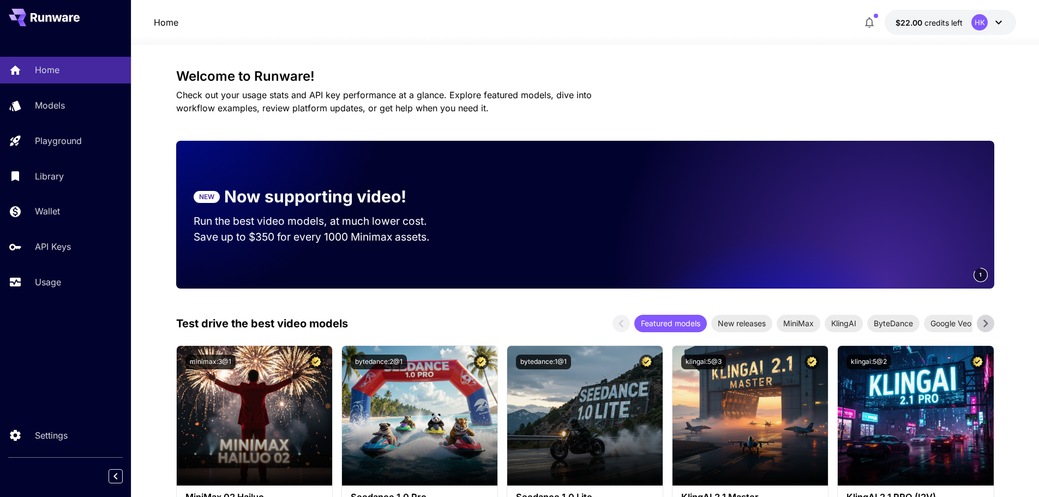
click at [1002, 23] on icon at bounding box center [998, 22] width 13 height 13
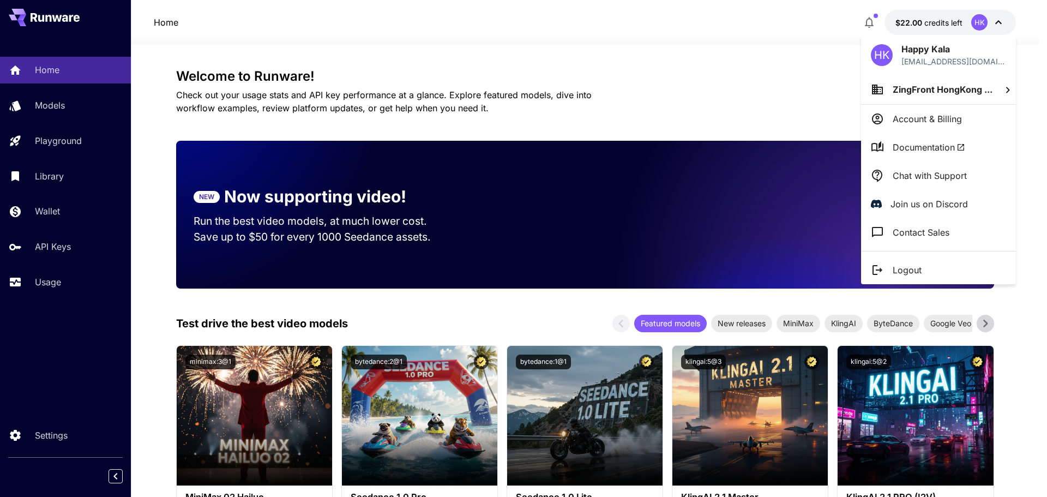
click at [921, 203] on p "Join us on Discord" at bounding box center [929, 203] width 77 height 13
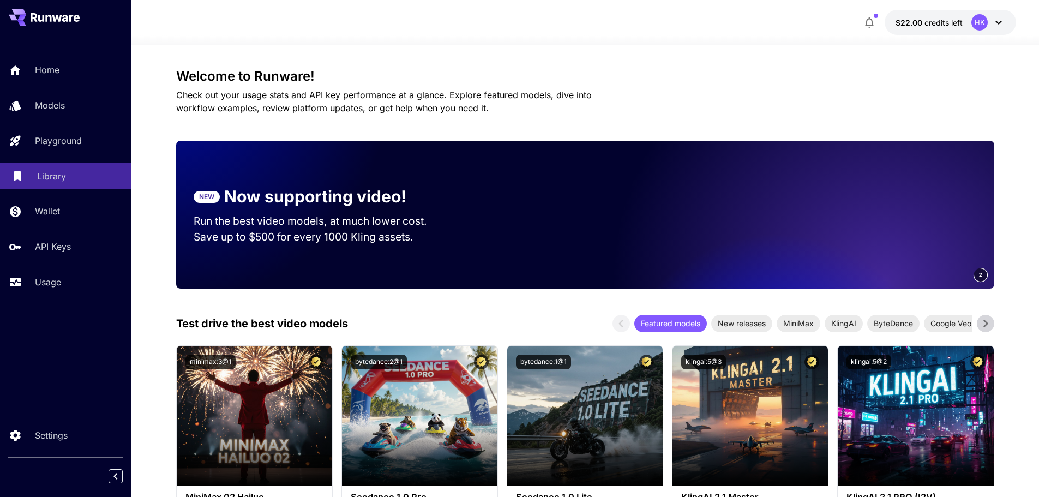
click at [42, 178] on p "Library" at bounding box center [51, 176] width 29 height 13
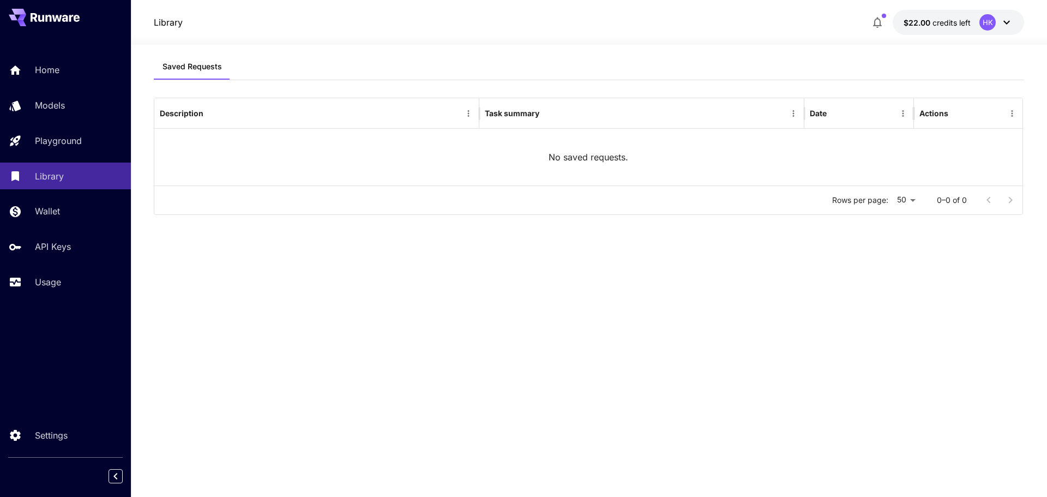
click at [578, 157] on p "No saved requests." at bounding box center [589, 157] width 80 height 13
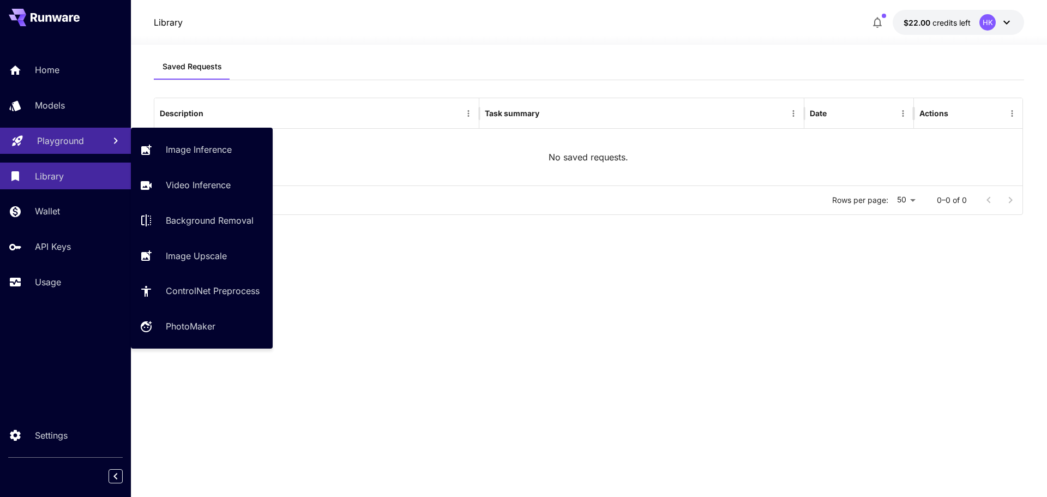
click at [65, 149] on link "Playground" at bounding box center [65, 141] width 131 height 27
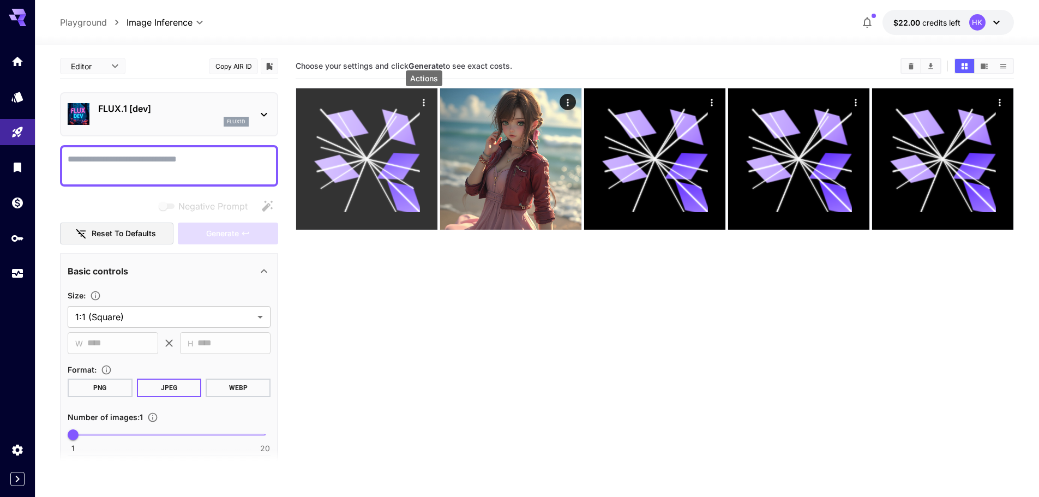
click at [425, 104] on icon "Actions" at bounding box center [423, 102] width 11 height 11
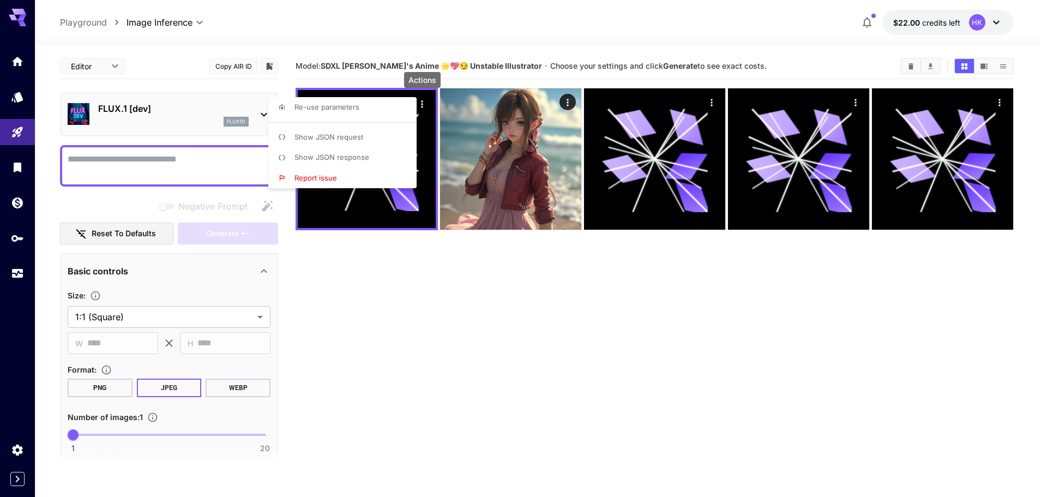
click at [359, 138] on span "Show JSON request" at bounding box center [328, 137] width 69 height 9
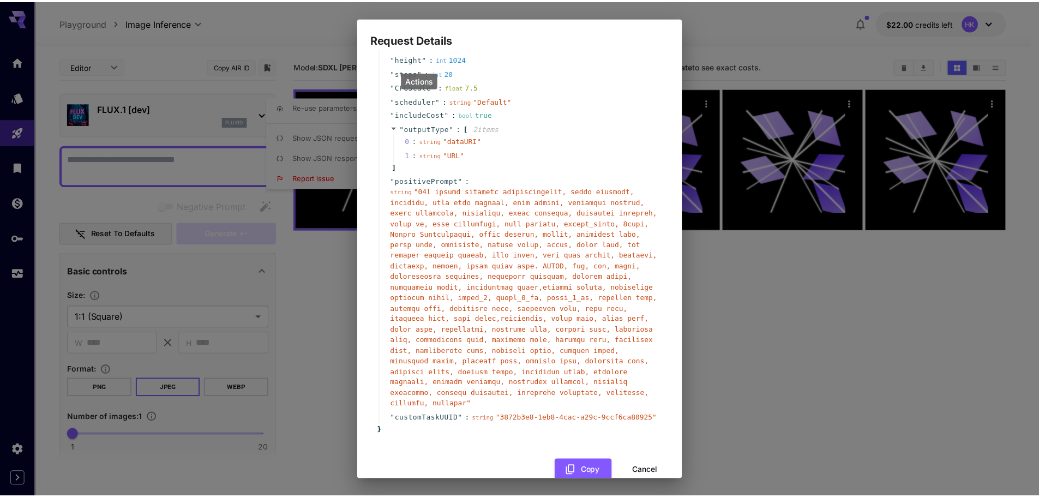
scroll to position [97, 0]
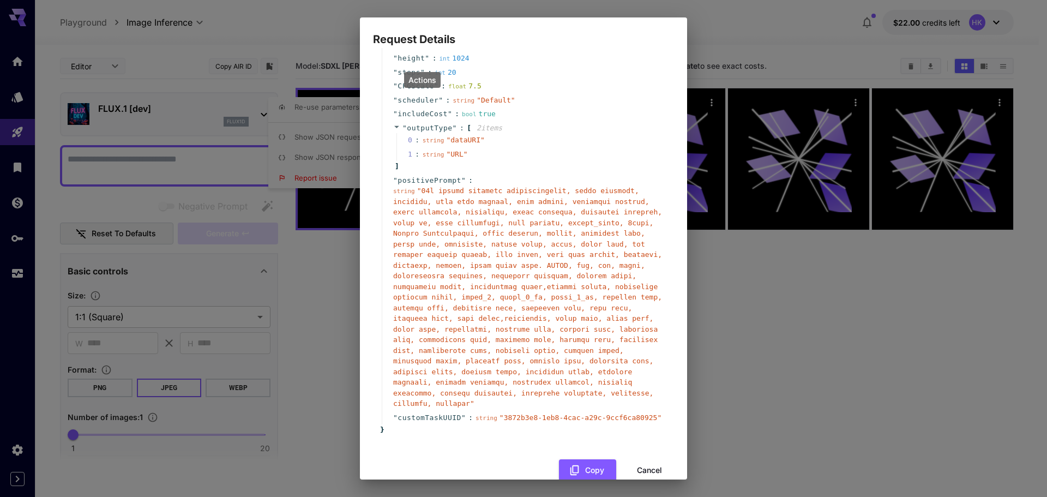
click at [640, 459] on button "Cancel" at bounding box center [649, 470] width 49 height 22
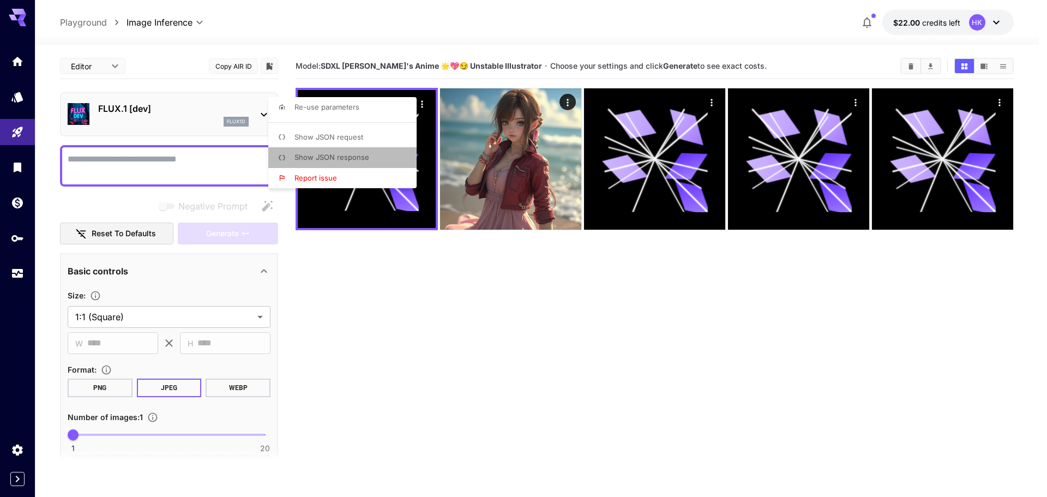
click at [355, 159] on span "Show JSON response" at bounding box center [331, 157] width 75 height 9
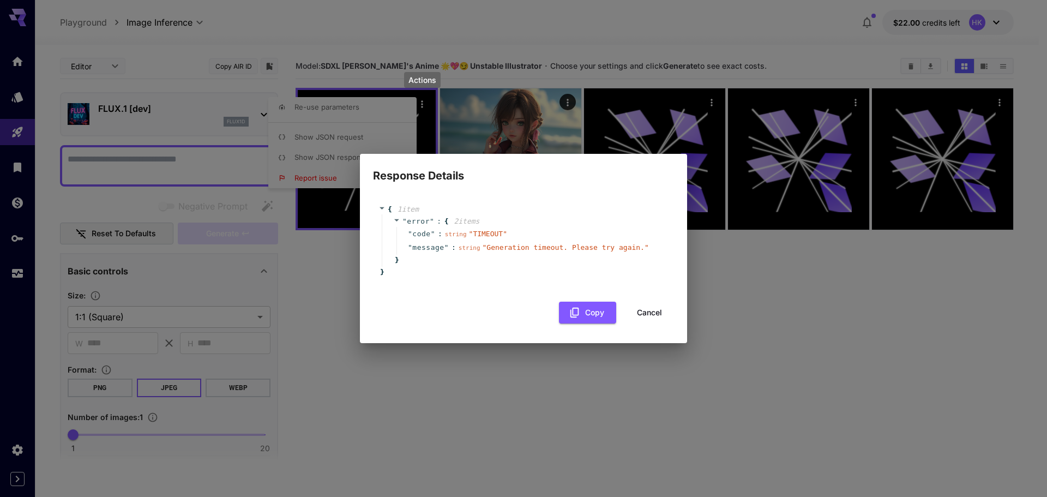
click at [626, 389] on div "Response Details { 1 item " error " : { 2 item s " code " : string " TIMEOUT " …" at bounding box center [523, 248] width 1047 height 497
click at [655, 313] on button "Cancel" at bounding box center [649, 313] width 49 height 22
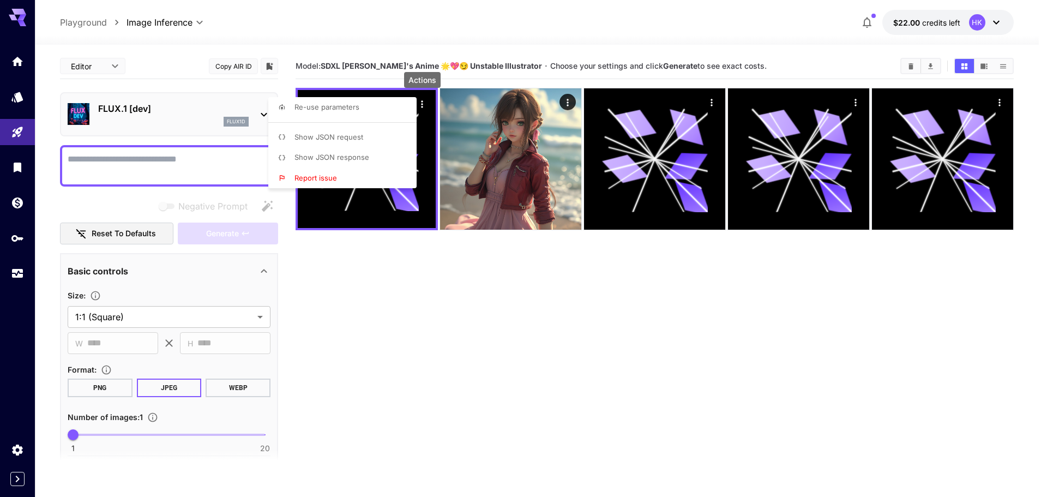
click at [448, 259] on div at bounding box center [523, 248] width 1047 height 497
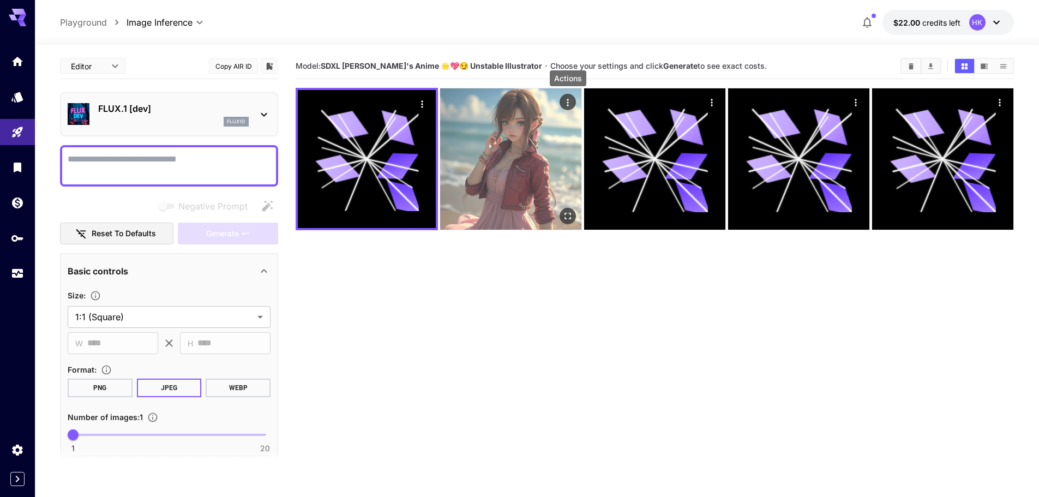
click at [562, 100] on icon "Actions" at bounding box center [567, 102] width 11 height 11
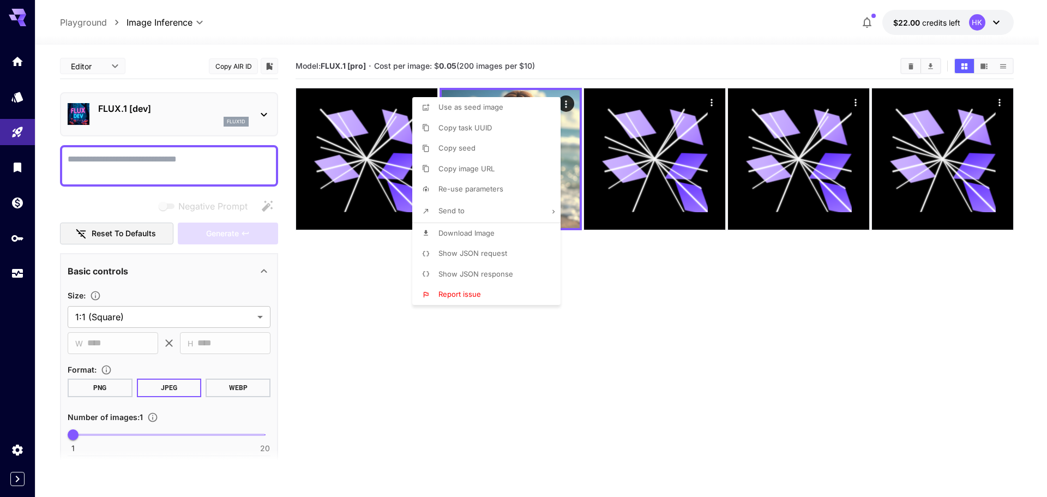
click at [526, 381] on div at bounding box center [523, 248] width 1047 height 497
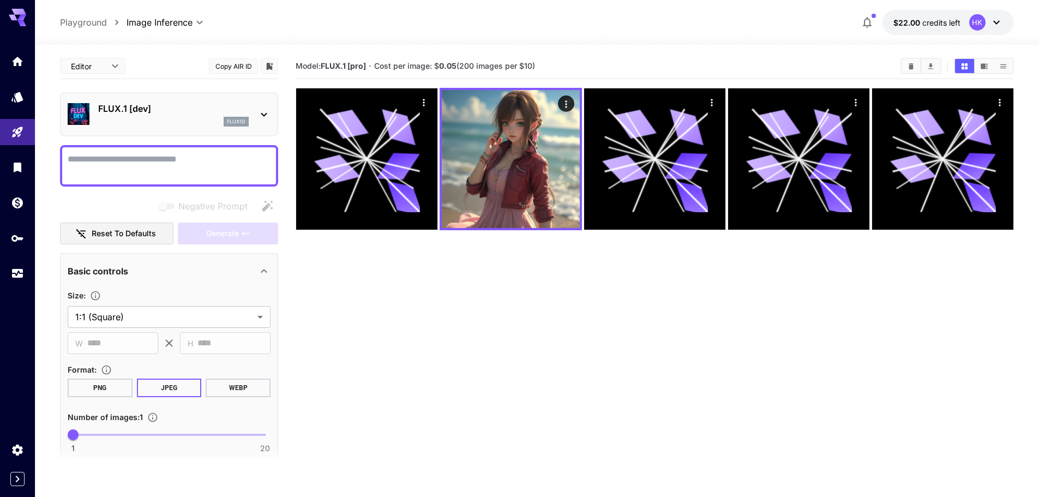
click at [556, 457] on section "Model: FLUX.1 [pro] · Cost per image: $ 0.05 (200 images per $10)" at bounding box center [655, 301] width 718 height 497
click at [496, 455] on section "Model: FLUX.1 [pro] · Cost per image: $ 0.05 (200 images per $10)" at bounding box center [655, 301] width 718 height 497
click at [22, 62] on icon "Home" at bounding box center [18, 57] width 11 height 9
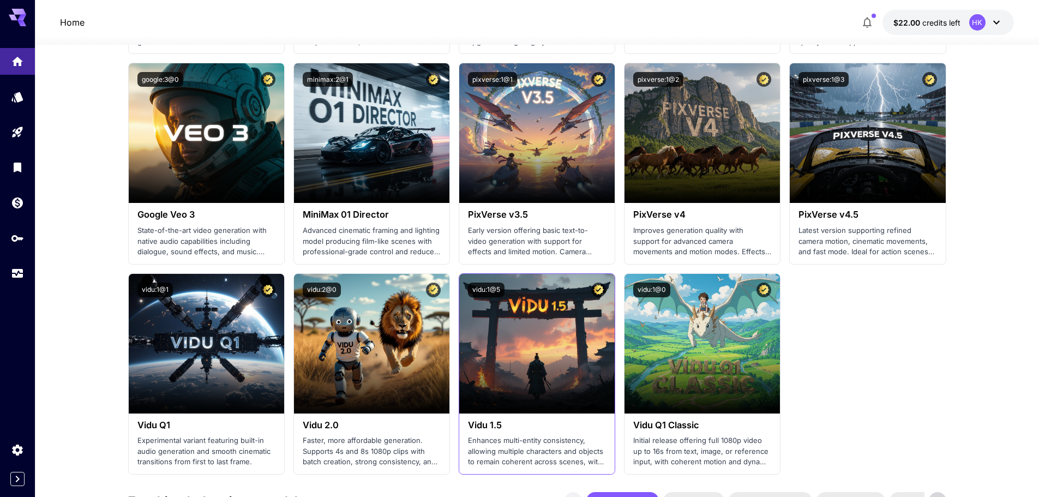
scroll to position [709, 0]
